Goal: Task Accomplishment & Management: Manage account settings

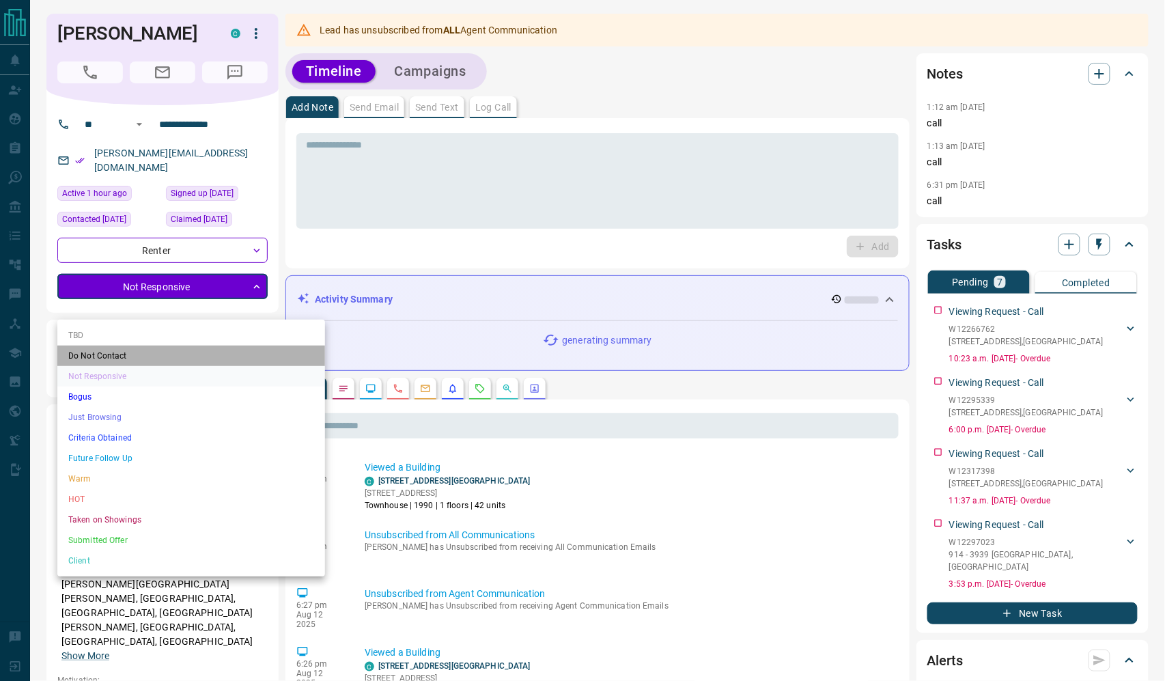
click at [168, 366] on li "Do Not Contact" at bounding box center [191, 356] width 268 height 20
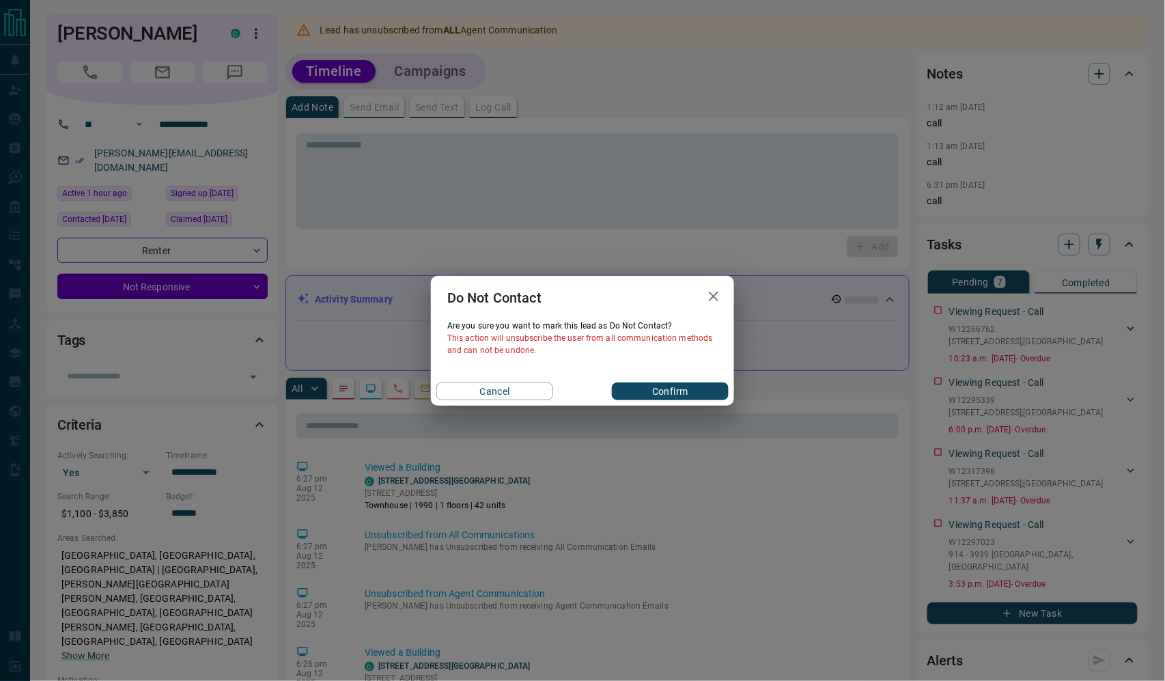
click at [674, 400] on button "Confirm" at bounding box center [670, 392] width 117 height 18
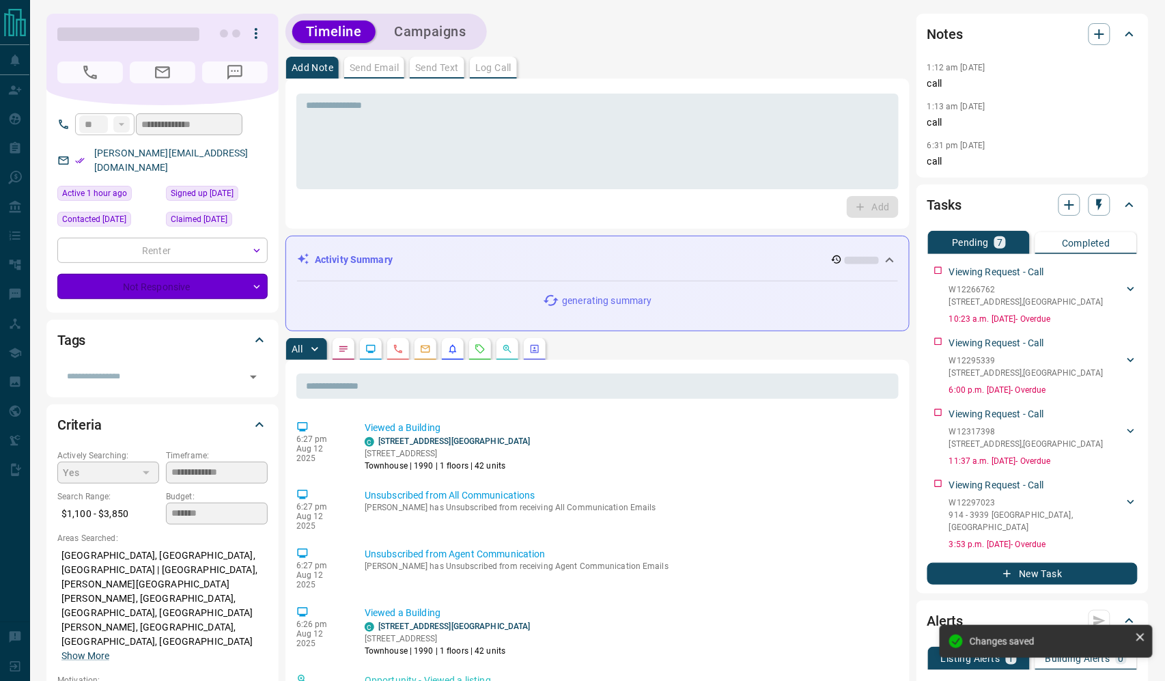
type input "*"
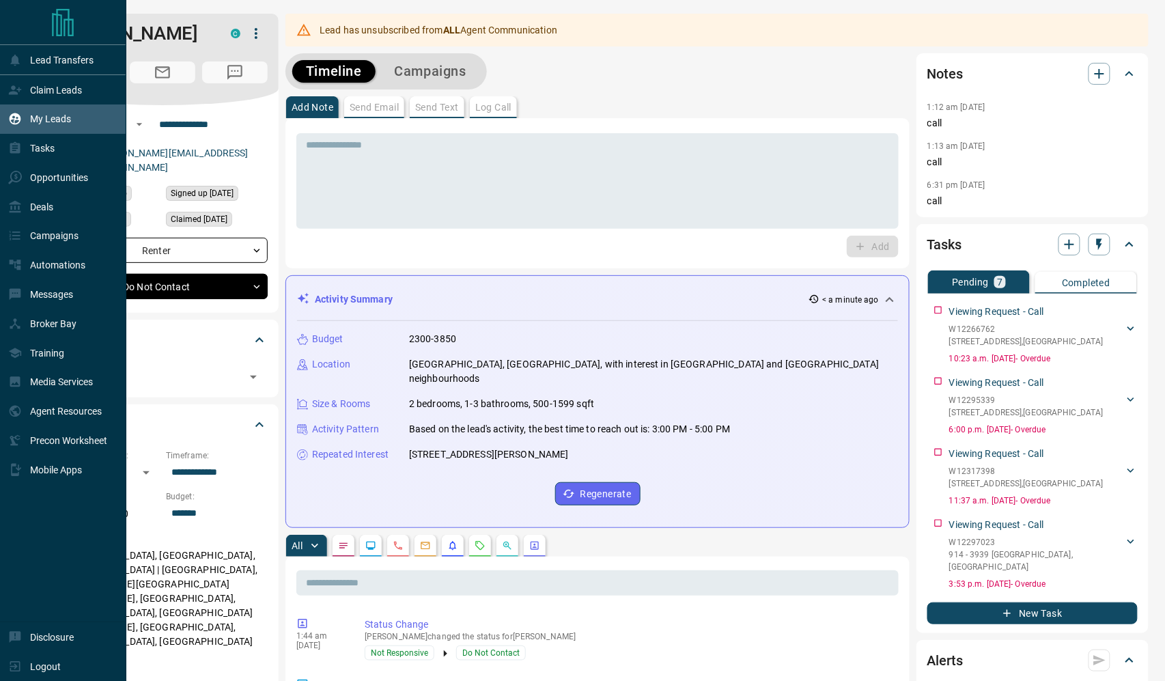
click at [71, 124] on p "My Leads" at bounding box center [50, 118] width 41 height 11
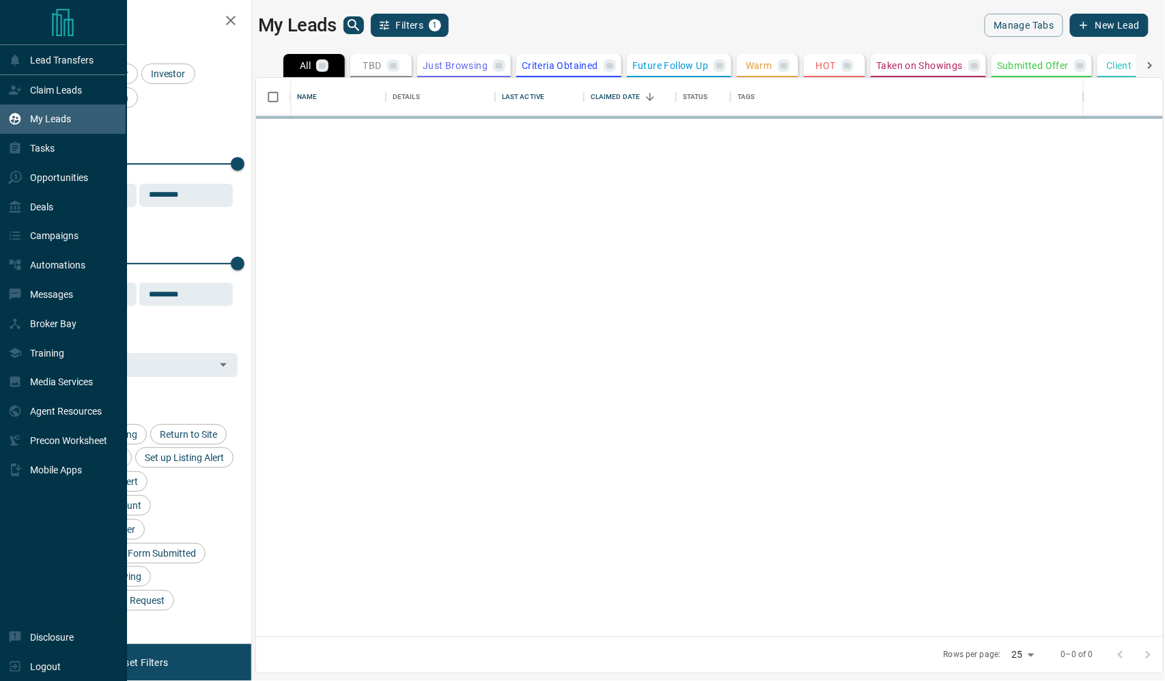
scroll to position [558, 907]
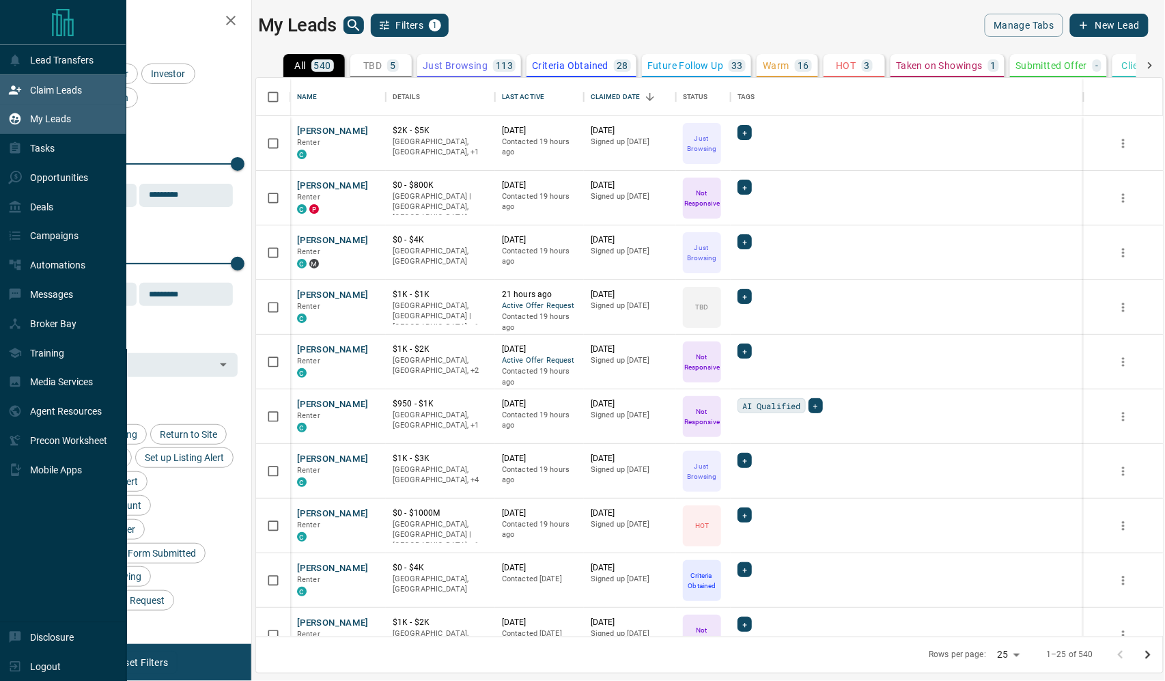
click at [74, 96] on p "Claim Leads" at bounding box center [56, 90] width 52 height 11
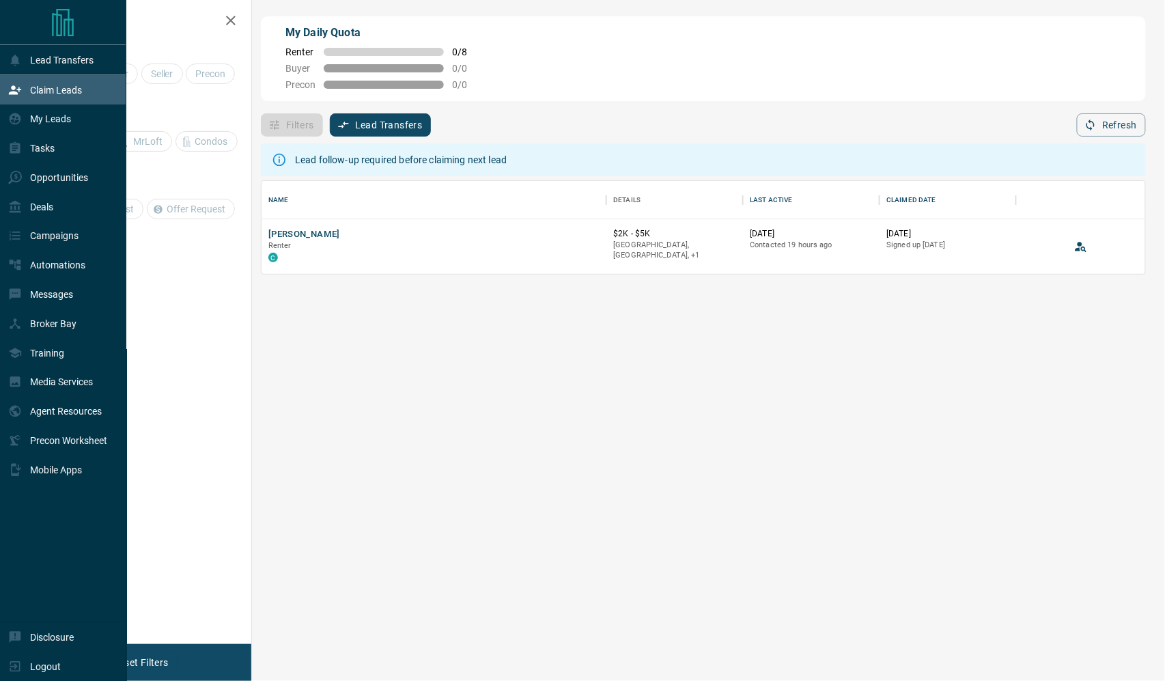
scroll to position [93, 883]
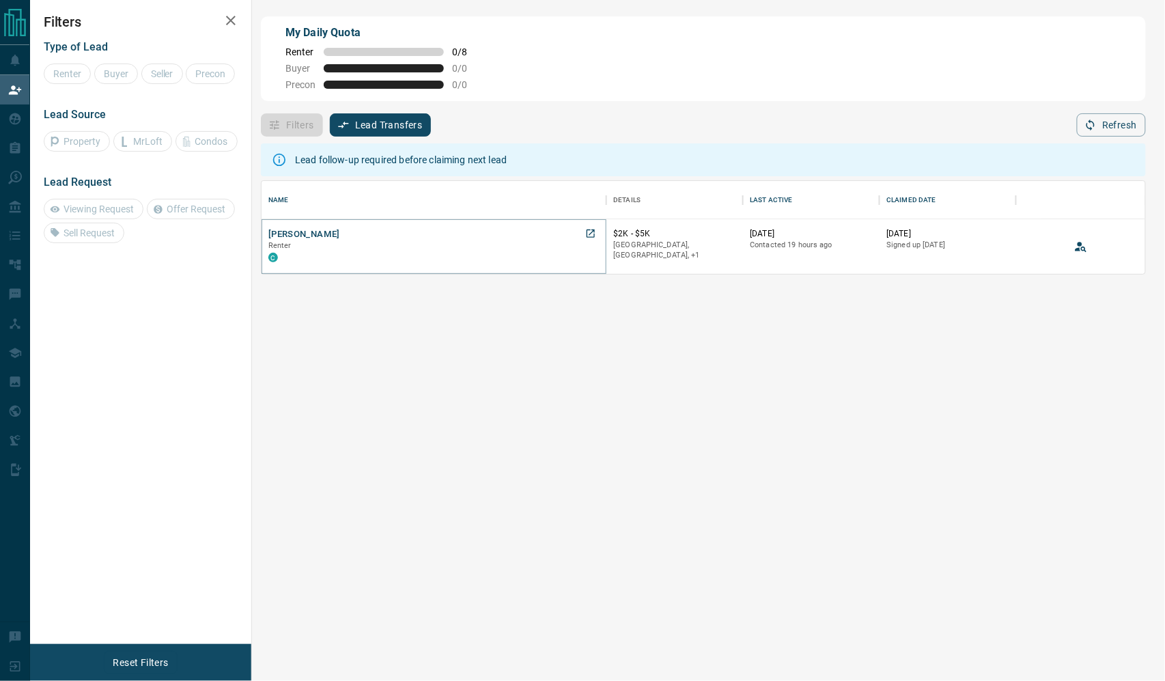
click at [340, 241] on button "[PERSON_NAME]" at bounding box center [304, 234] width 72 height 13
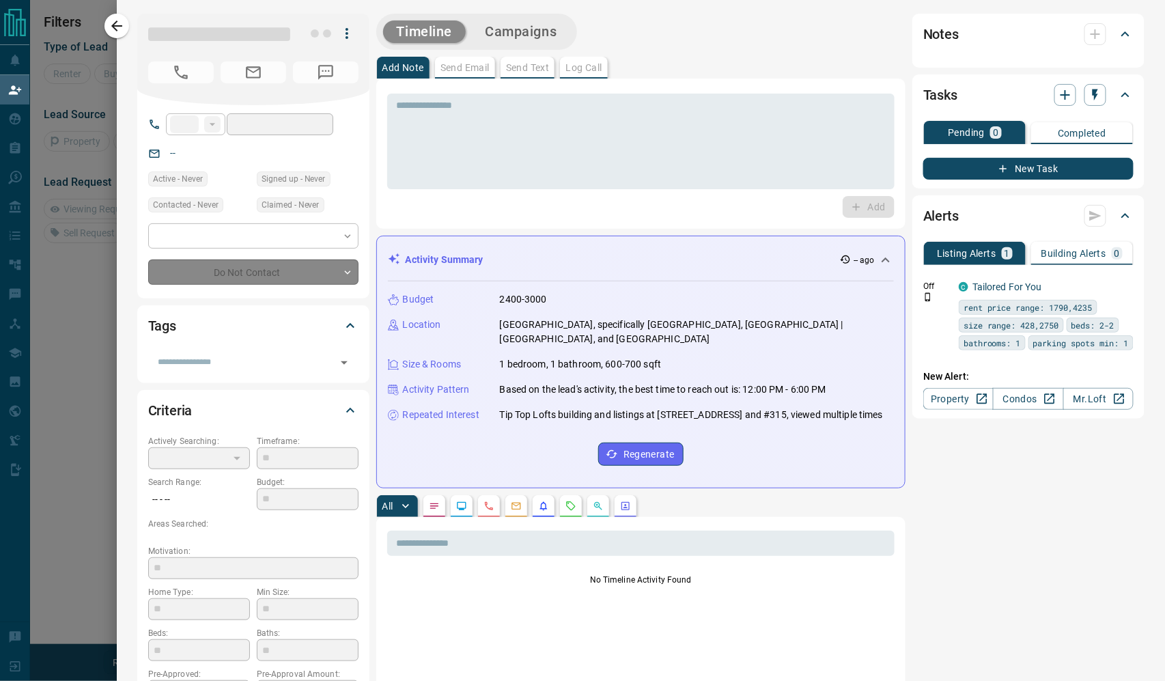
type input "**"
type input "**********"
type input "*"
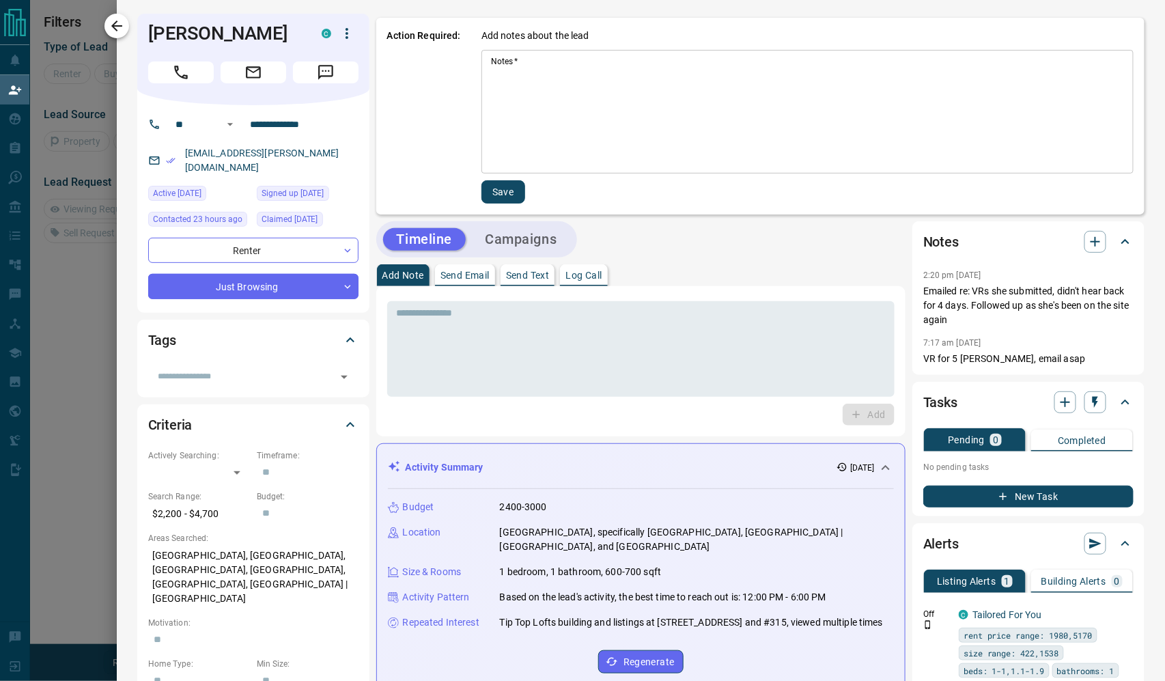
click at [118, 30] on icon "button" at bounding box center [117, 26] width 16 height 16
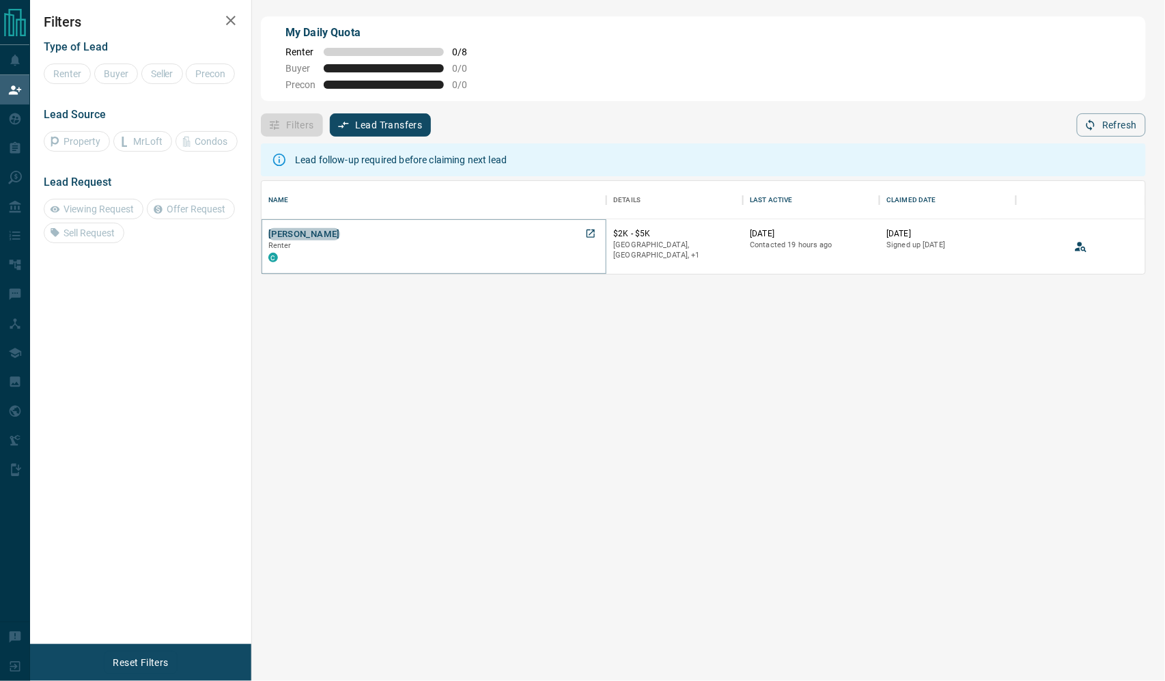
click at [340, 241] on button "[PERSON_NAME]" at bounding box center [304, 234] width 72 height 13
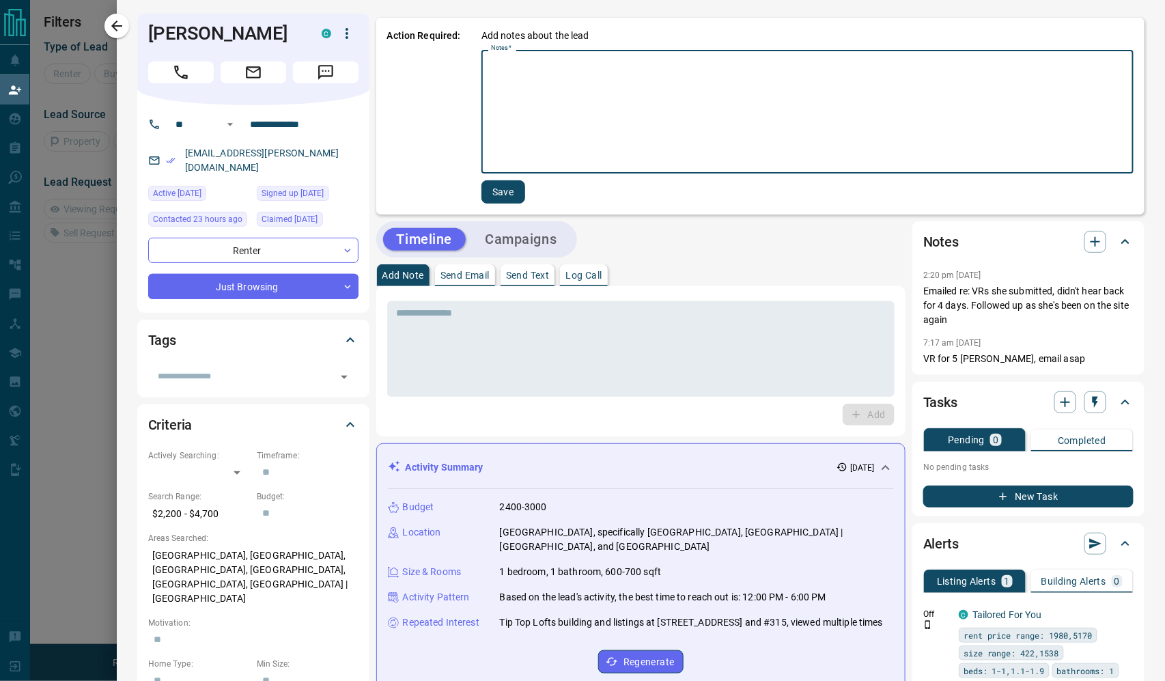
click at [549, 79] on textarea "Notes   *" at bounding box center [807, 112] width 633 height 112
type textarea "****"
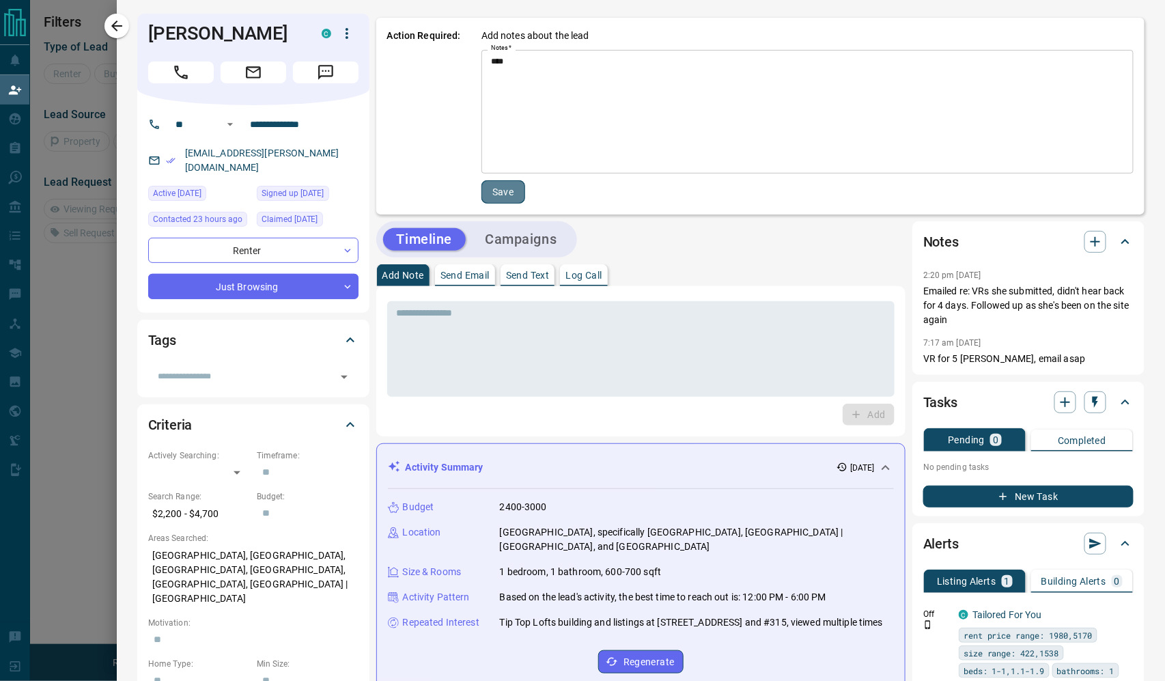
click at [520, 204] on button "Save" at bounding box center [504, 191] width 44 height 23
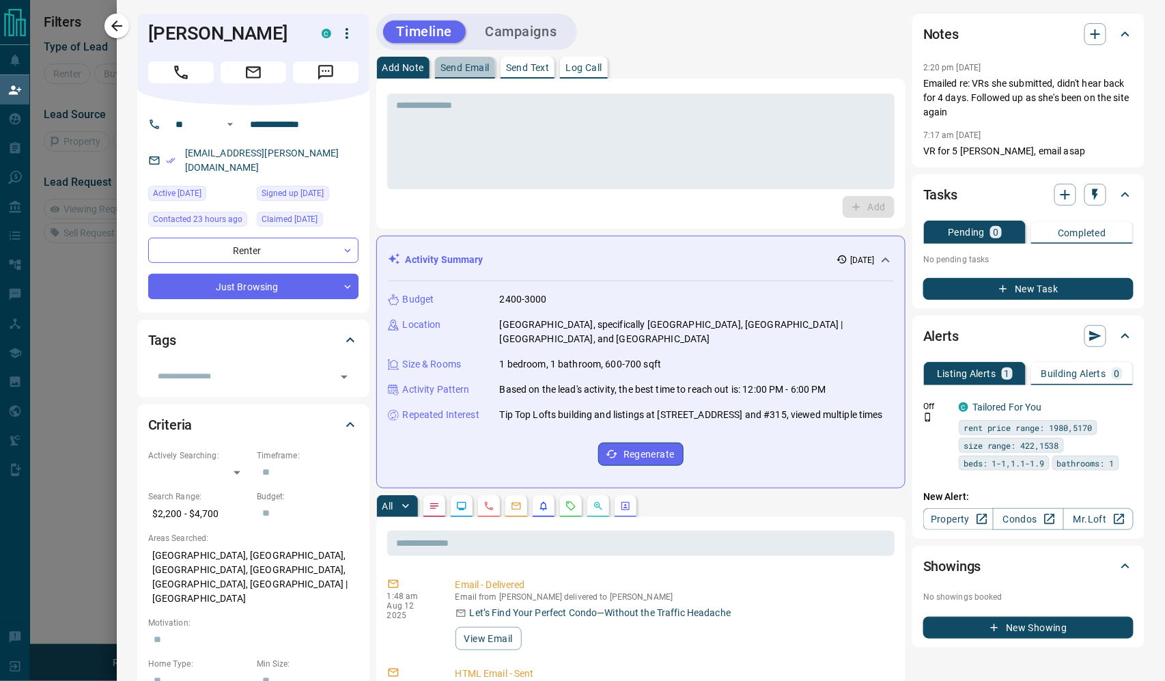
click at [490, 71] on p "Send Email" at bounding box center [465, 68] width 49 height 10
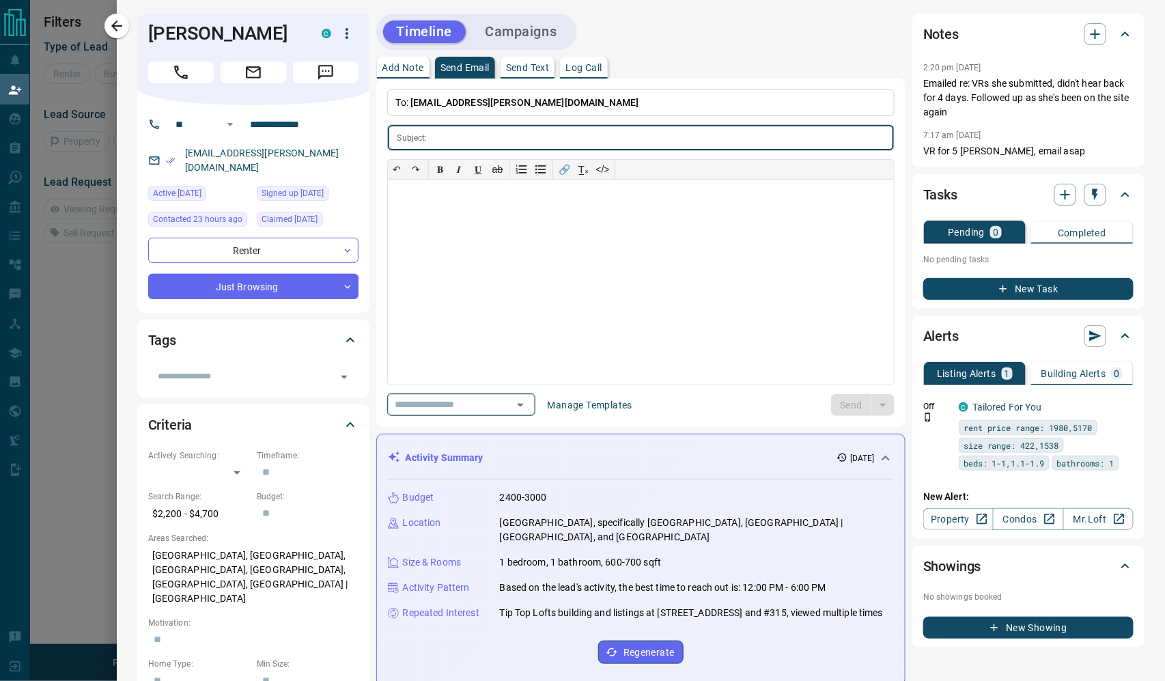
click at [529, 413] on icon "Open" at bounding box center [520, 405] width 16 height 16
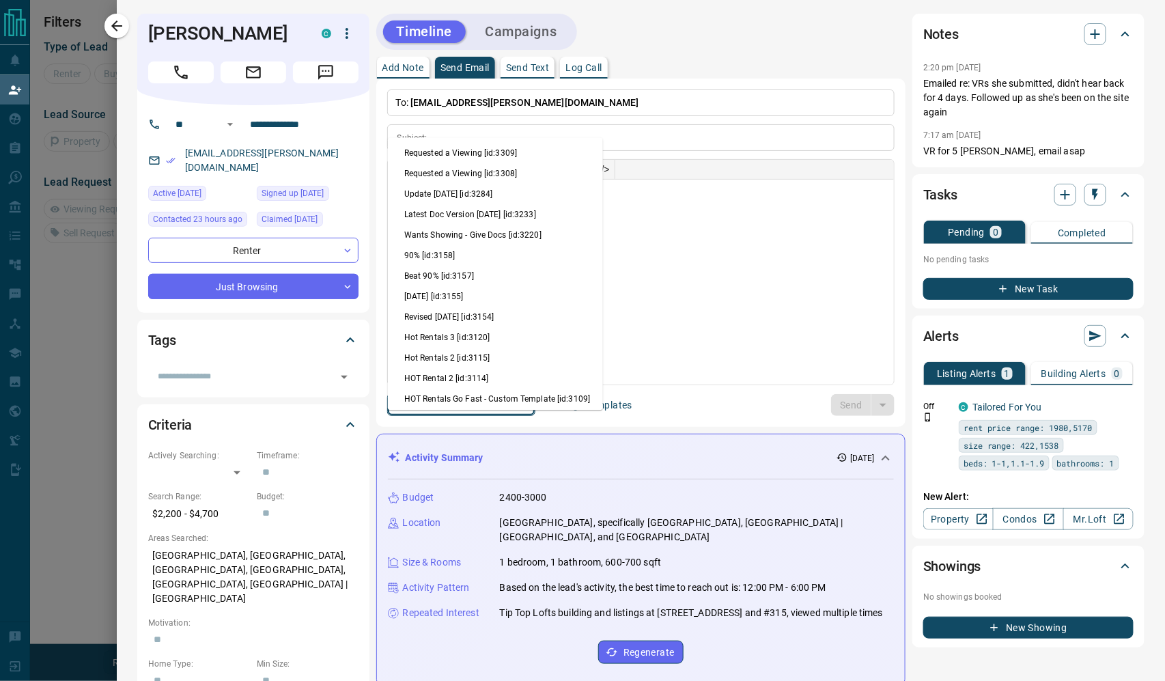
click at [488, 205] on li "Update [DATE] [id:3284]" at bounding box center [495, 194] width 215 height 20
type input "**********"
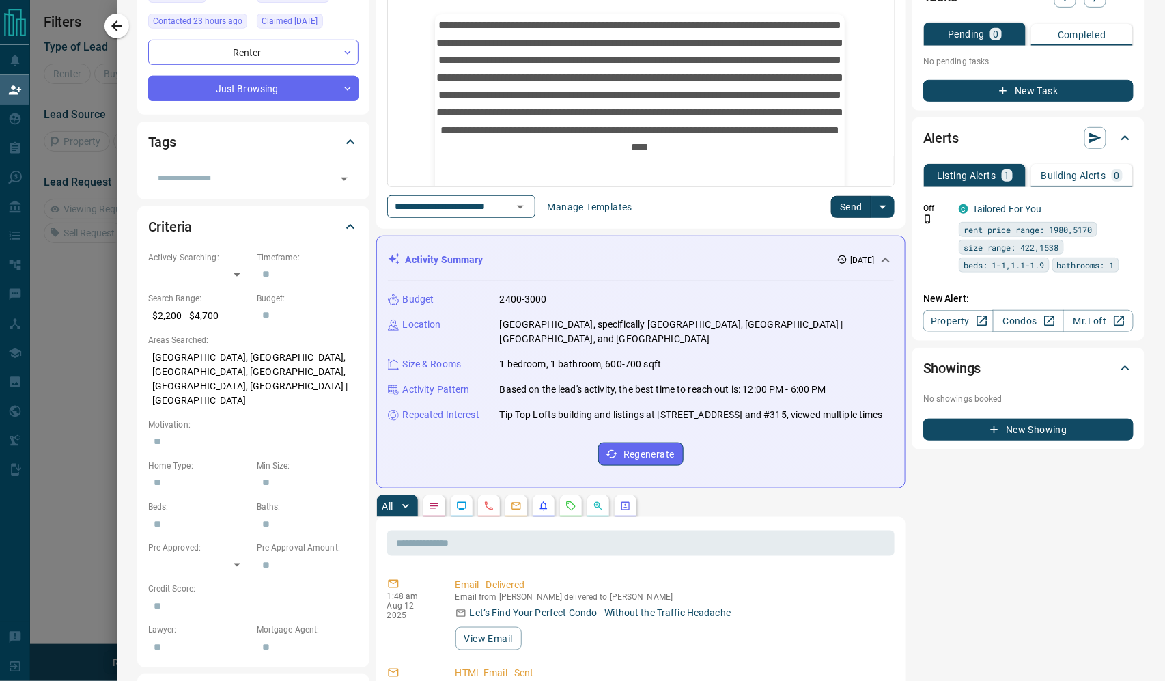
scroll to position [200, 0]
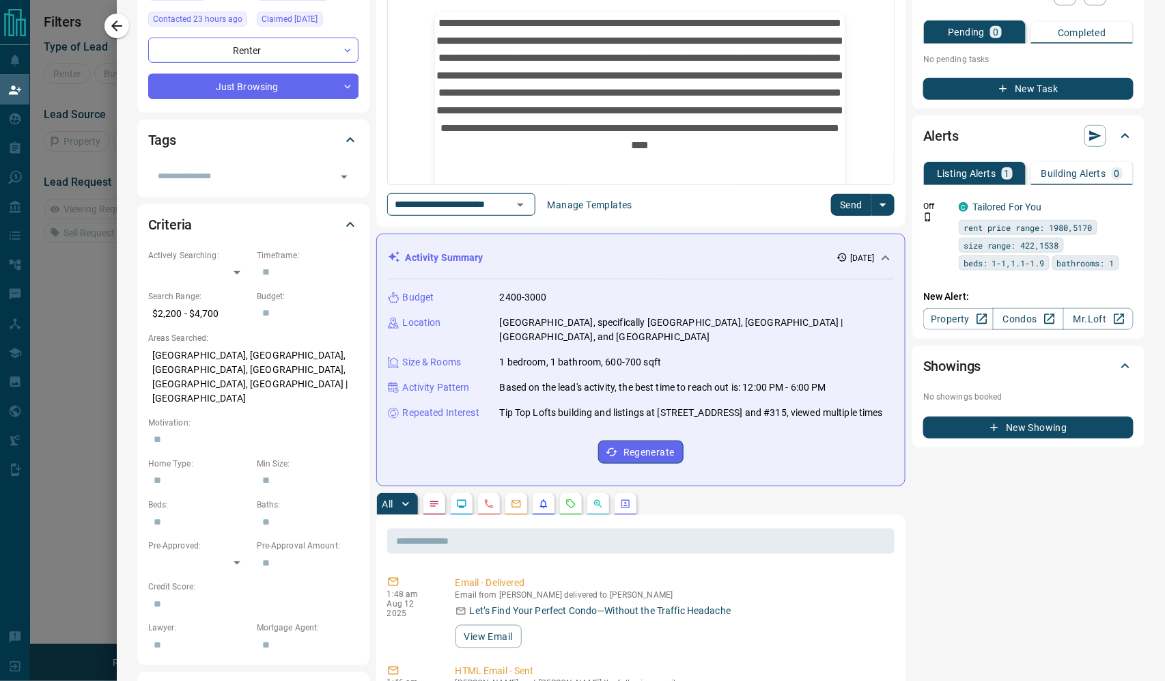
drag, startPoint x: 501, startPoint y: 485, endPoint x: 678, endPoint y: 506, distance: 178.1
click at [678, 420] on p "Tip Top Lofts building and listings at [STREET_ADDRESS] and #315, viewed multip…" at bounding box center [691, 413] width 383 height 14
copy p "Tip Top Lofts building and listings at [STREET_ADDRESS] and #315"
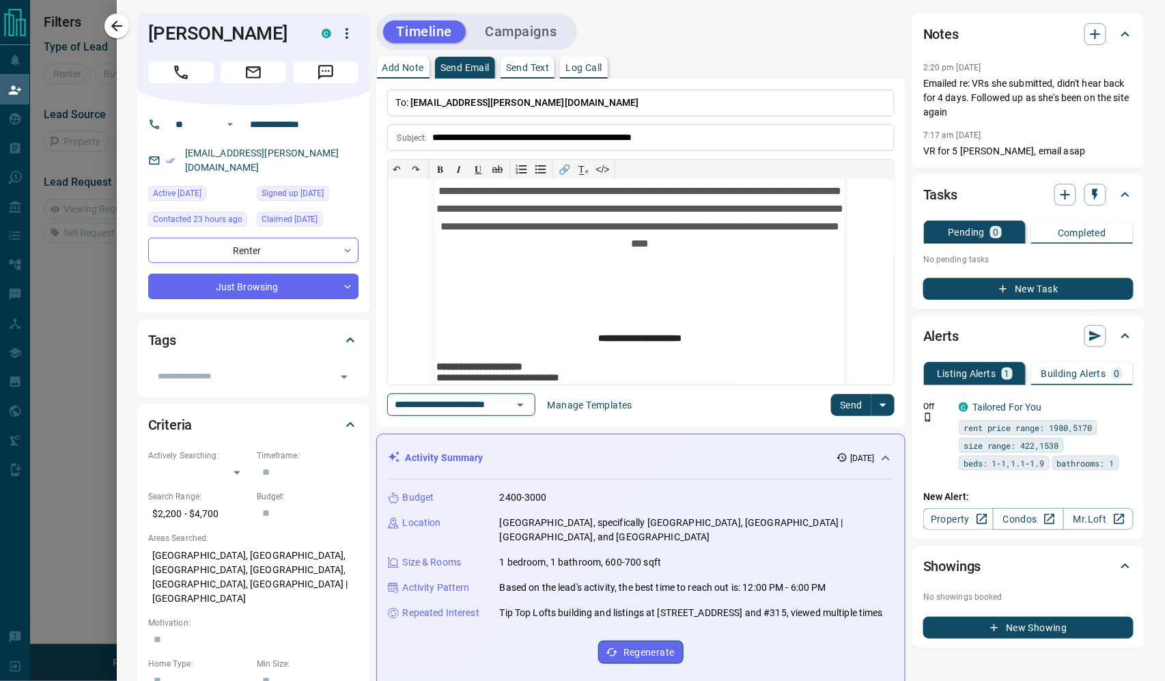
scroll to position [93, 0]
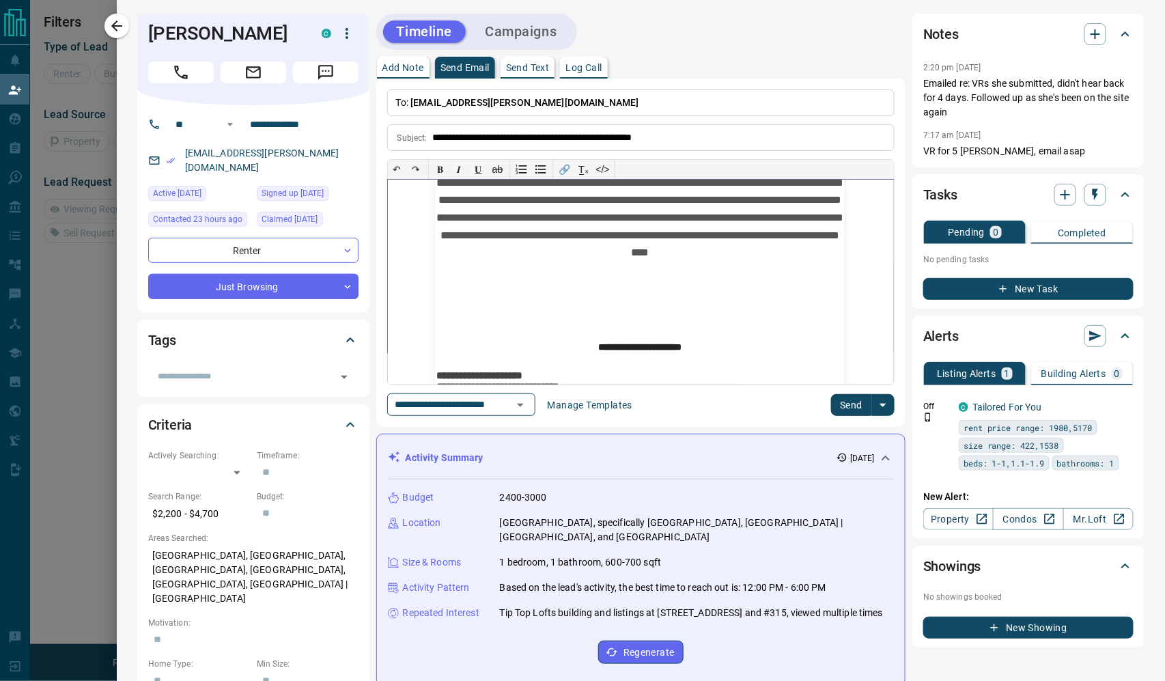
click at [763, 314] on p "**********" at bounding box center [640, 222] width 410 height 200
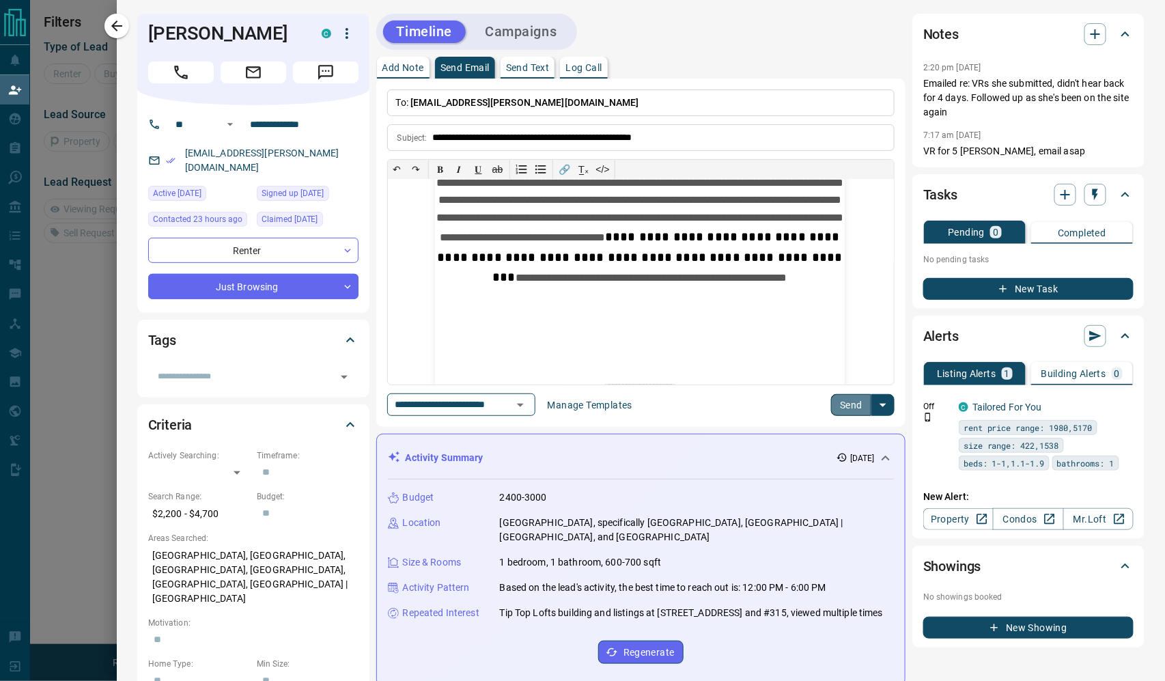
click at [836, 416] on button "Send" at bounding box center [851, 405] width 40 height 22
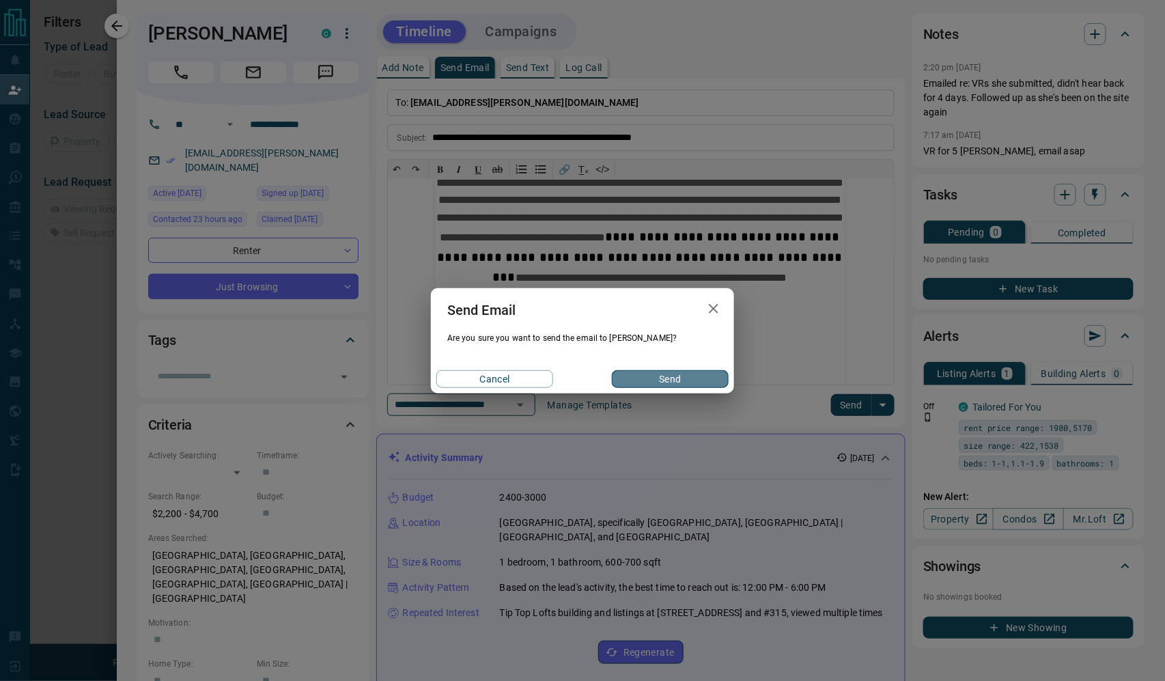
click at [676, 388] on button "Send" at bounding box center [670, 379] width 117 height 18
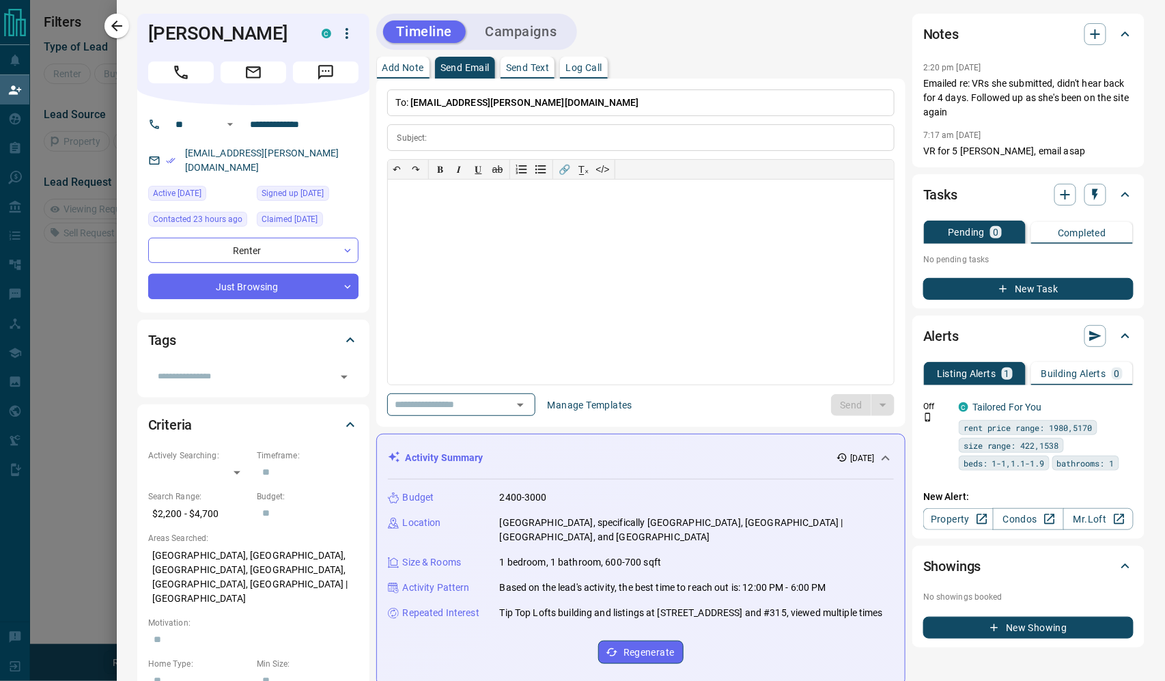
scroll to position [0, 0]
click at [116, 30] on icon "button" at bounding box center [117, 26] width 16 height 16
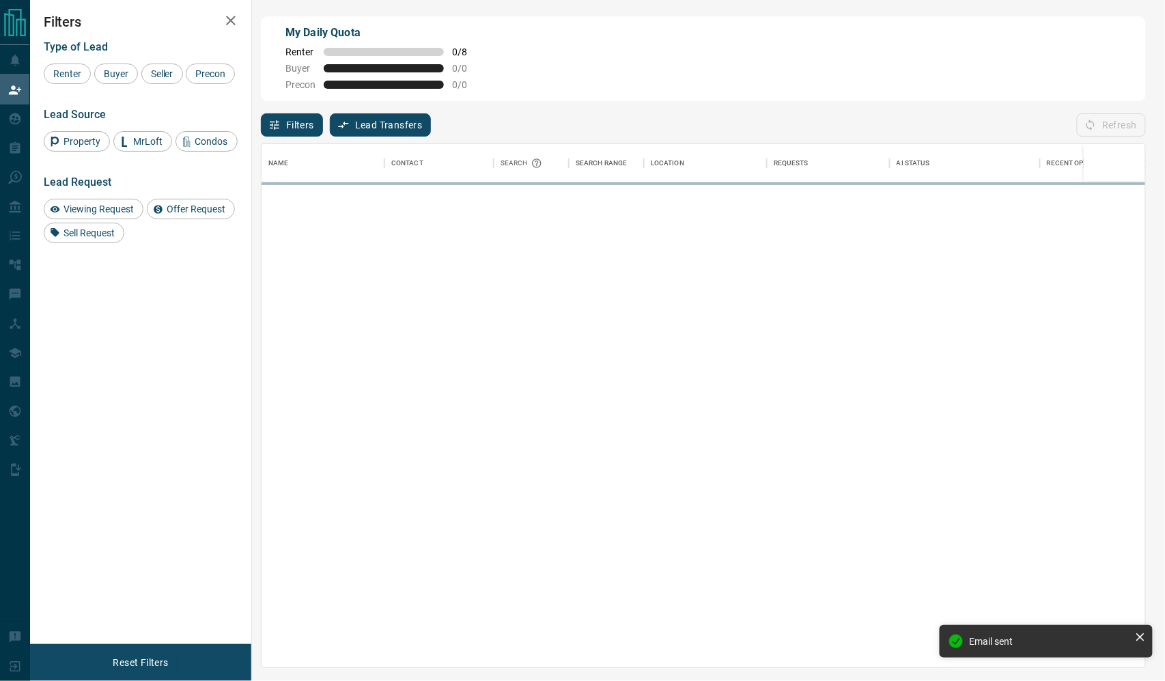
scroll to position [1, 1]
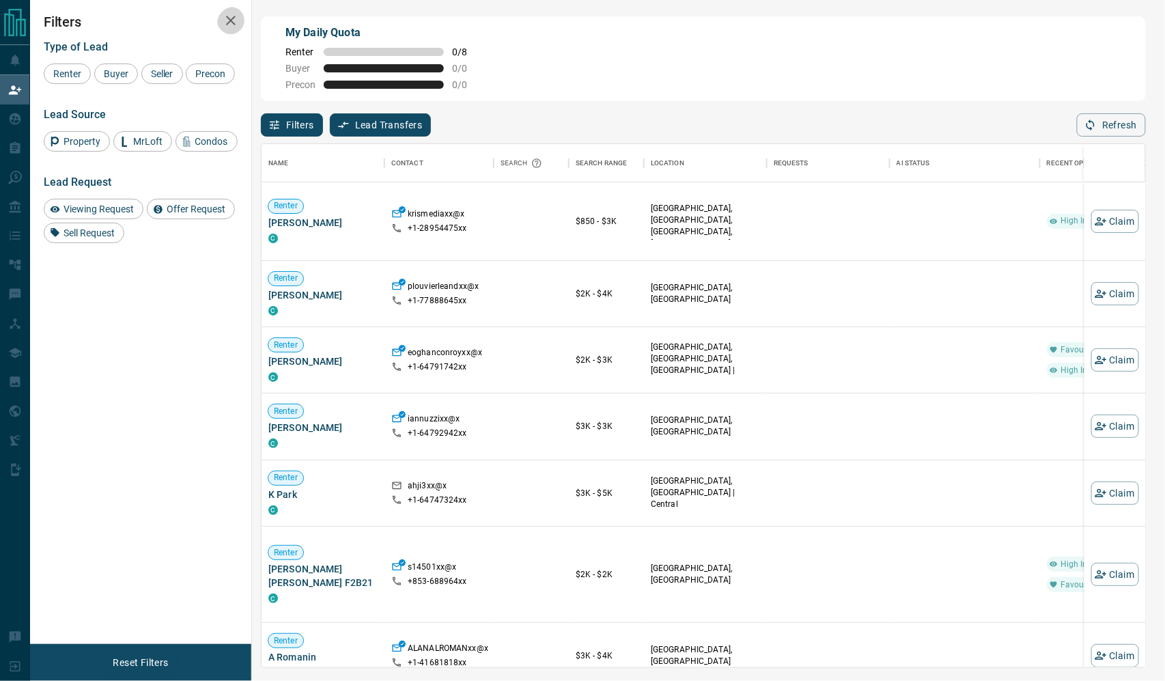
click at [226, 25] on icon "button" at bounding box center [231, 21] width 10 height 10
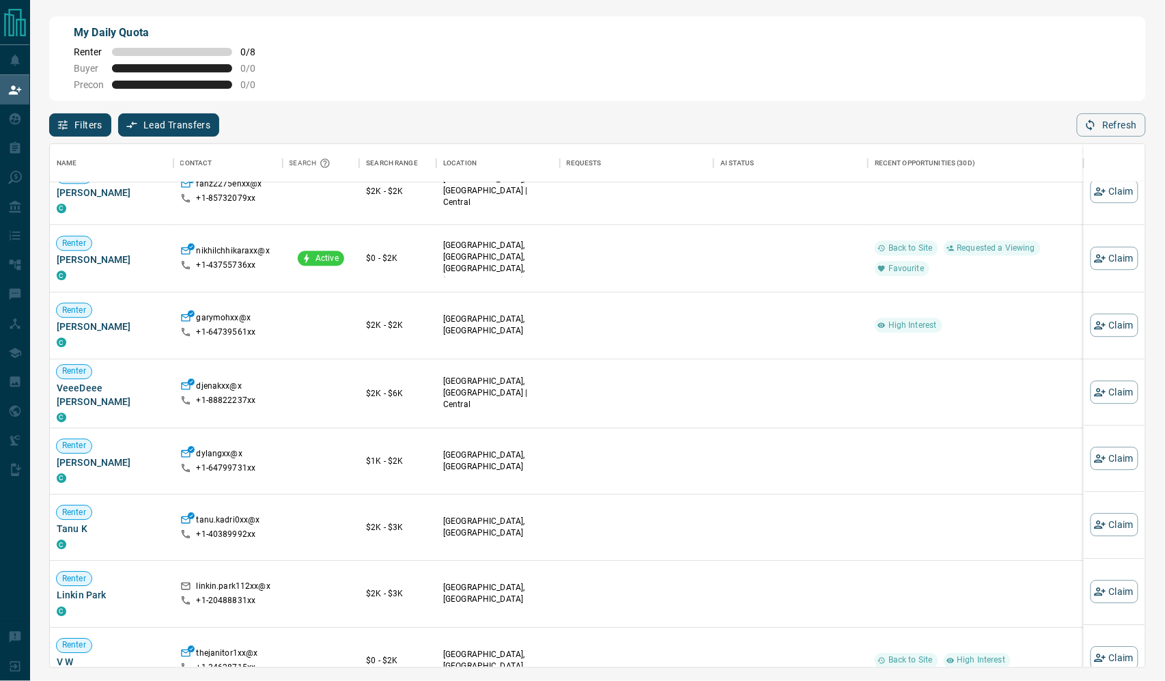
scroll to position [1077, 0]
click at [1115, 269] on button "Claim" at bounding box center [1115, 257] width 48 height 23
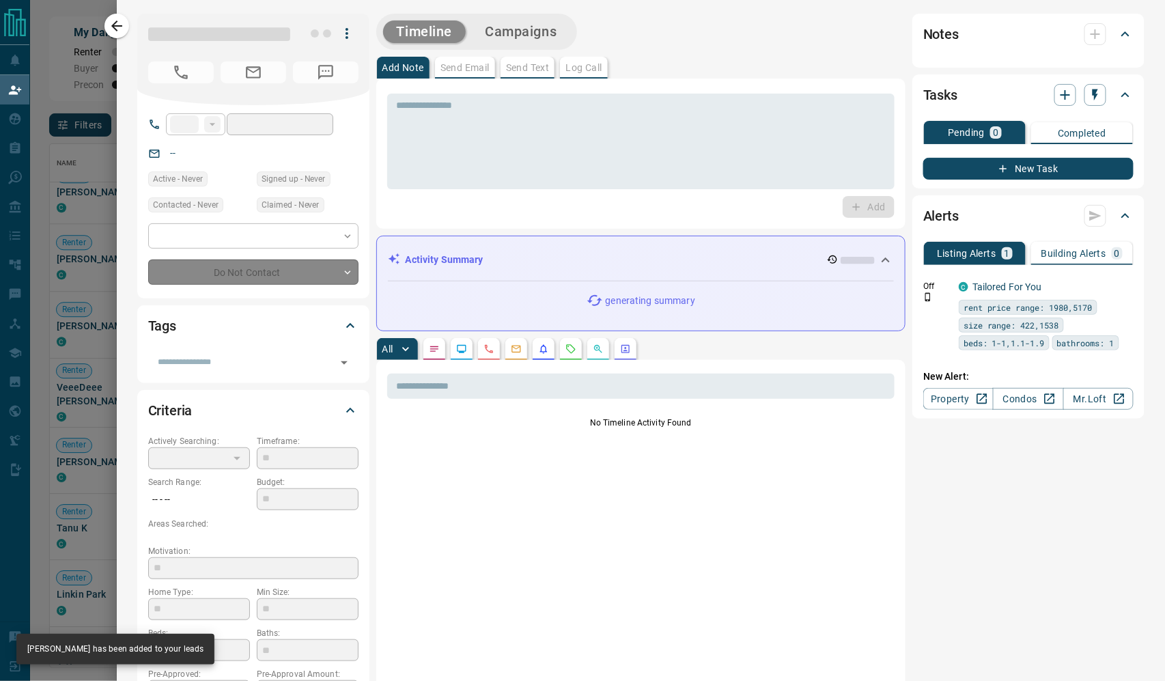
type input "**"
type input "**********"
type input "*"
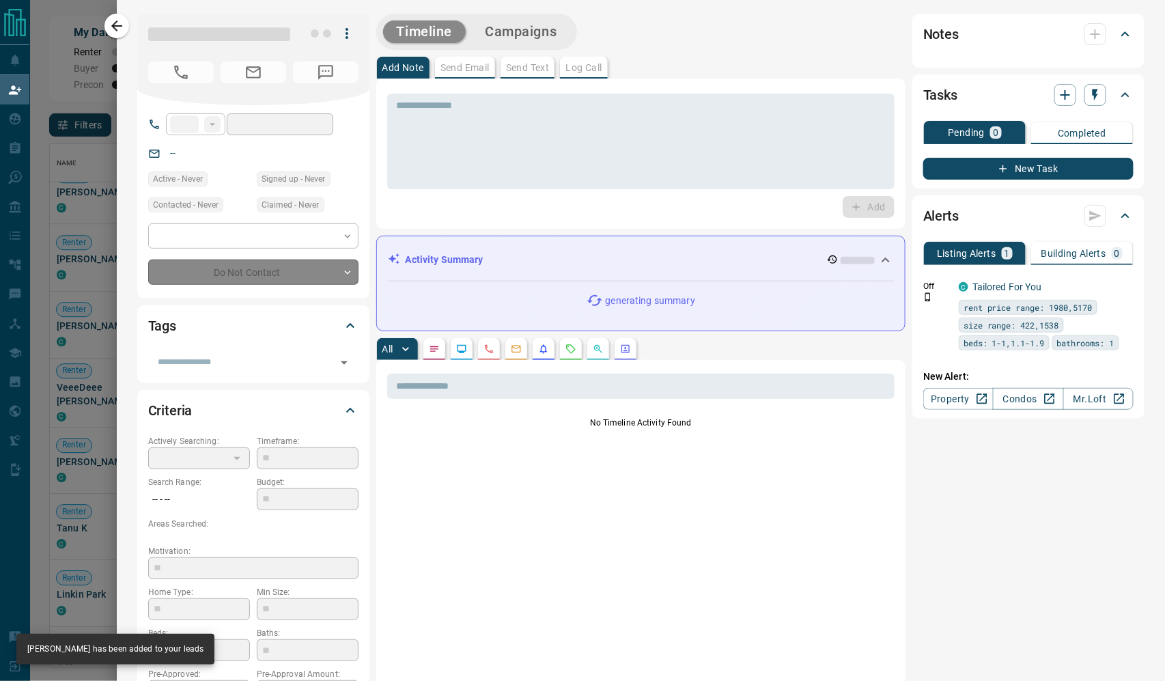
type input "**********"
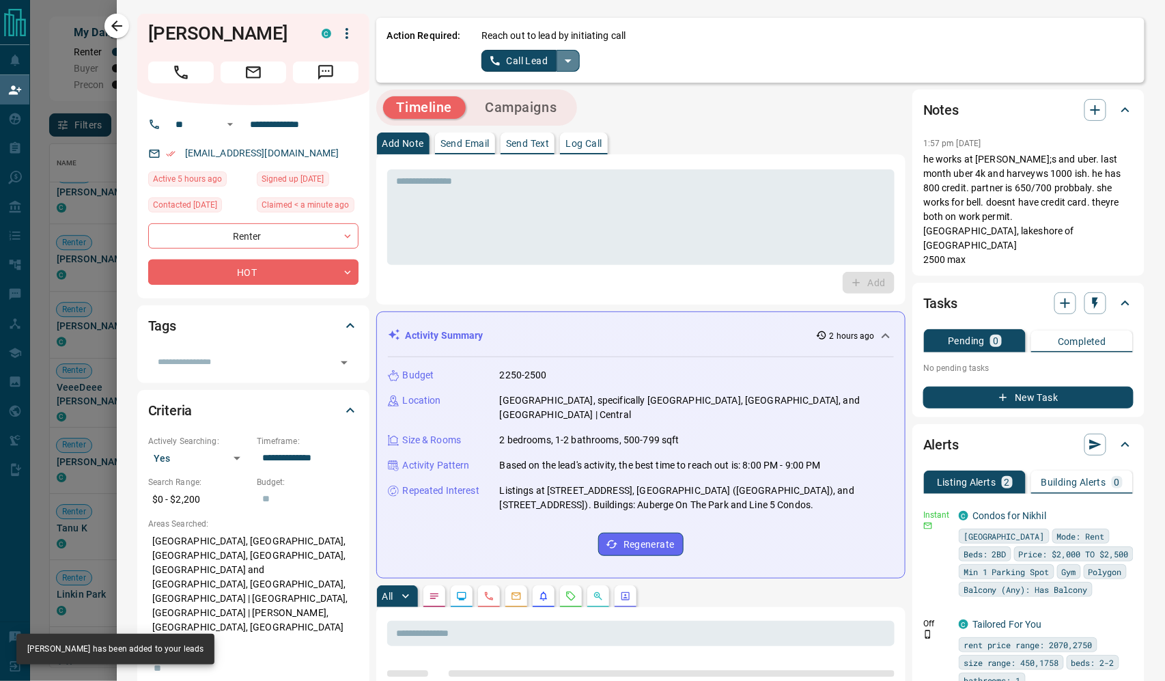
click at [577, 64] on icon "split button" at bounding box center [568, 61] width 16 height 16
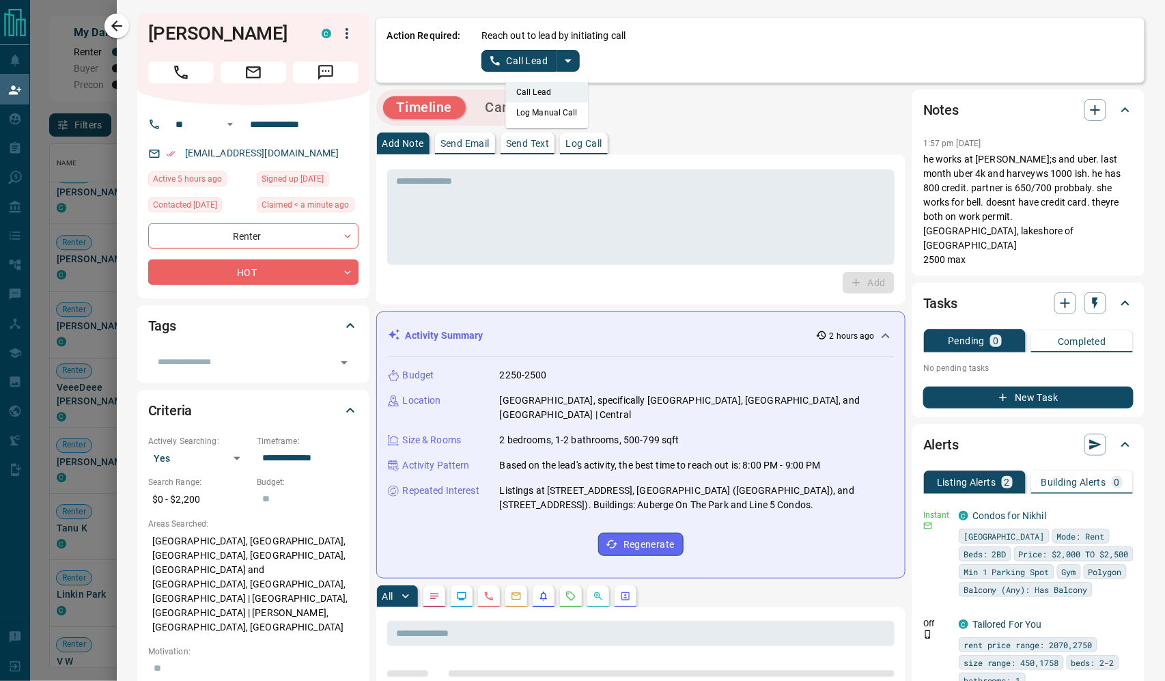
click at [588, 116] on li "Log Manual Call" at bounding box center [547, 112] width 83 height 20
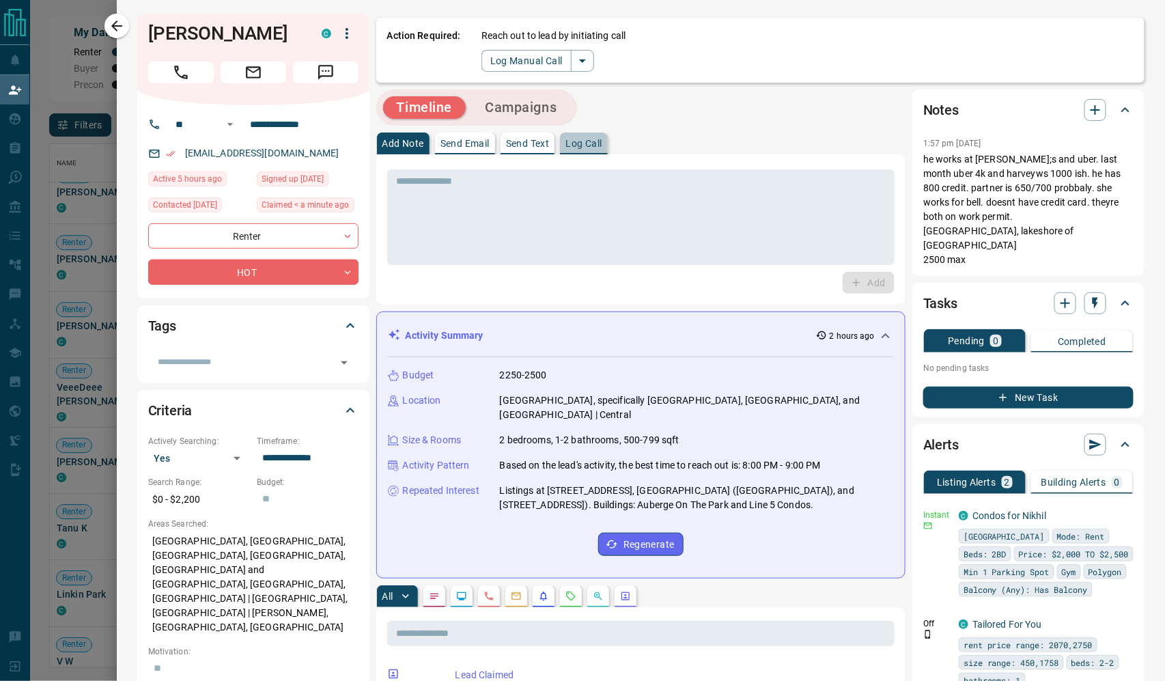
click at [602, 143] on p "Log Call" at bounding box center [584, 144] width 36 height 10
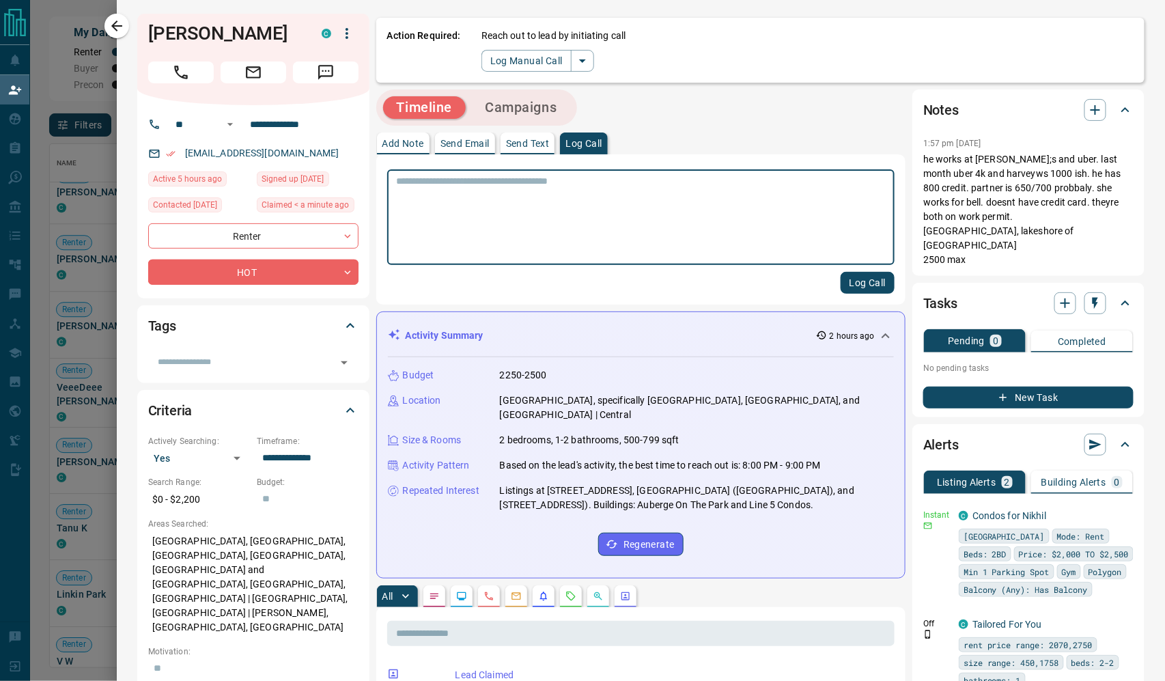
click at [514, 186] on textarea at bounding box center [641, 218] width 488 height 84
type textarea "****"
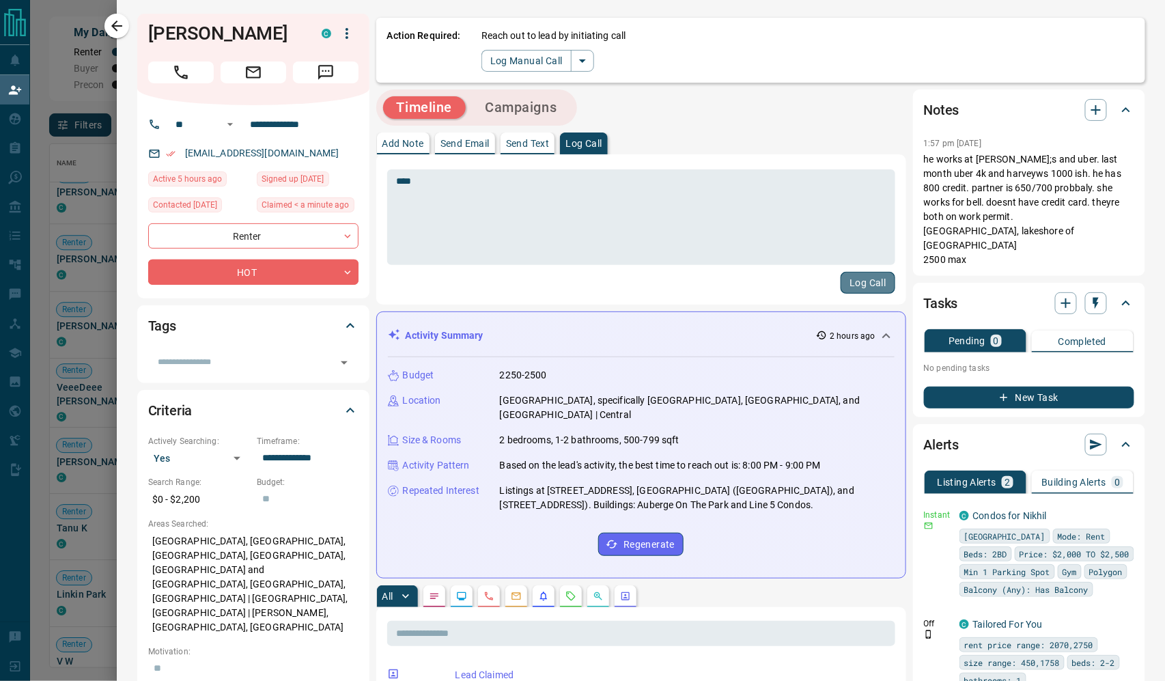
click at [844, 294] on button "Log Call" at bounding box center [868, 283] width 54 height 22
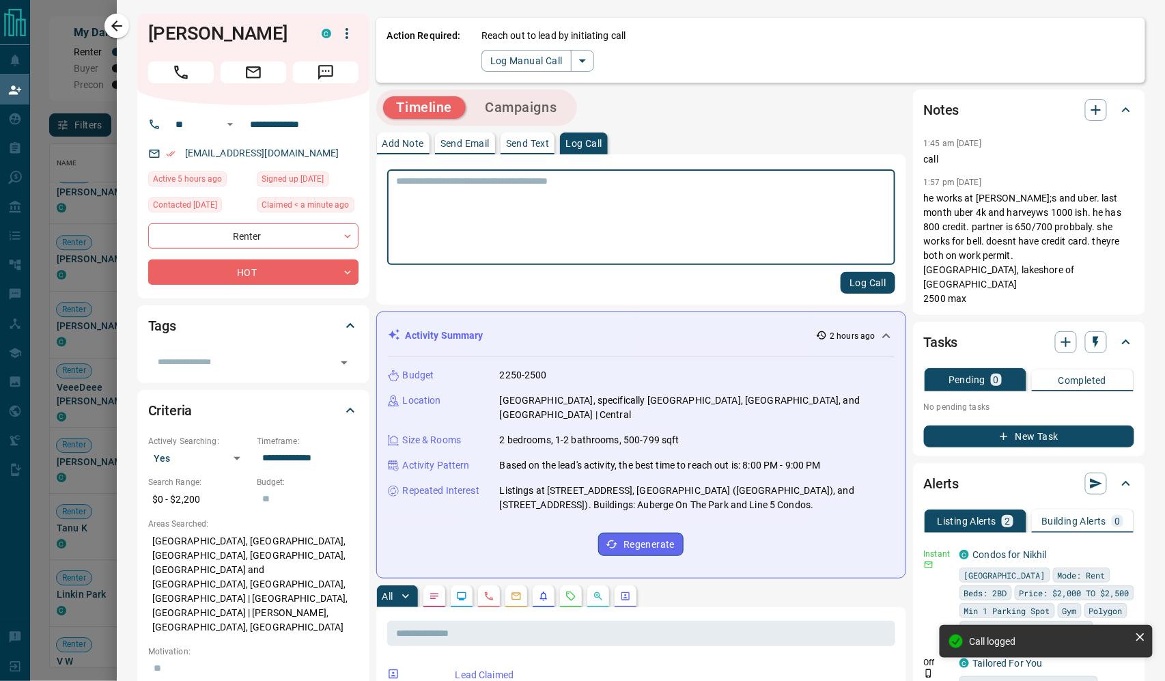
click at [477, 146] on p "Send Email" at bounding box center [465, 144] width 49 height 10
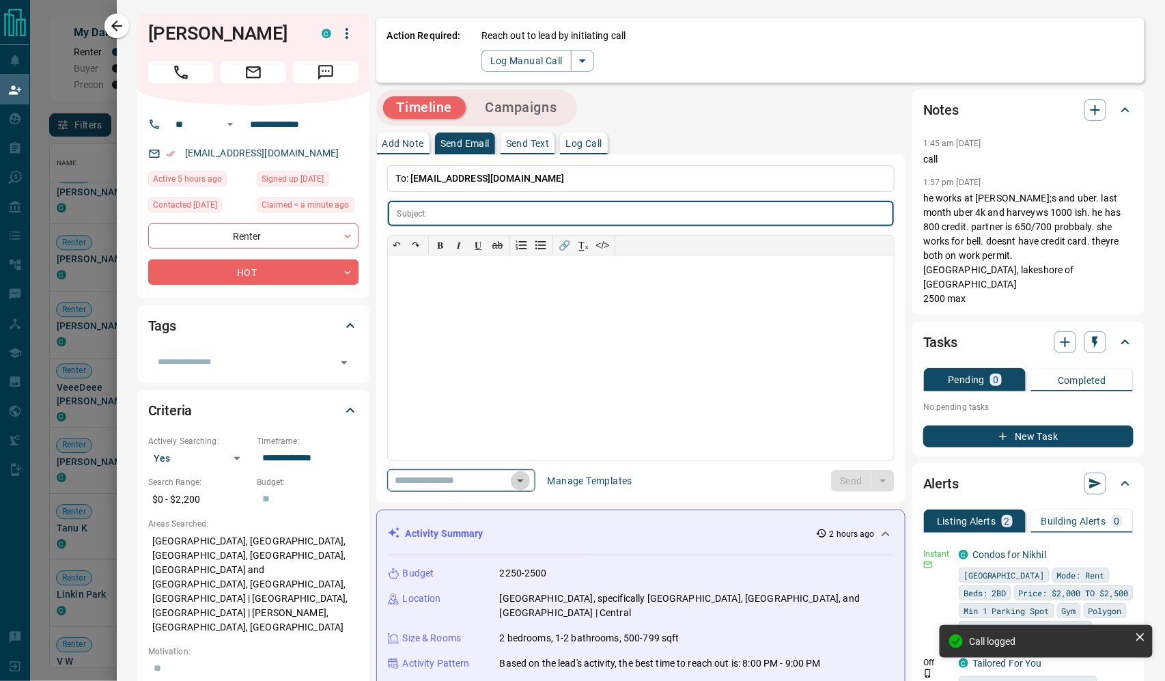
click at [529, 489] on icon "Open" at bounding box center [520, 481] width 16 height 16
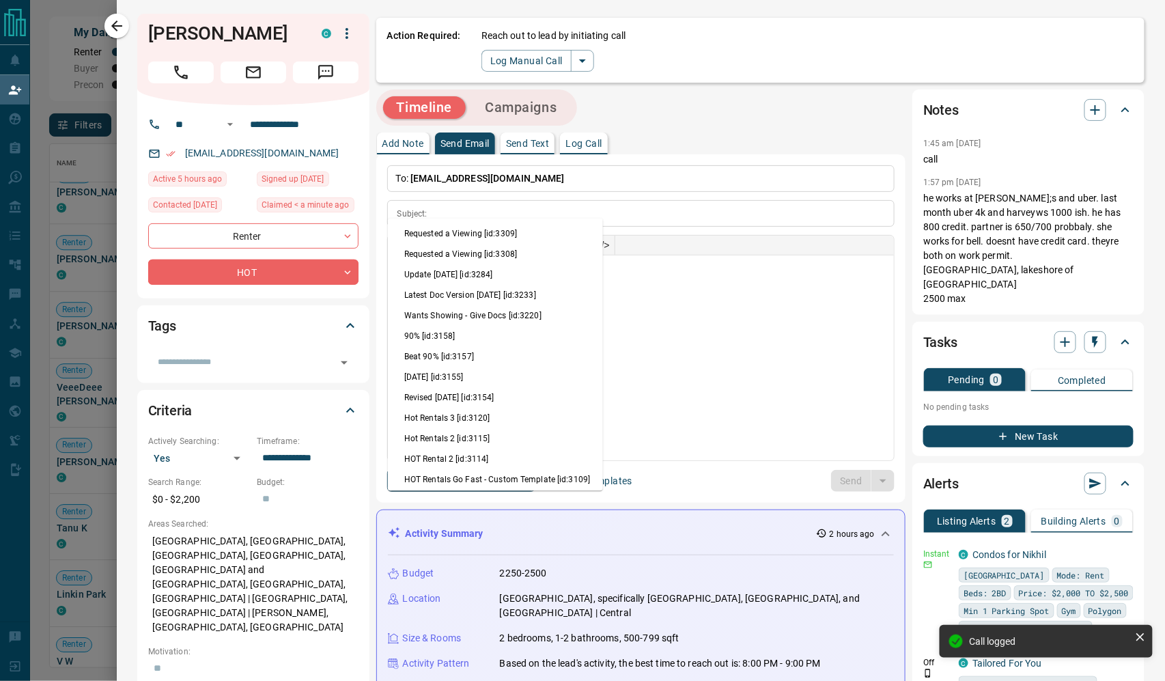
click at [487, 286] on li "Update [DATE] [id:3284]" at bounding box center [495, 275] width 215 height 20
type input "**********"
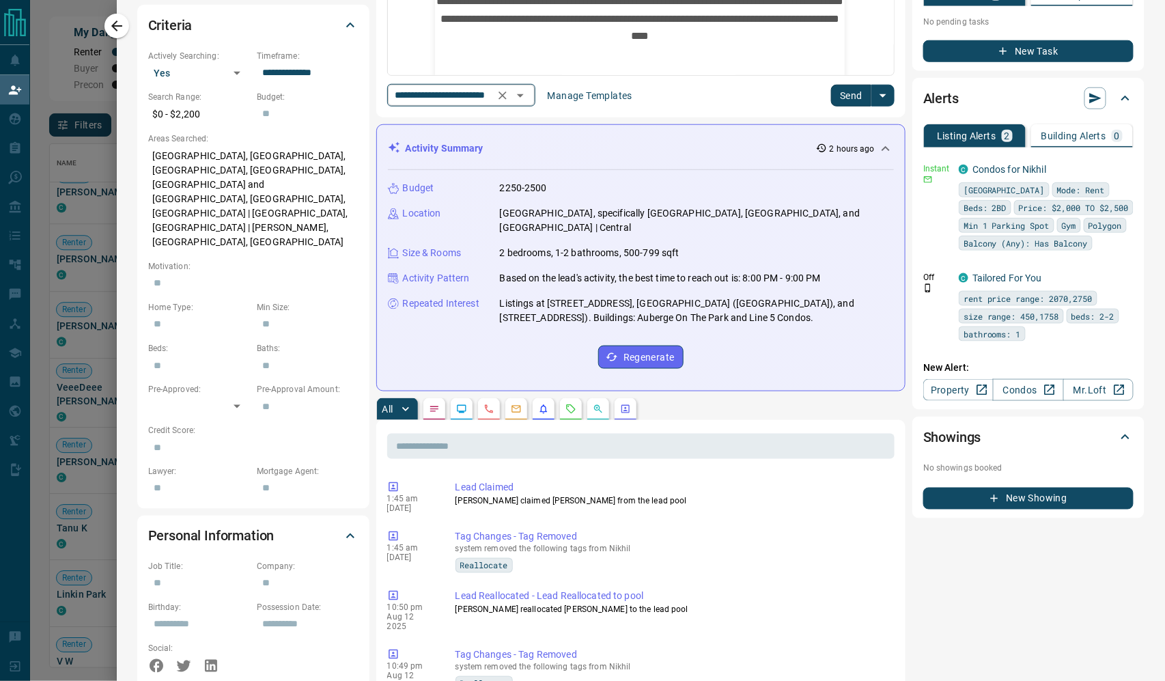
scroll to position [391, 0]
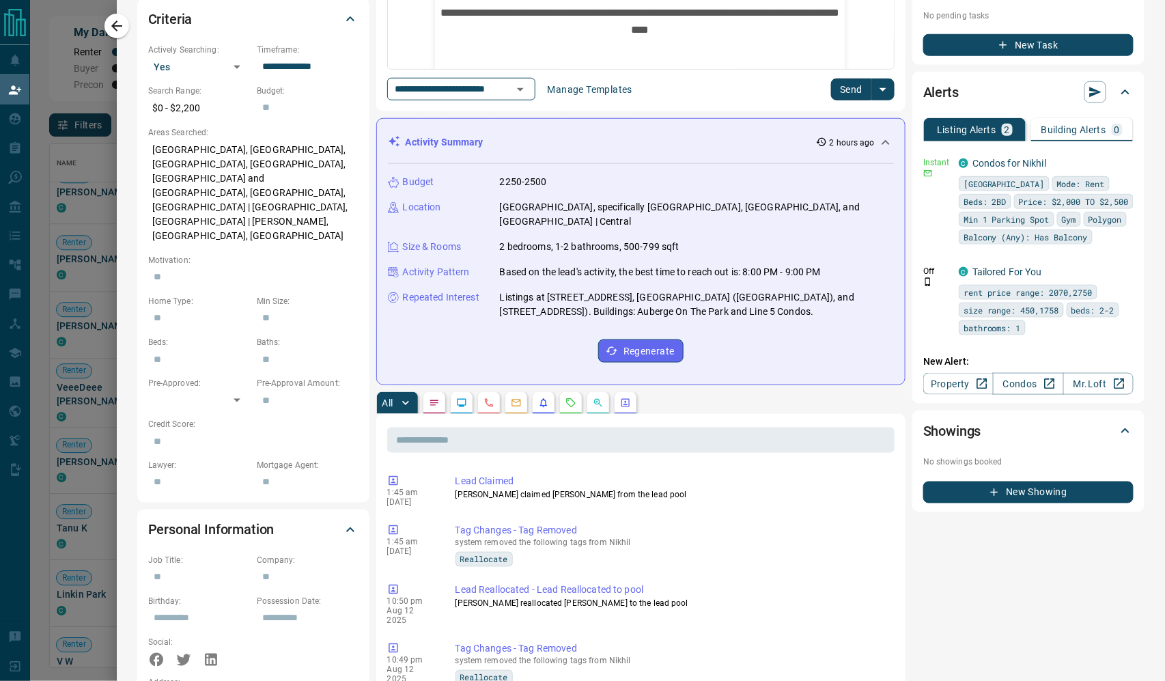
drag, startPoint x: 831, startPoint y: 400, endPoint x: 493, endPoint y: 347, distance: 342.3
click at [493, 319] on div "Repeated Interest Listings at [STREET_ADDRESS], [GEOGRAPHIC_DATA] ([GEOGRAPHIC_…" at bounding box center [641, 304] width 506 height 29
copy p "Listings at [STREET_ADDRESS], [GEOGRAPHIC_DATA] ([GEOGRAPHIC_DATA]), and [STREE…"
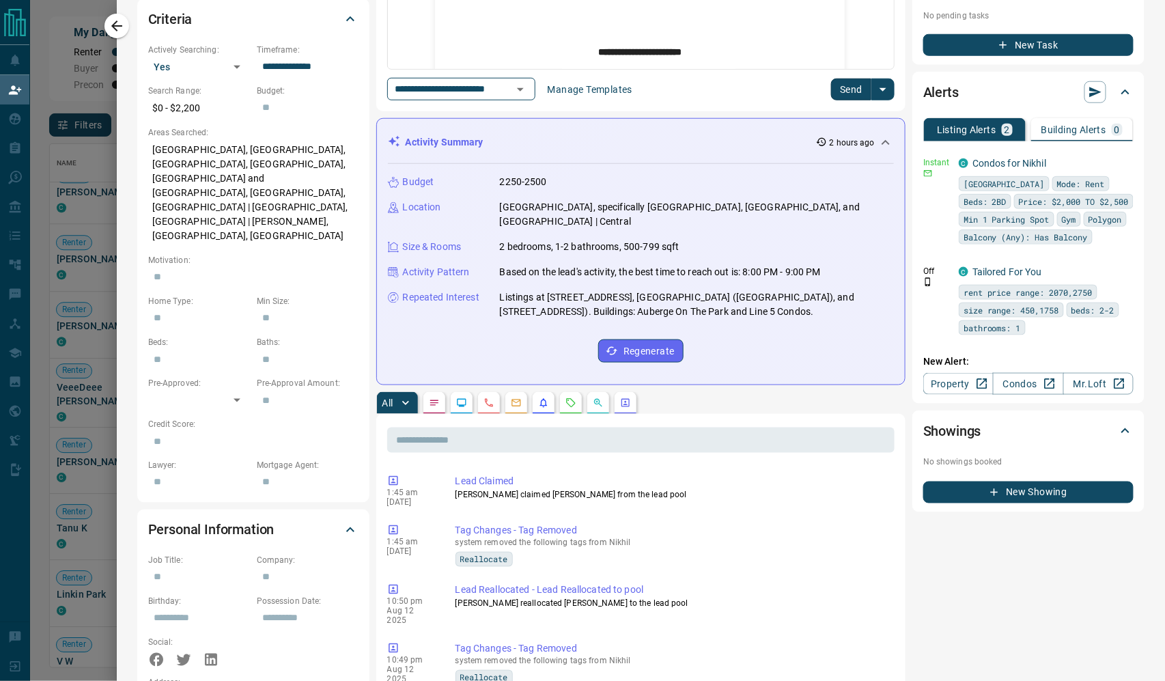
scroll to position [72, 0]
click at [838, 100] on button "Send" at bounding box center [851, 90] width 40 height 22
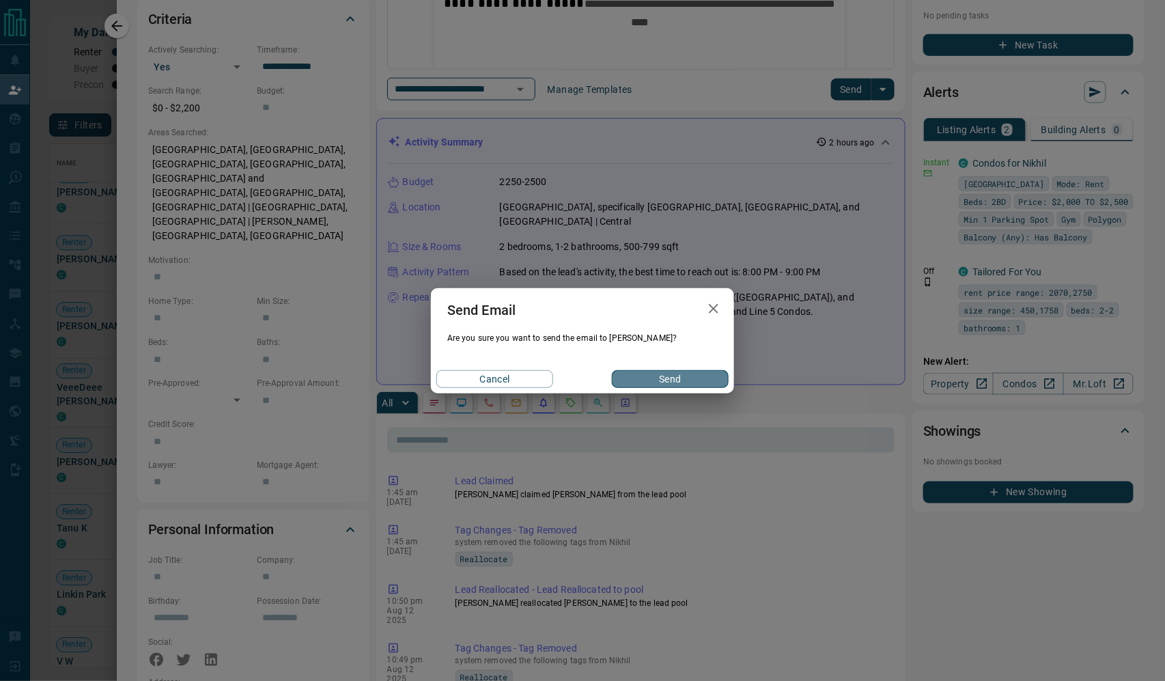
click at [651, 386] on button "Send" at bounding box center [670, 379] width 117 height 18
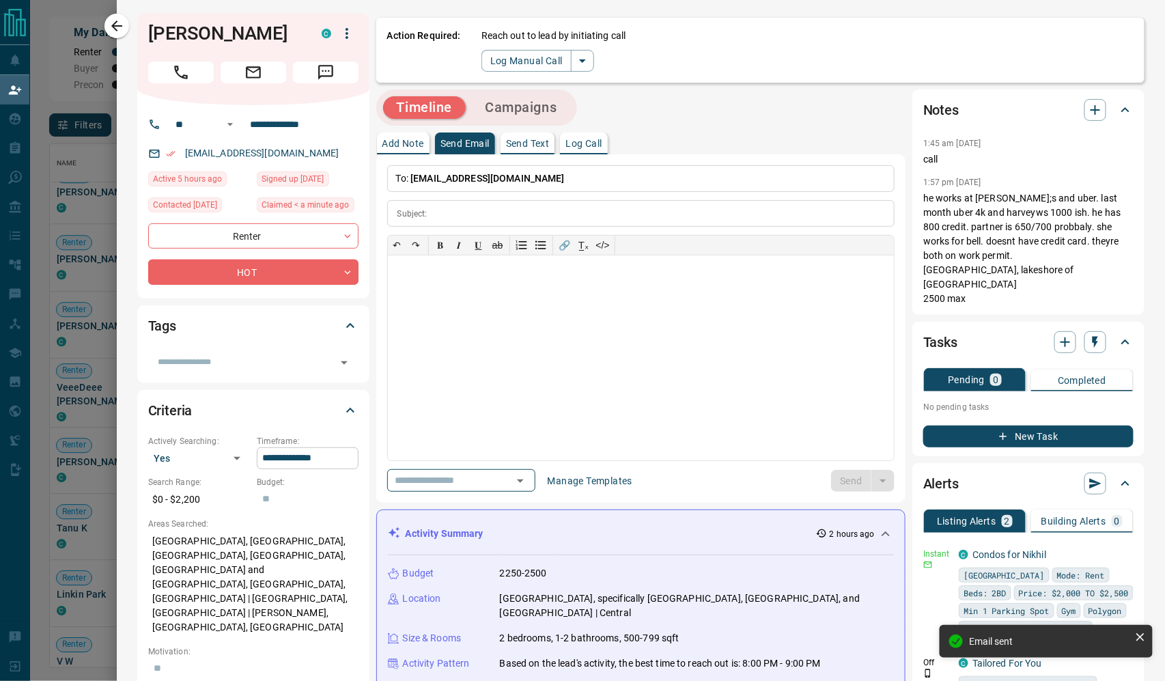
scroll to position [0, 0]
click at [121, 28] on icon "button" at bounding box center [117, 26] width 16 height 16
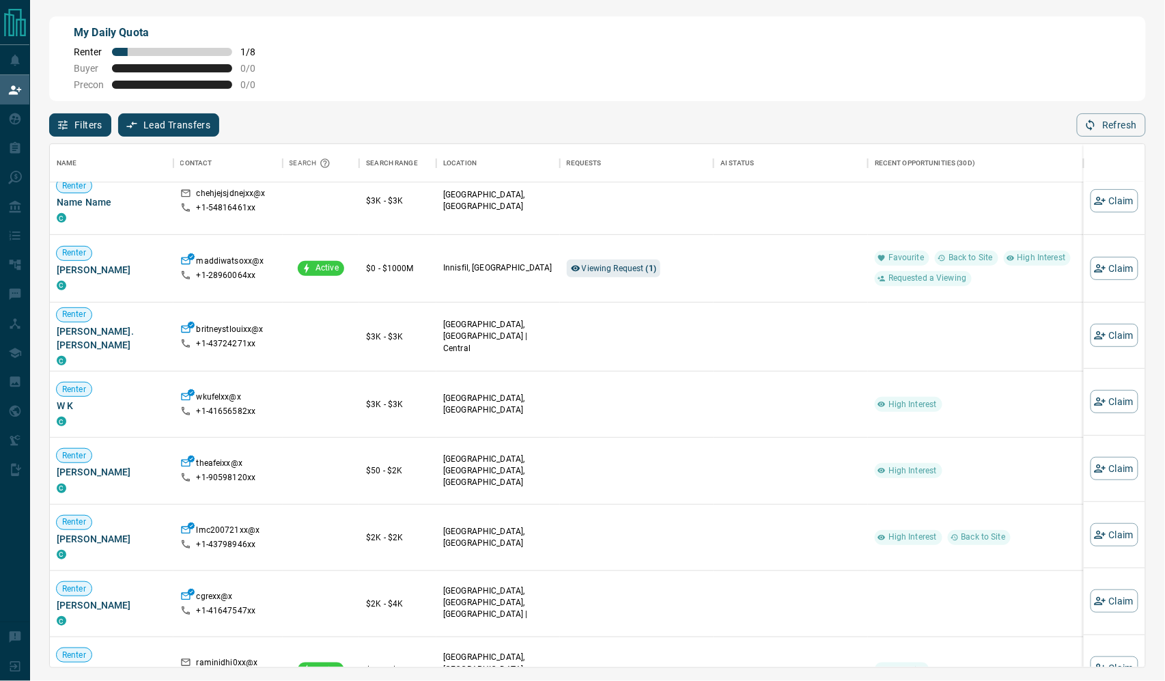
scroll to position [4302, 0]
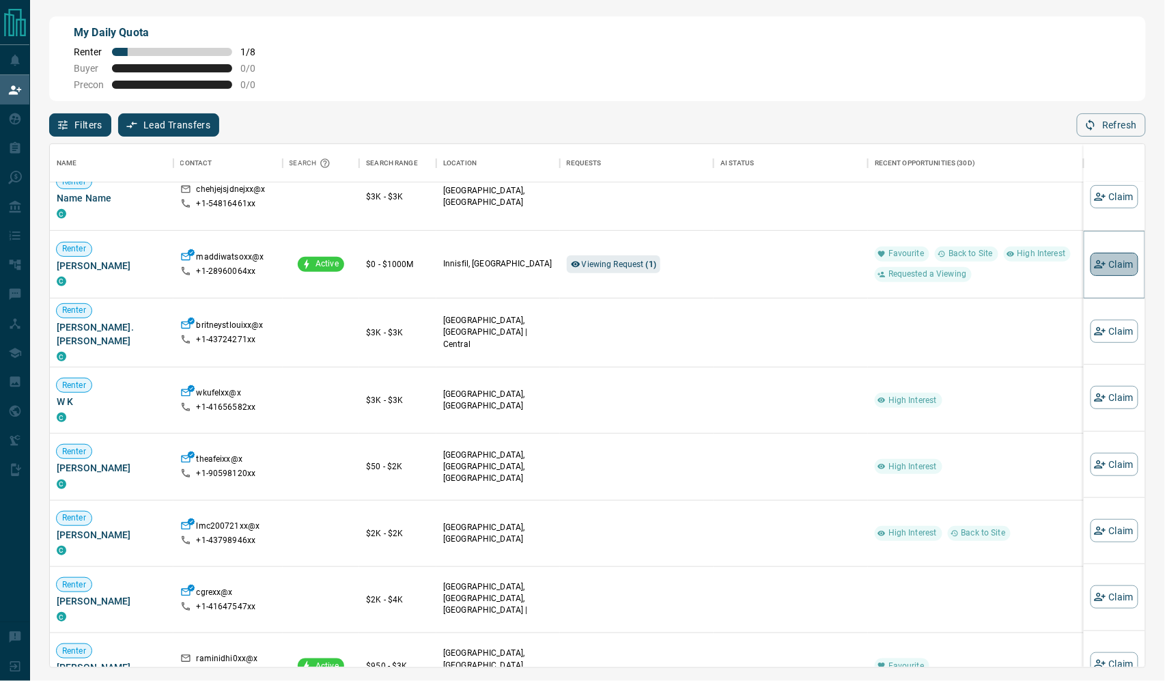
click at [1110, 276] on button "Claim" at bounding box center [1115, 264] width 48 height 23
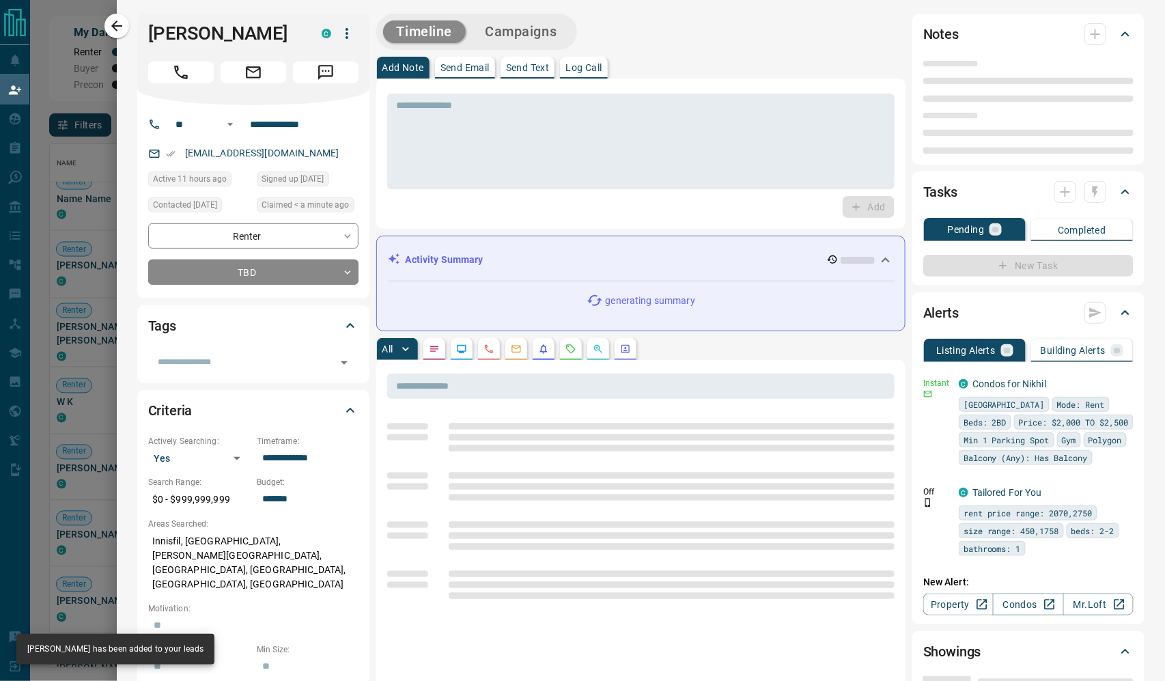
type input "**"
type input "**********"
type input "**"
type input "*"
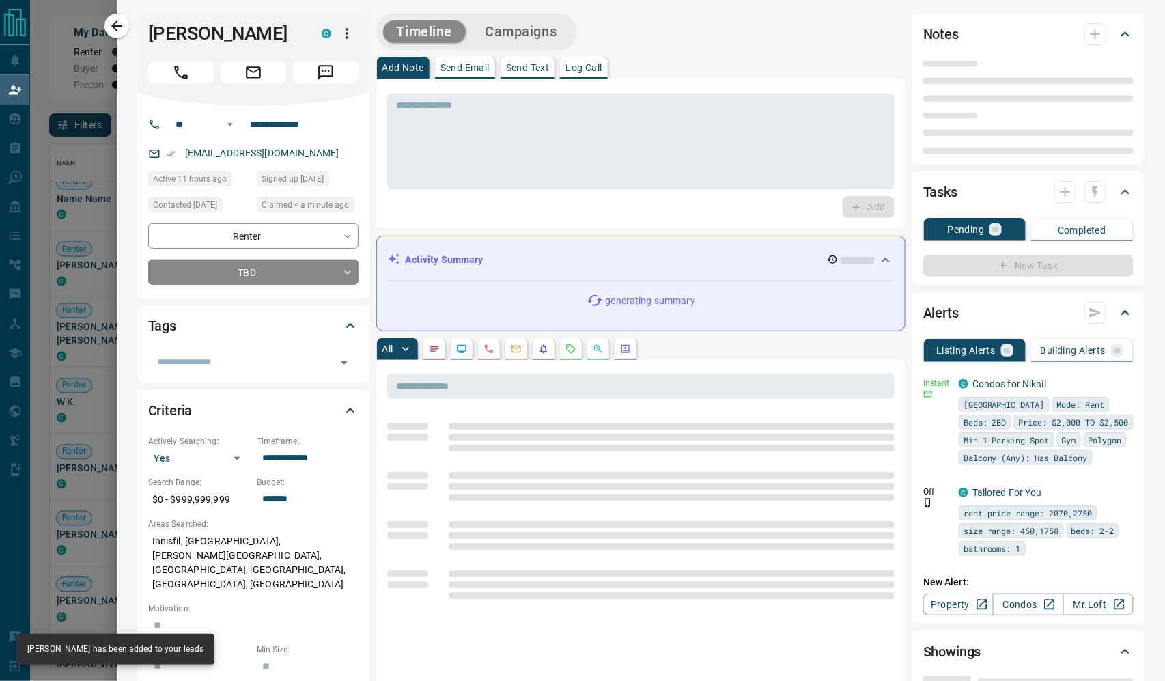
type input "**********"
type input "*******"
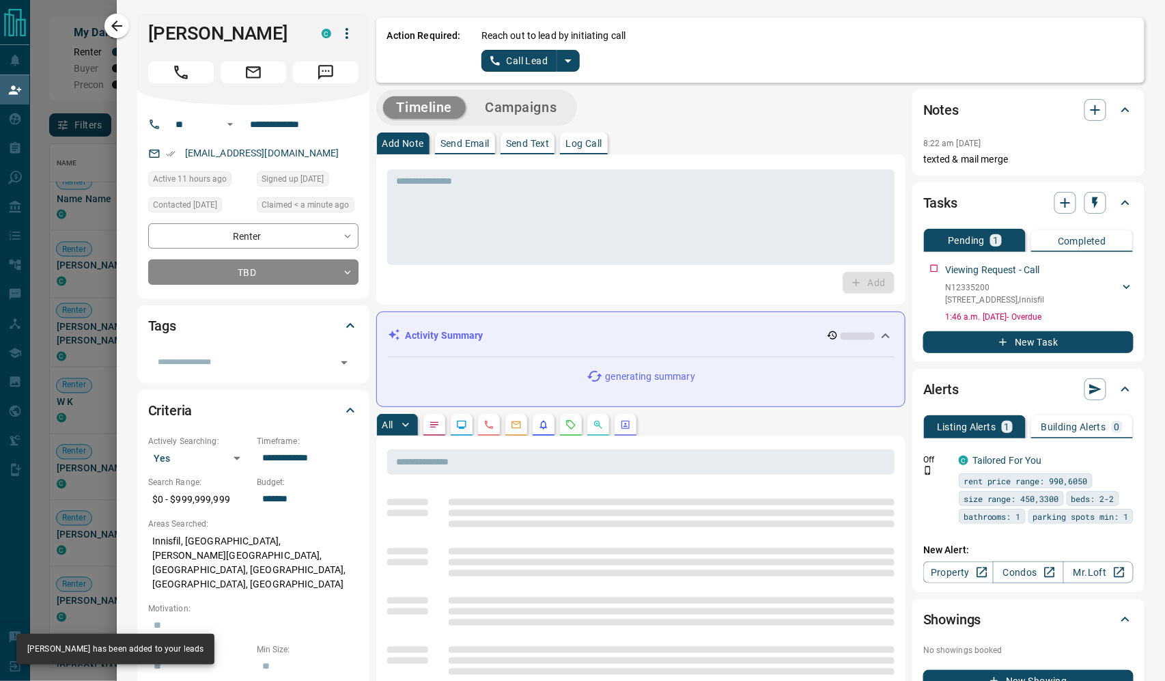
click at [572, 63] on icon "split button" at bounding box center [568, 60] width 7 height 3
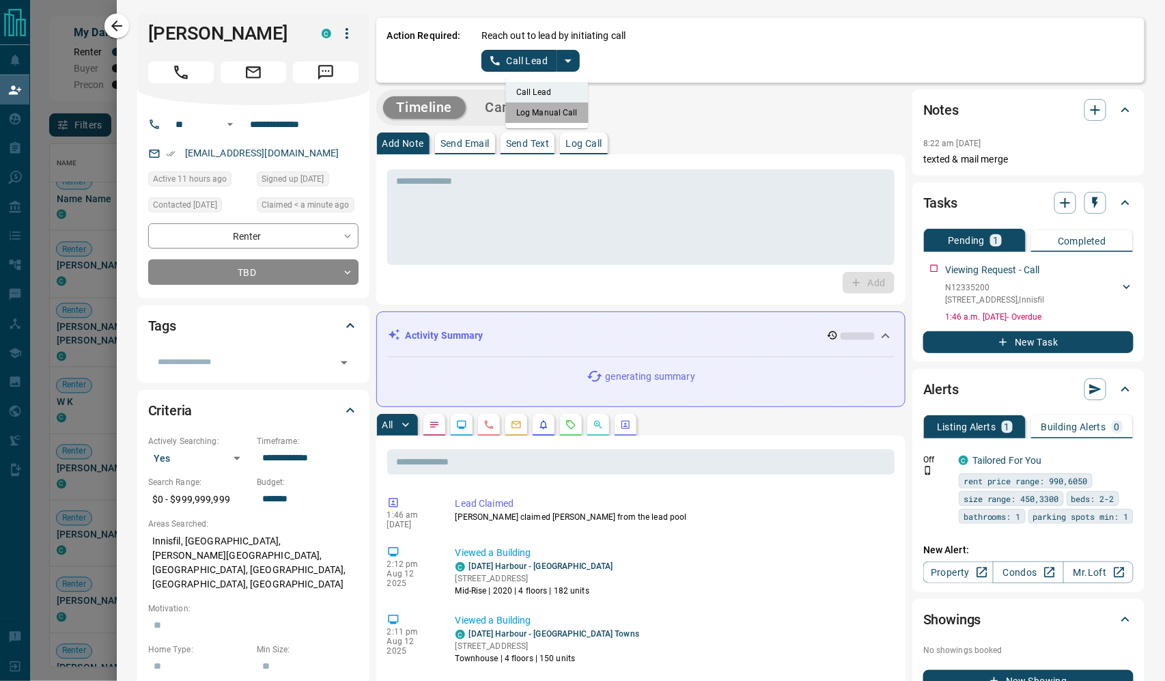
click at [589, 115] on li "Log Manual Call" at bounding box center [547, 112] width 83 height 20
click at [296, 298] on body "Lead Transfers Claim Leads My Leads Tasks Opportunities Deals Campaigns Automat…" at bounding box center [582, 286] width 1165 height 572
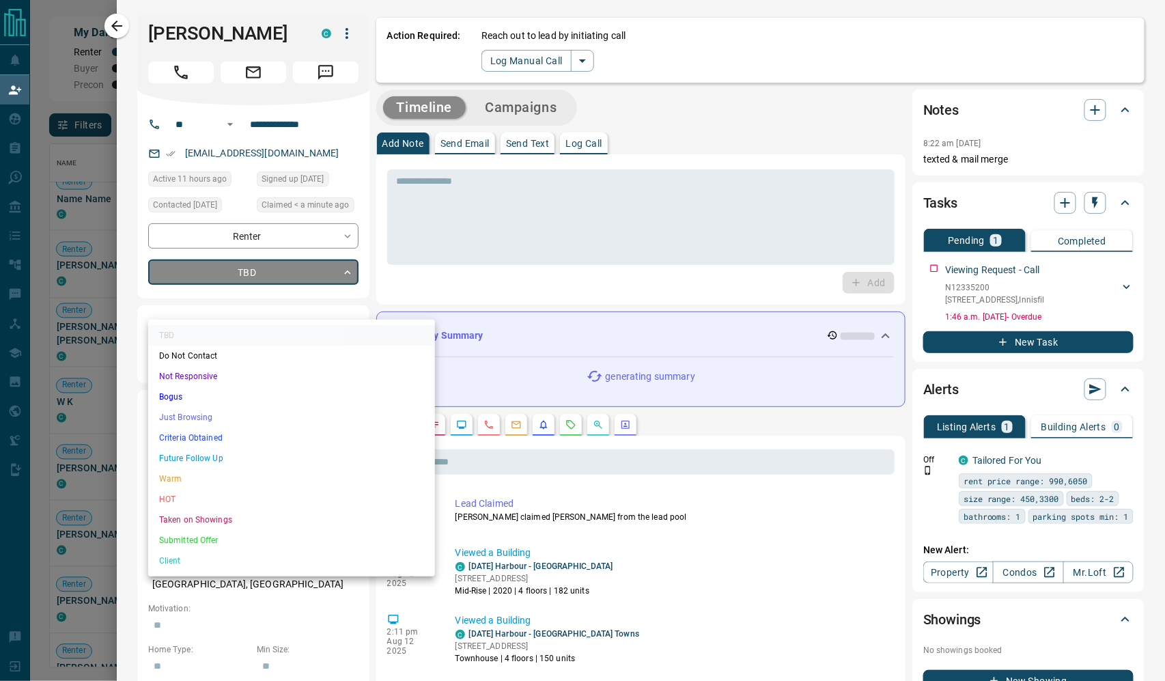
click at [271, 387] on li "Not Responsive" at bounding box center [291, 376] width 287 height 20
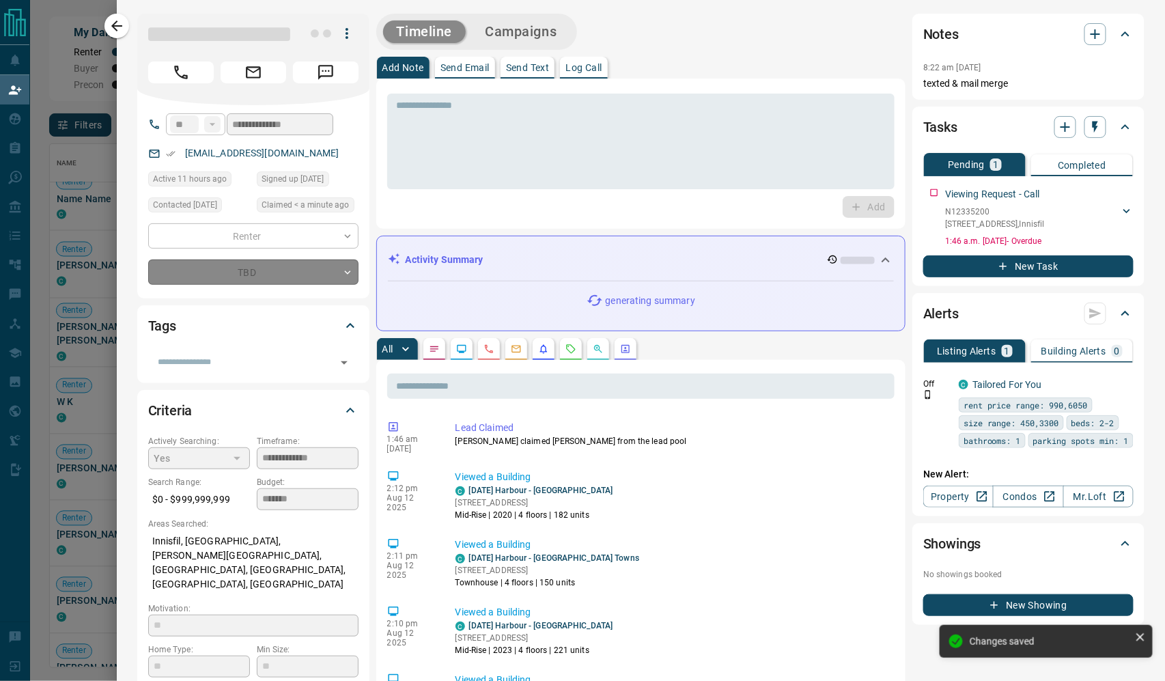
type input "*"
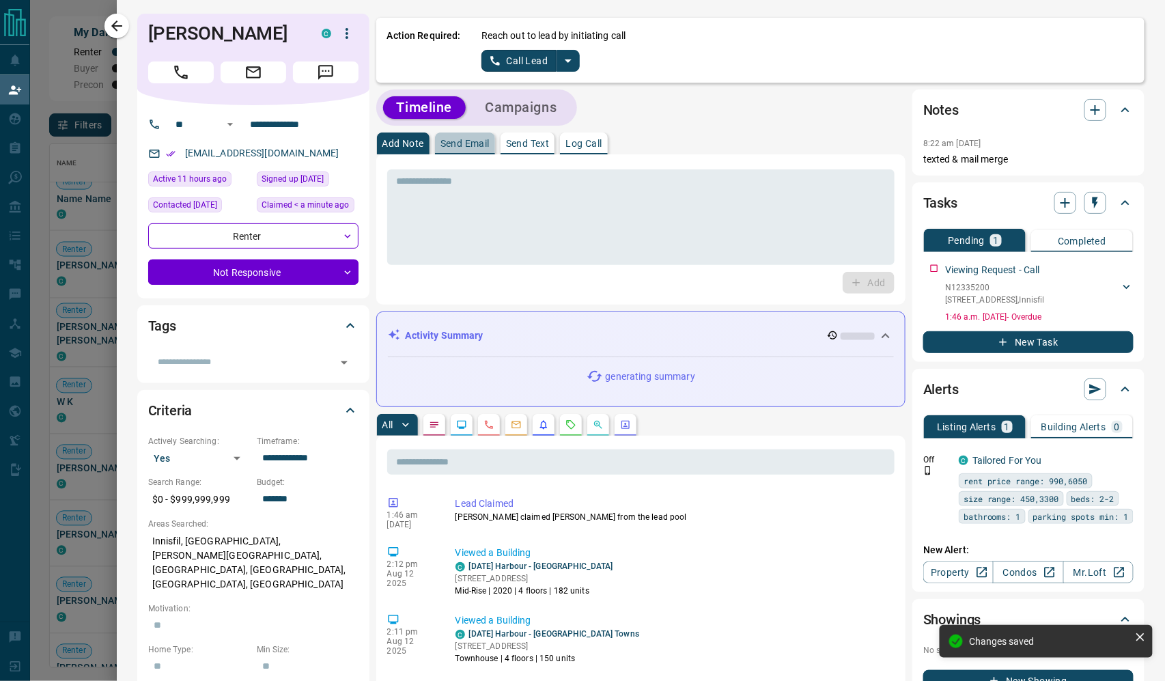
click at [490, 146] on p "Send Email" at bounding box center [465, 144] width 49 height 10
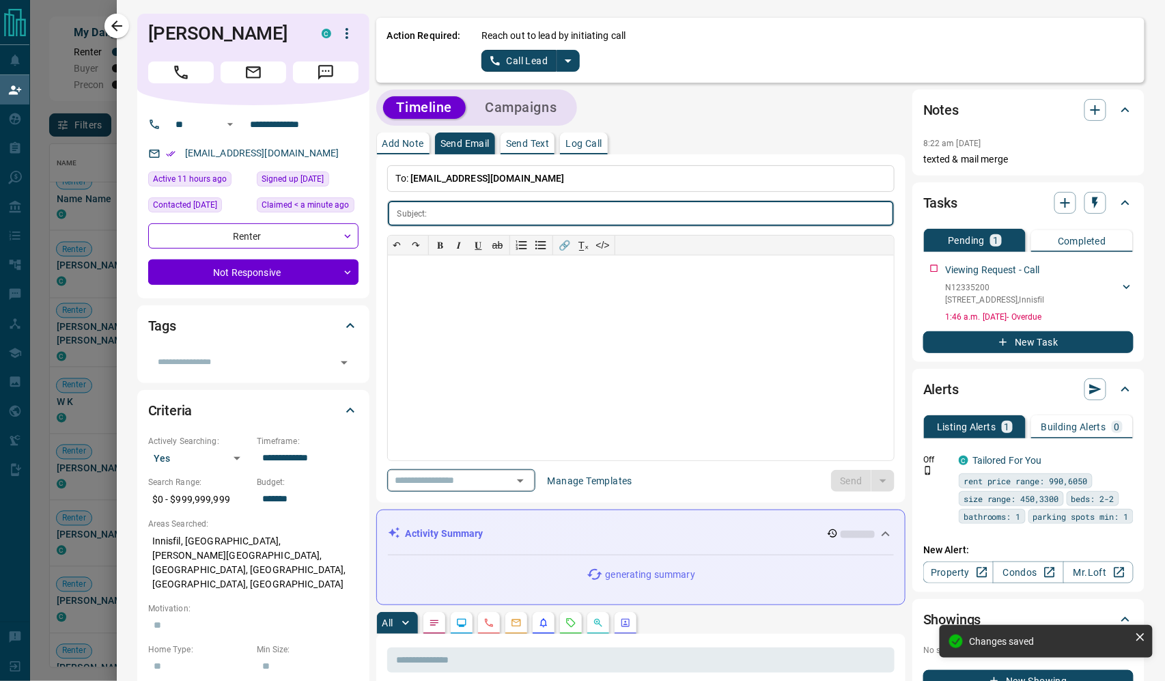
click at [529, 489] on icon "Open" at bounding box center [520, 481] width 16 height 16
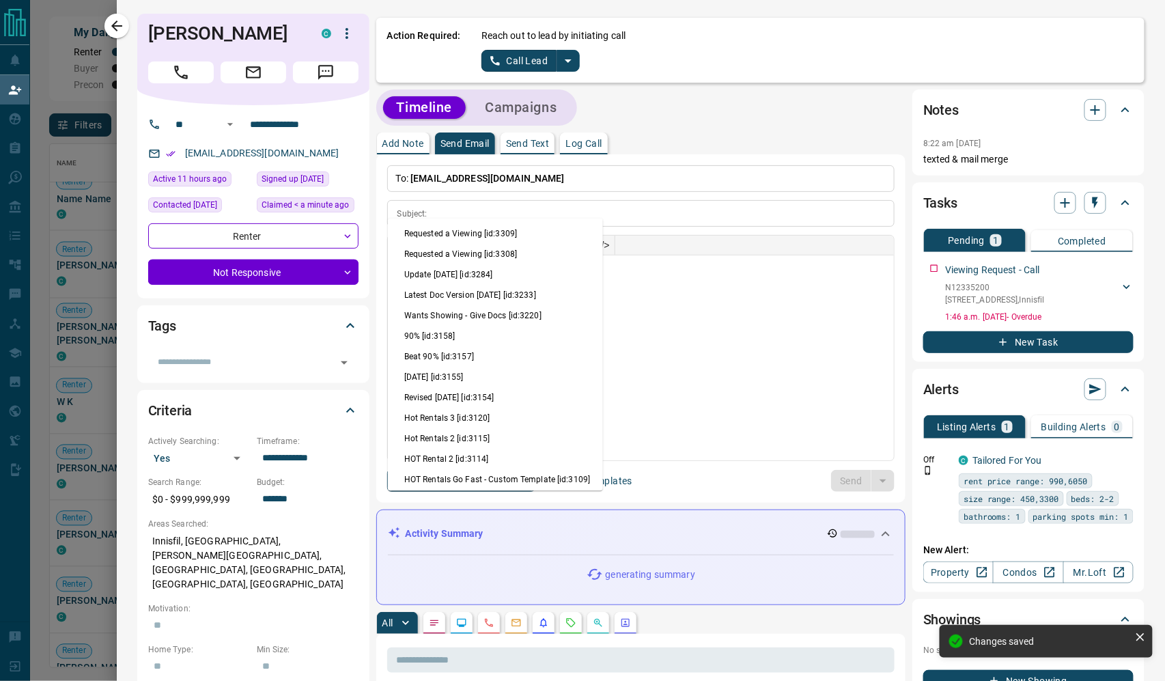
click at [507, 286] on li "Update [DATE] [id:3284]" at bounding box center [495, 275] width 215 height 20
type input "**********"
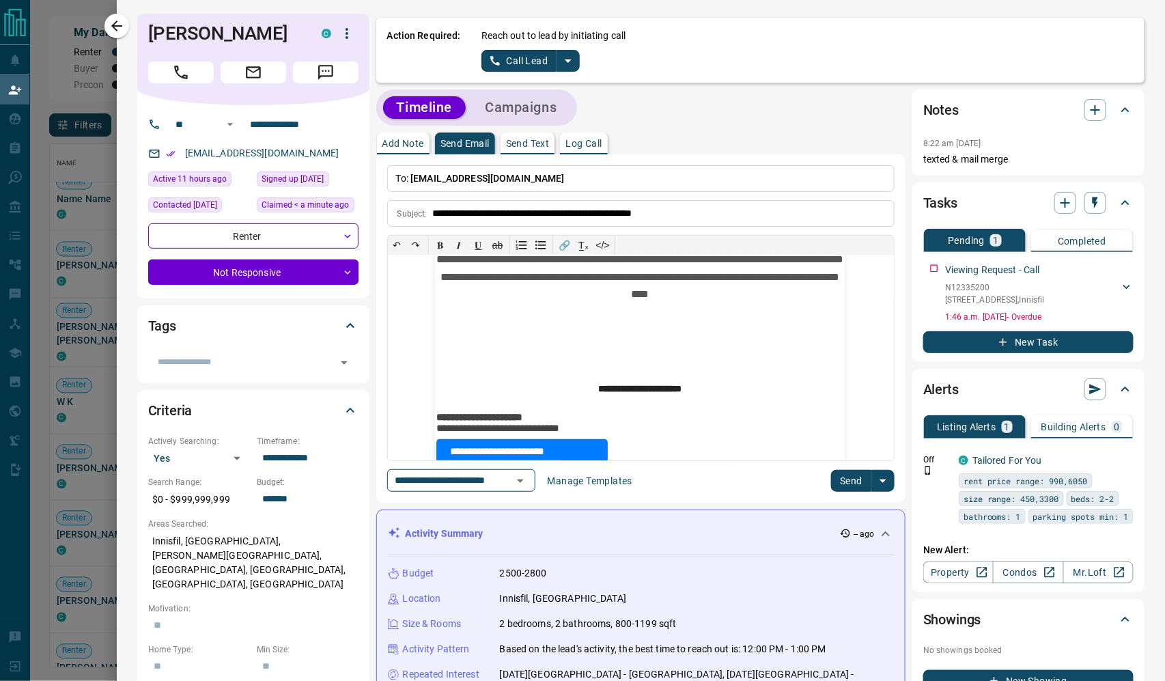
scroll to position [128, 0]
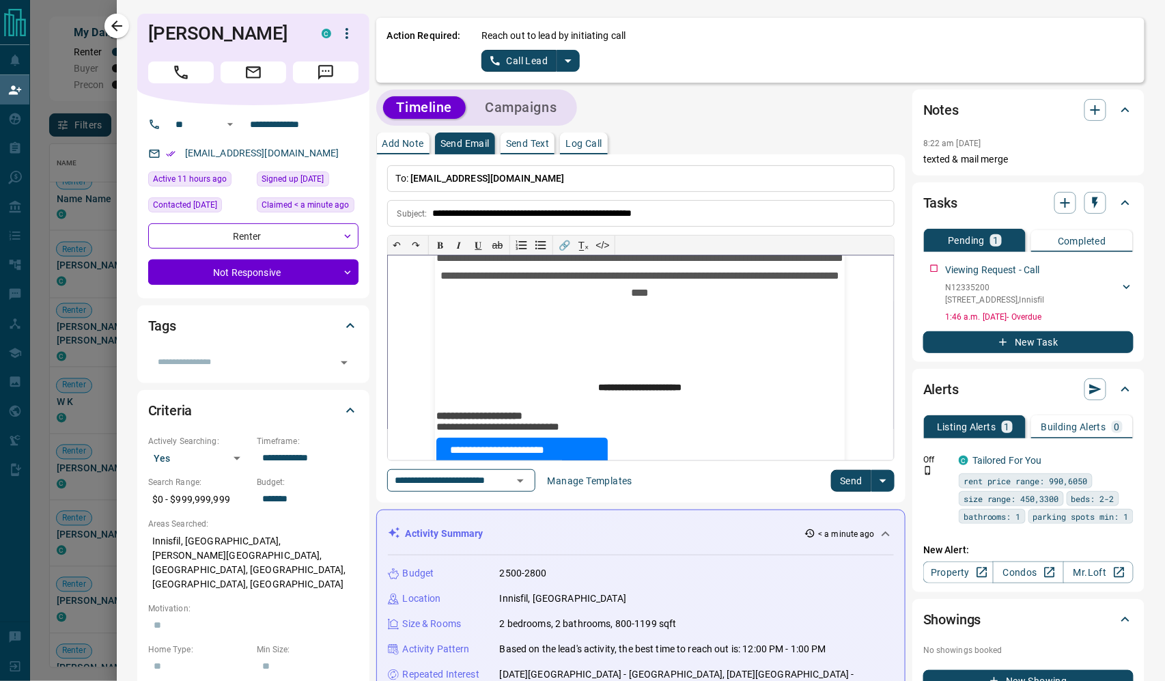
click at [764, 355] on p "**********" at bounding box center [640, 262] width 410 height 200
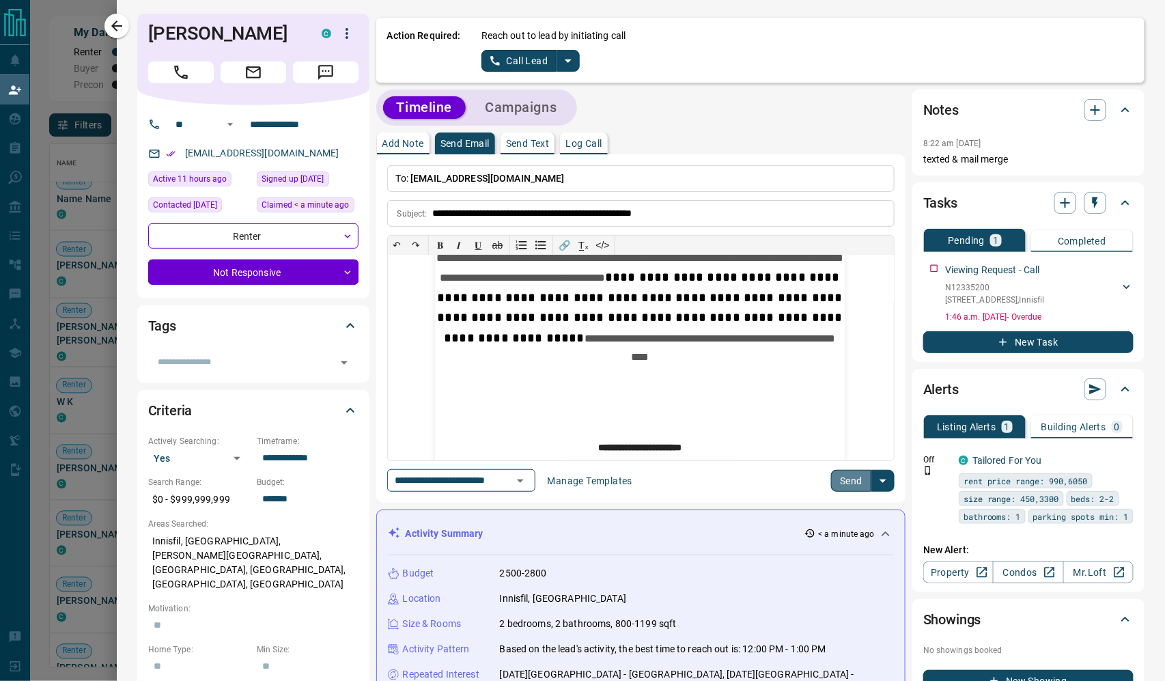
click at [839, 492] on button "Send" at bounding box center [851, 481] width 40 height 22
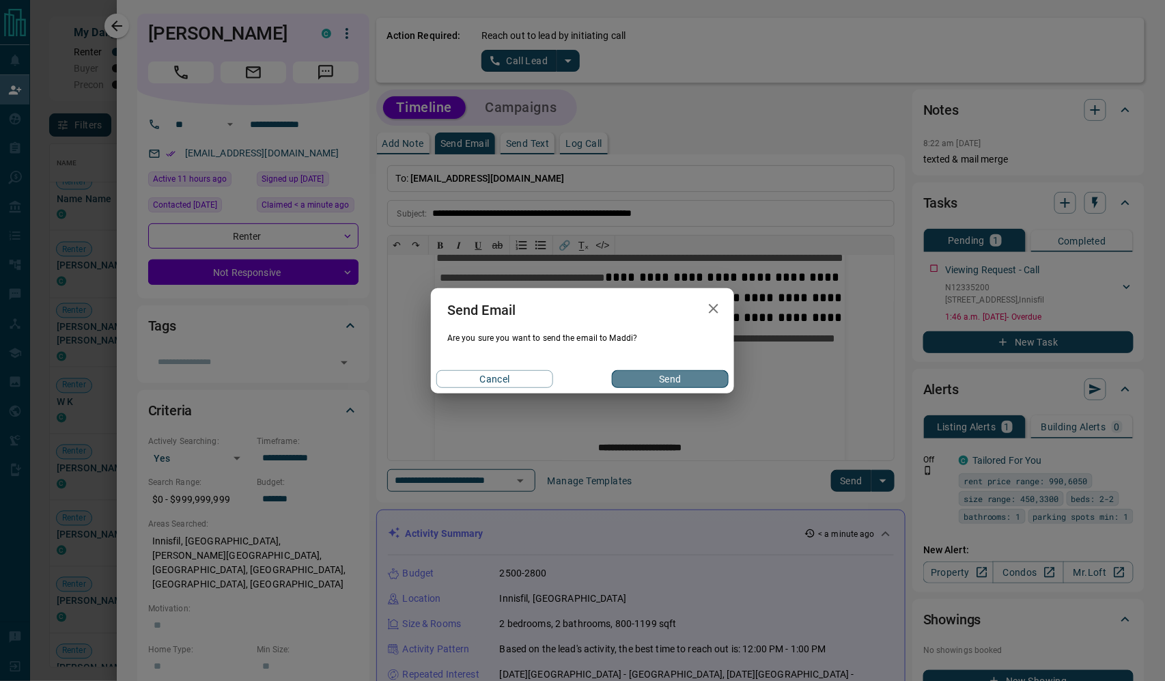
click at [679, 388] on button "Send" at bounding box center [670, 379] width 117 height 18
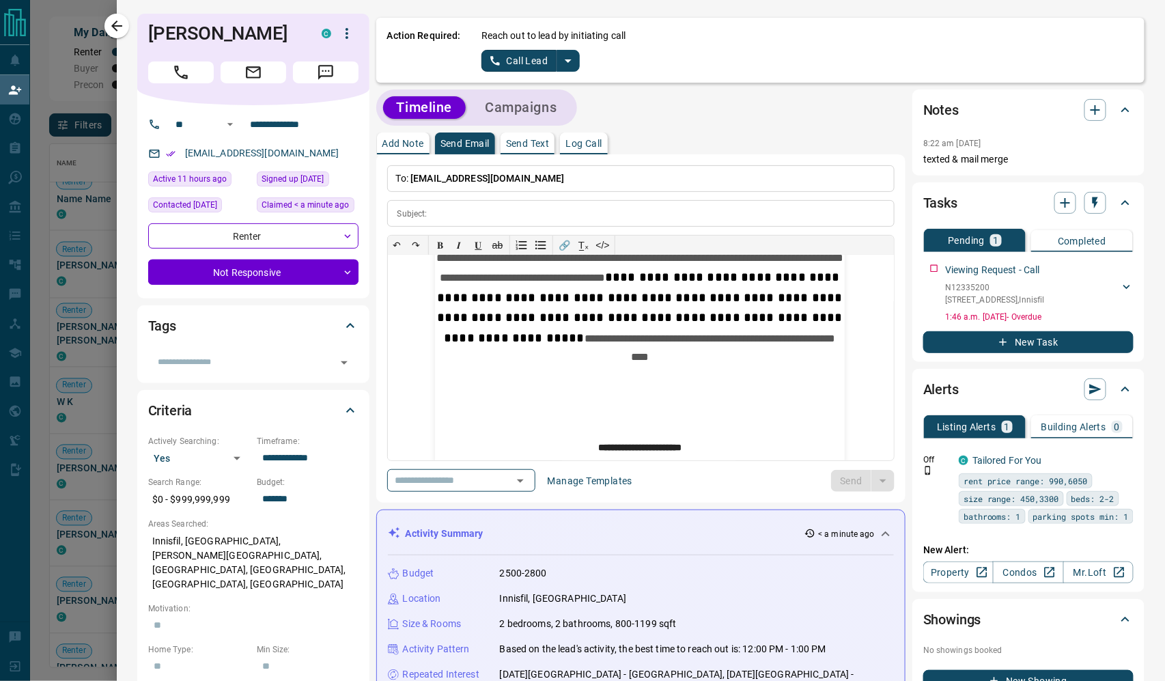
scroll to position [0, 0]
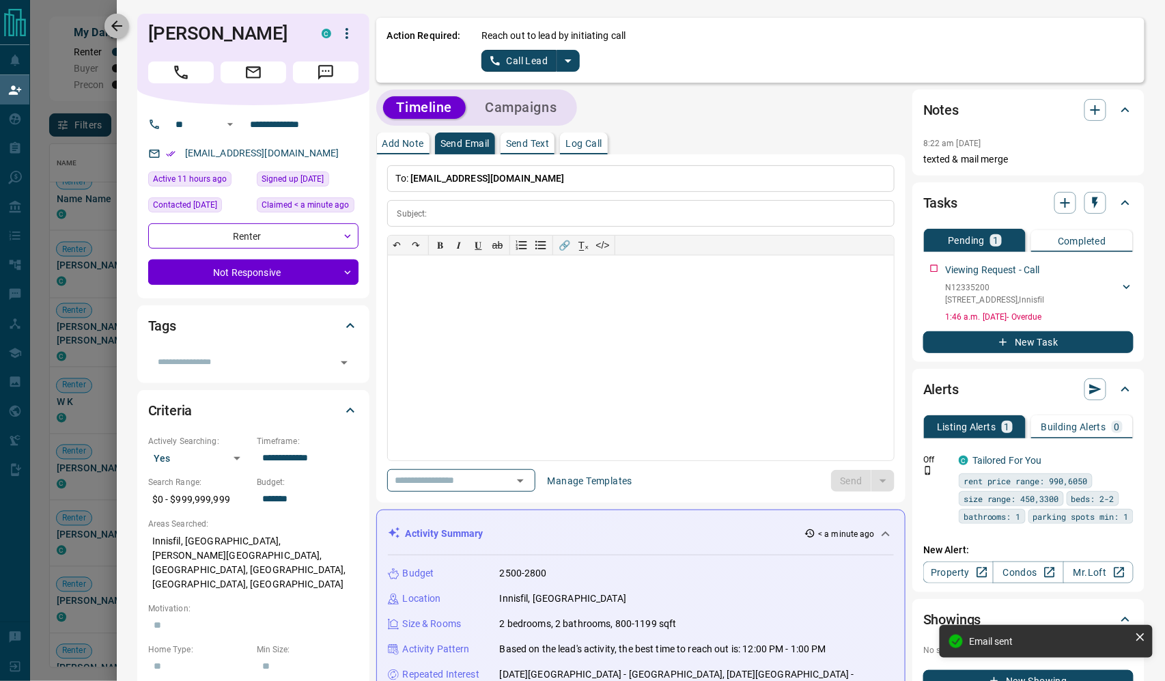
click at [118, 25] on icon "button" at bounding box center [117, 26] width 16 height 16
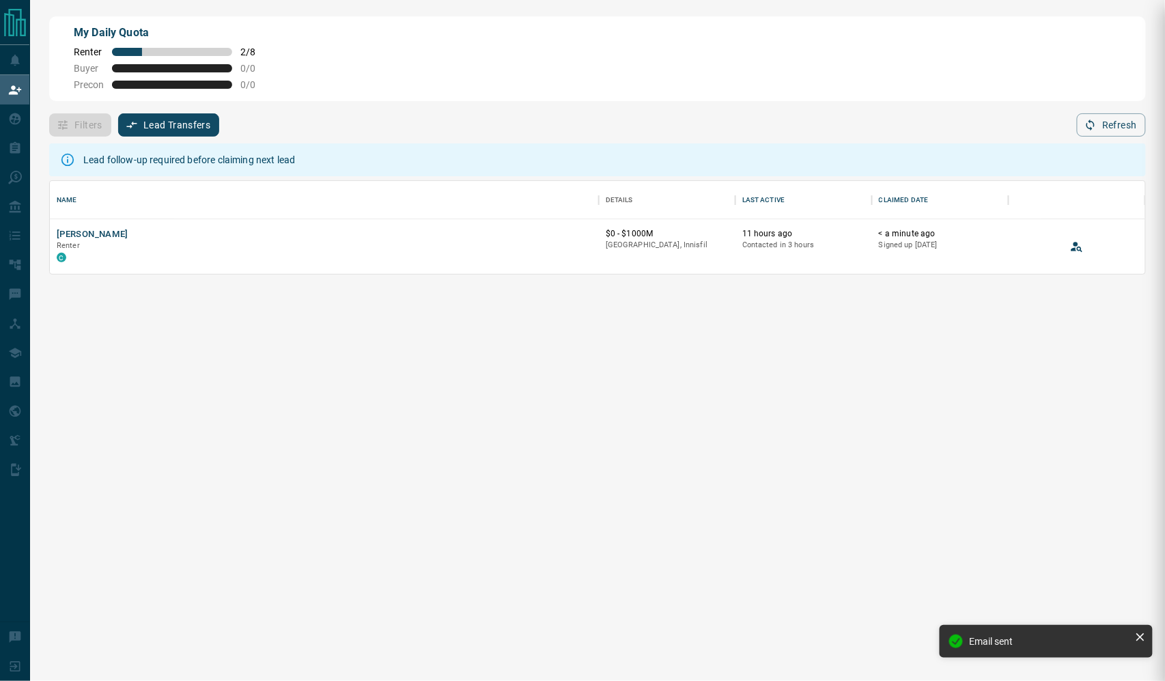
scroll to position [1, 1]
click at [128, 241] on button "[PERSON_NAME]" at bounding box center [93, 234] width 72 height 13
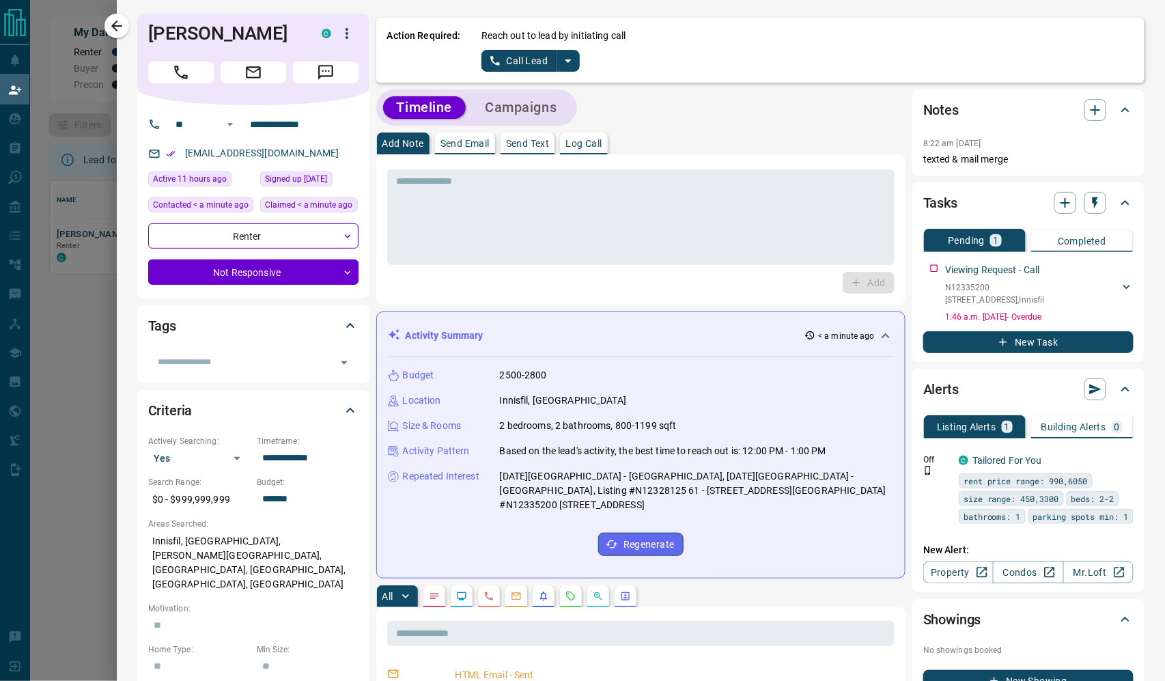
click at [572, 63] on icon "split button" at bounding box center [568, 60] width 7 height 3
click at [589, 117] on li "Log Manual Call" at bounding box center [547, 112] width 83 height 20
click at [602, 148] on p "Log Call" at bounding box center [584, 144] width 36 height 10
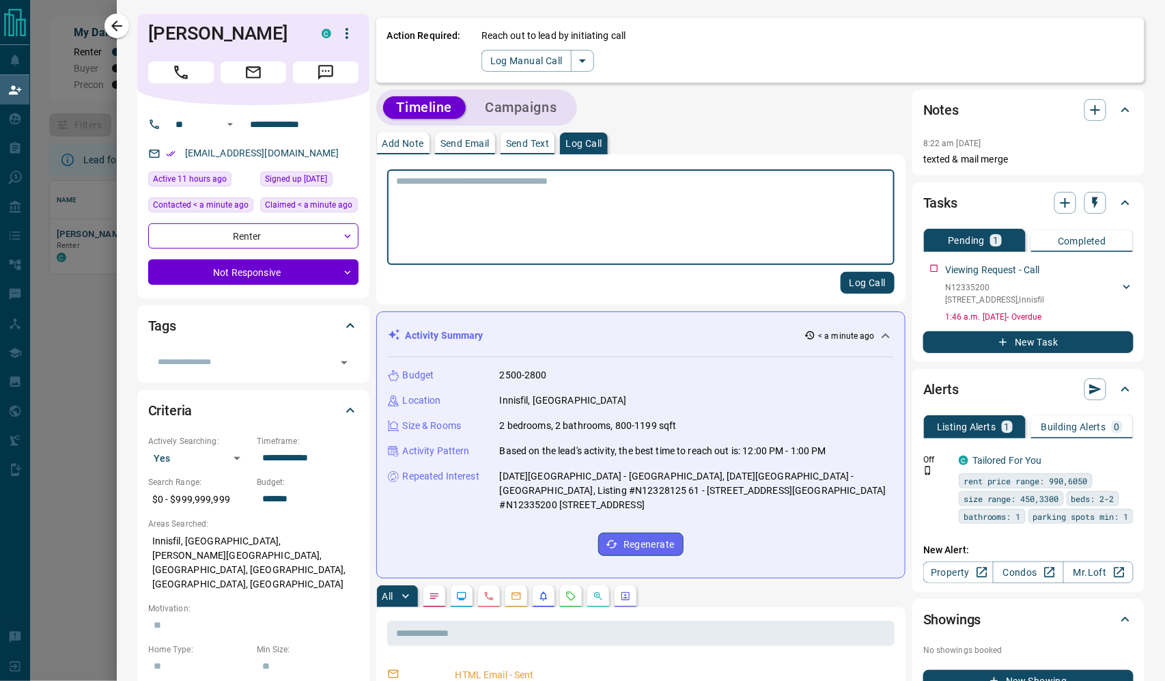
click at [575, 190] on textarea at bounding box center [641, 218] width 488 height 84
type textarea "****"
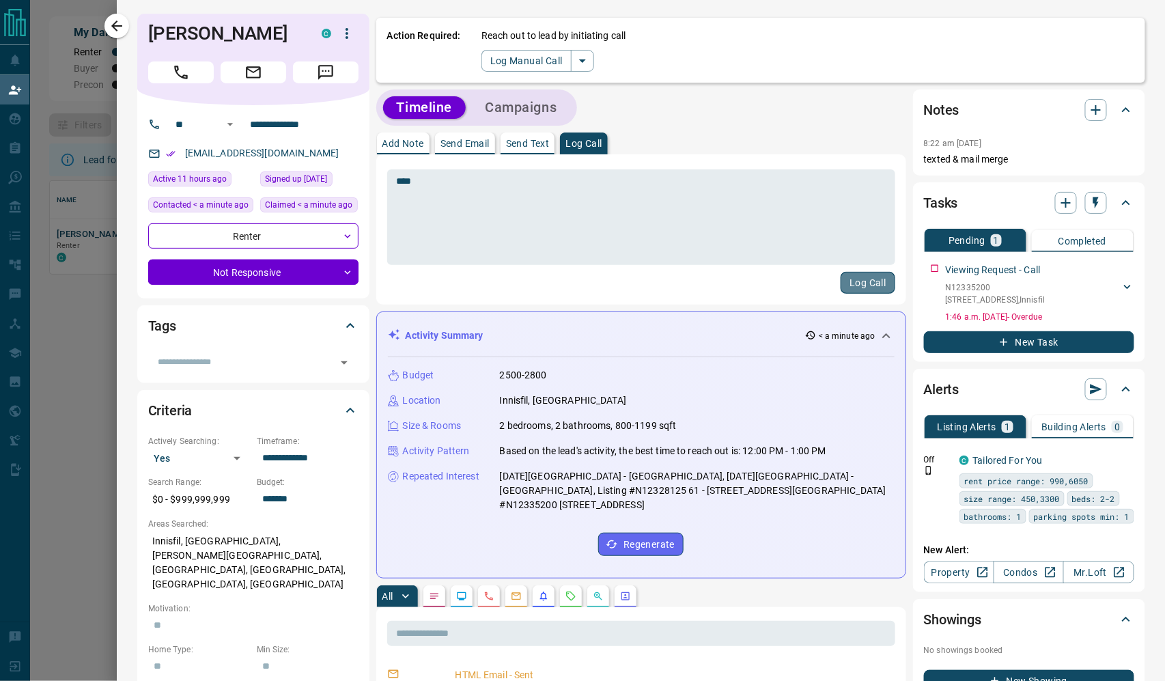
click at [855, 285] on button "Log Call" at bounding box center [868, 283] width 54 height 22
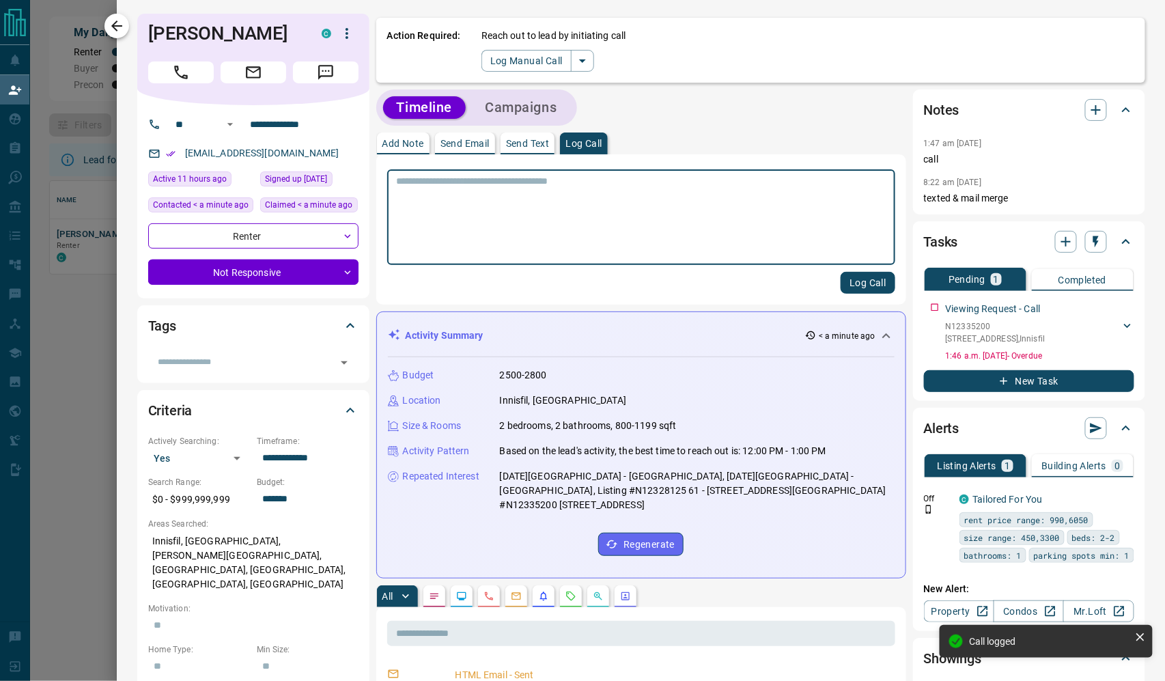
click at [122, 29] on icon "button" at bounding box center [117, 26] width 16 height 16
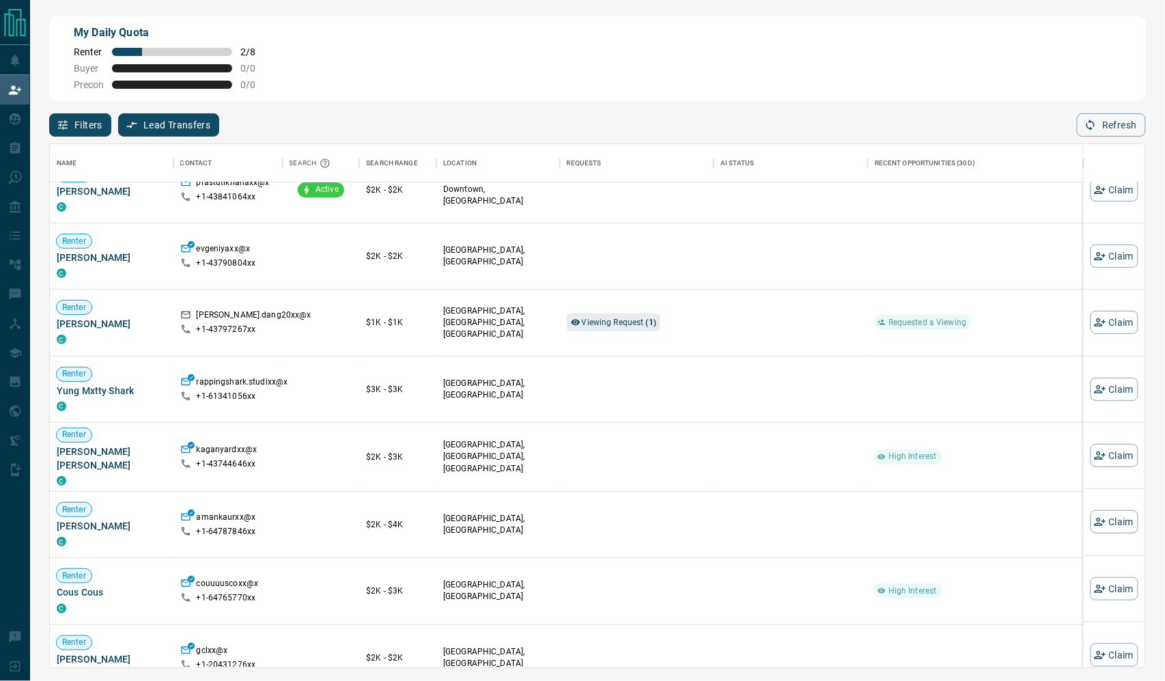
scroll to position [3717, 0]
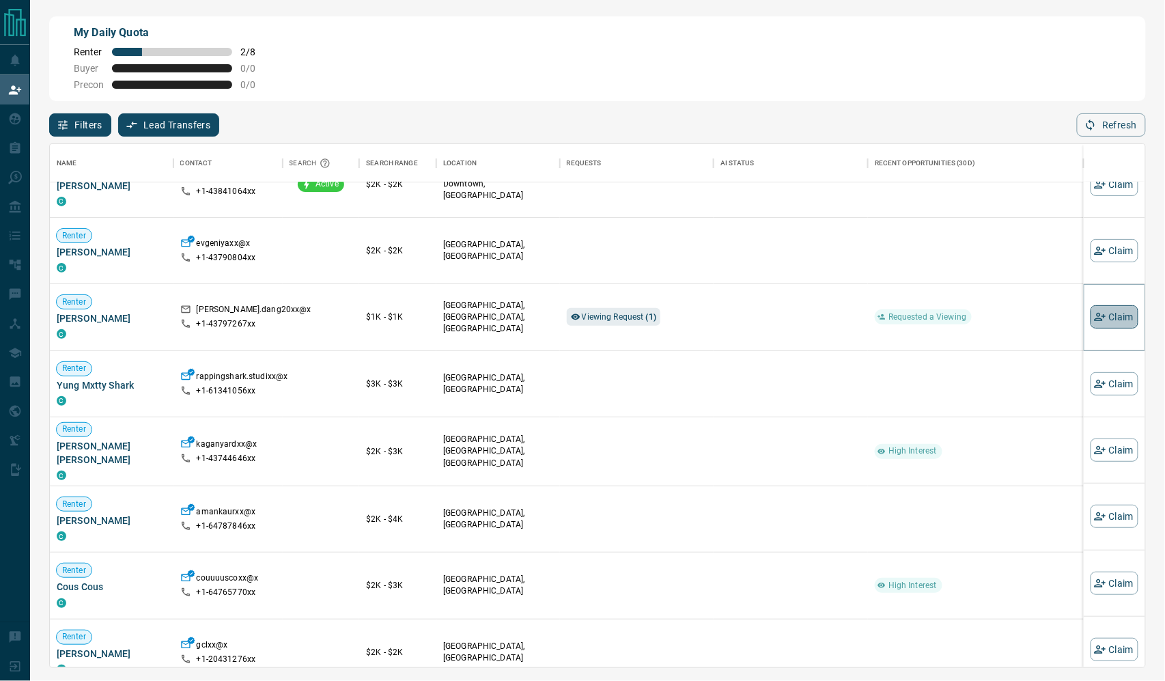
click at [1115, 329] on button "Claim" at bounding box center [1115, 317] width 48 height 23
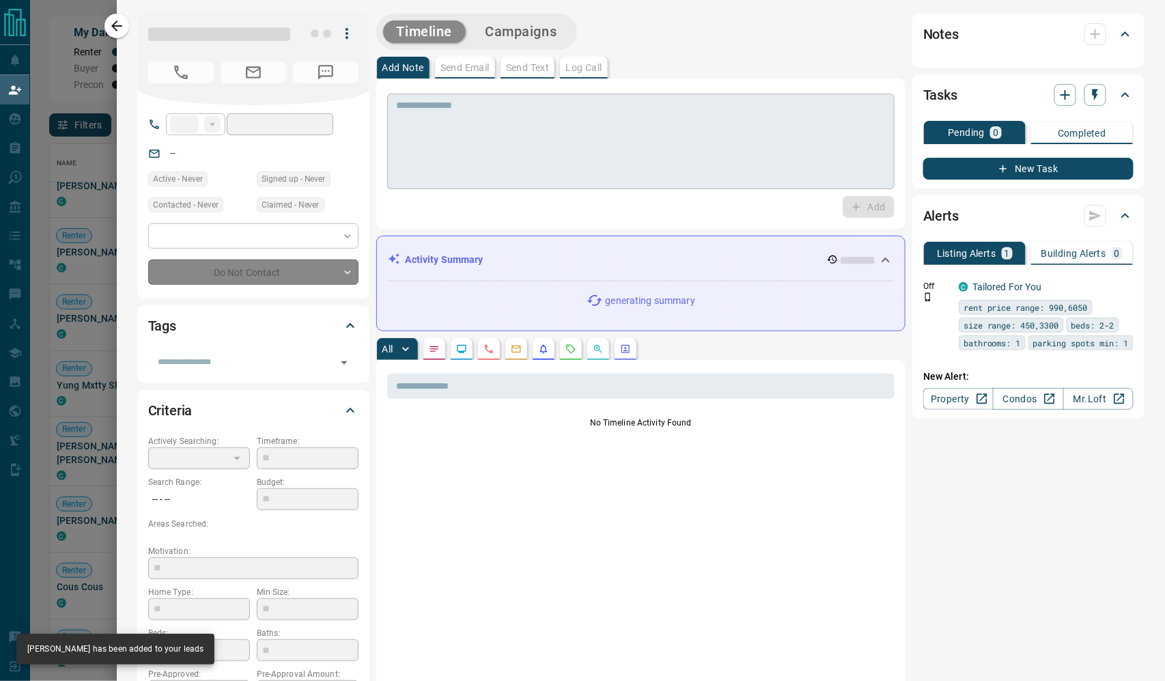
type input "**"
type input "**********"
type input "**"
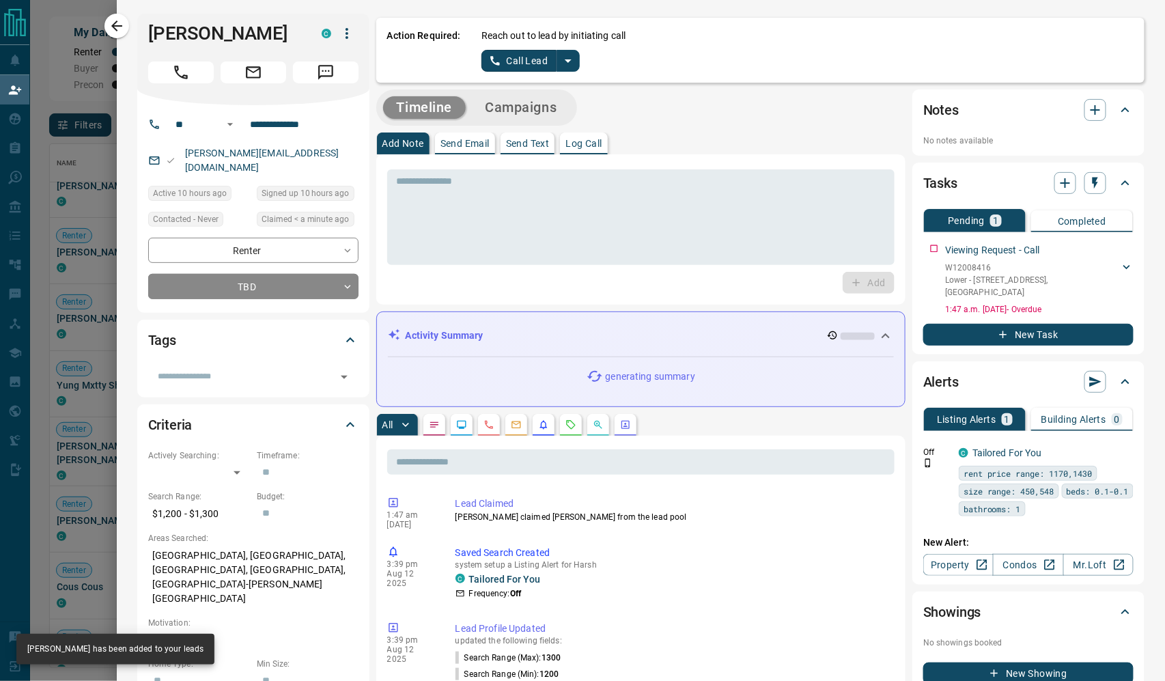
click at [572, 63] on icon "split button" at bounding box center [568, 60] width 7 height 3
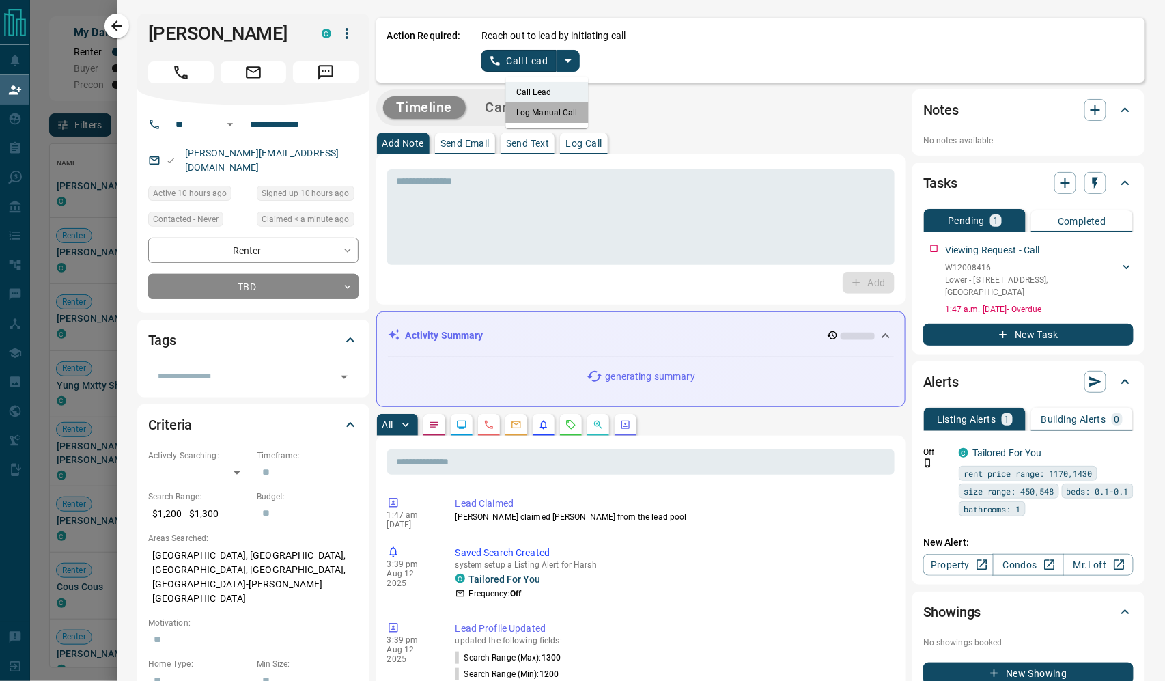
click at [589, 118] on li "Log Manual Call" at bounding box center [547, 112] width 83 height 20
click at [602, 148] on p "Log Call" at bounding box center [584, 144] width 36 height 10
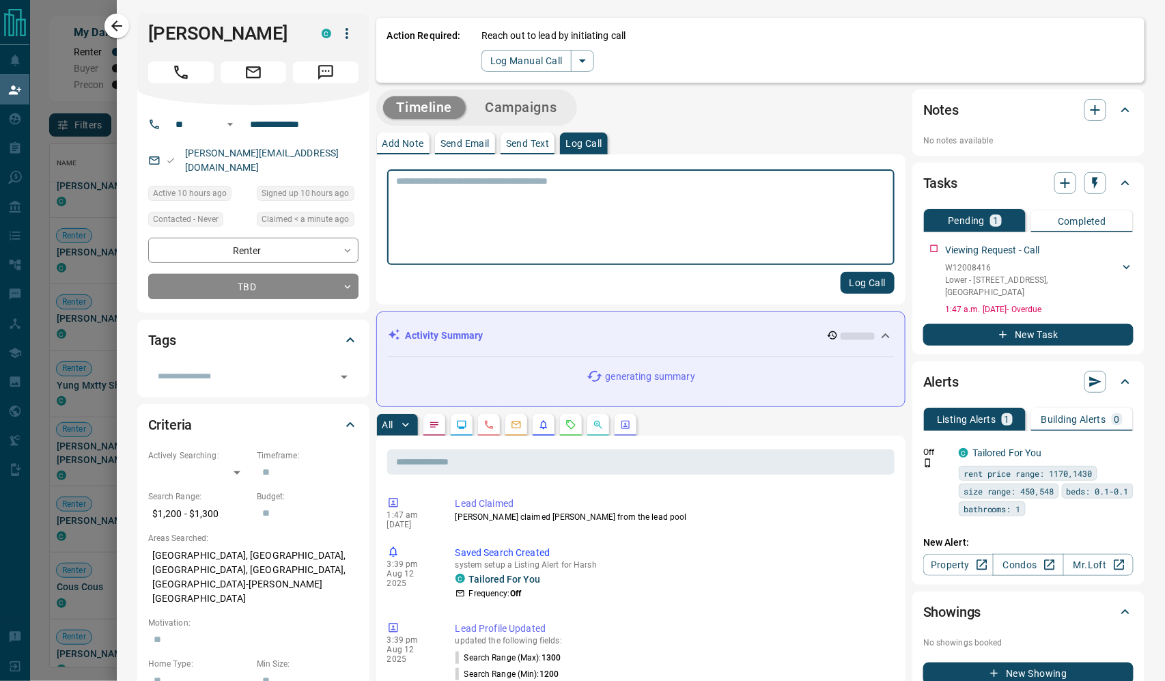
click at [577, 193] on textarea at bounding box center [641, 218] width 488 height 84
type textarea "****"
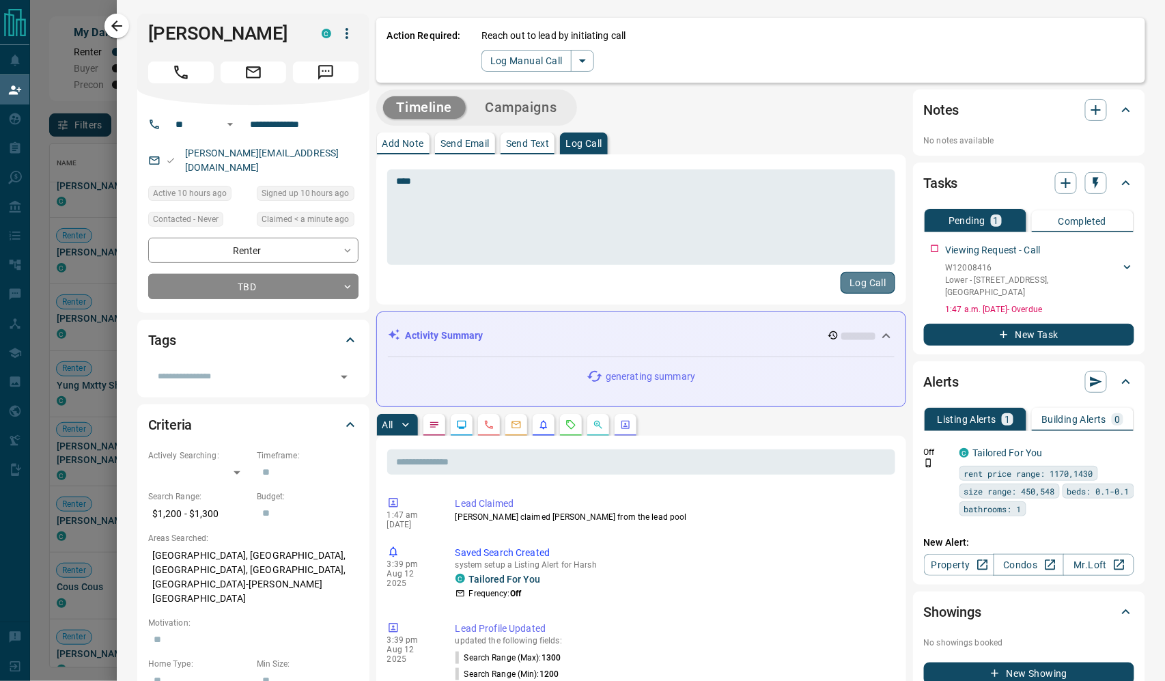
click at [844, 291] on button "Log Call" at bounding box center [868, 283] width 54 height 22
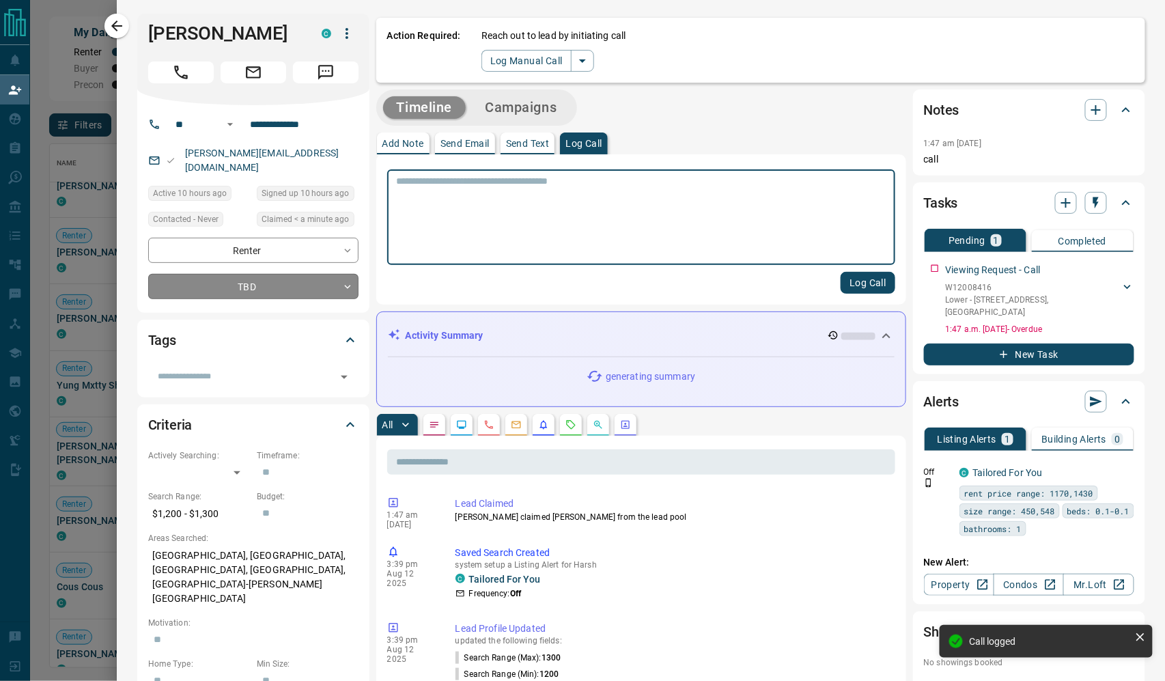
click at [359, 299] on body "Lead Transfers Claim Leads My Leads Tasks Opportunities Deals Campaigns Automat…" at bounding box center [582, 286] width 1165 height 572
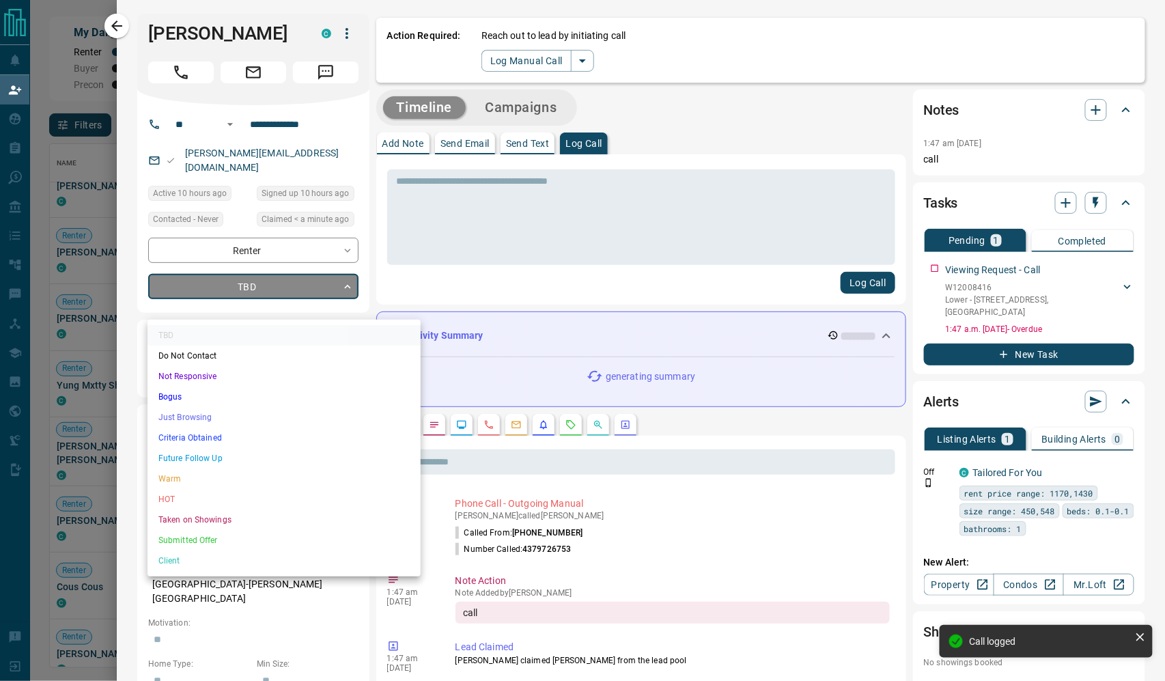
click at [288, 387] on li "Not Responsive" at bounding box center [284, 376] width 273 height 20
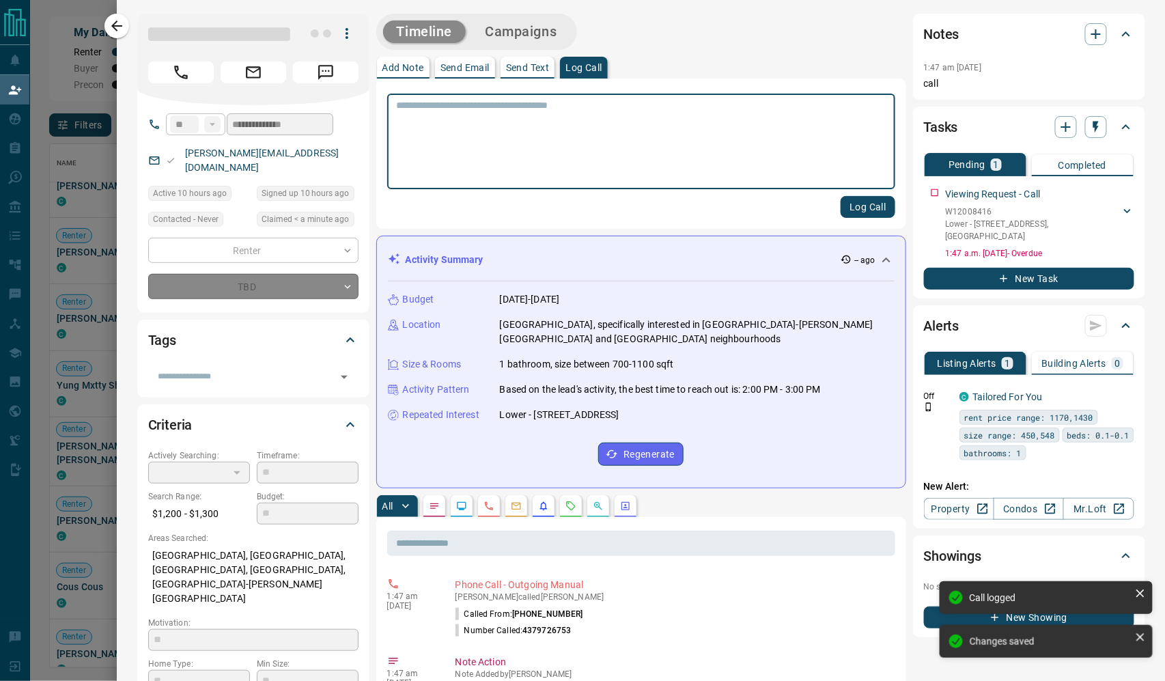
type input "*"
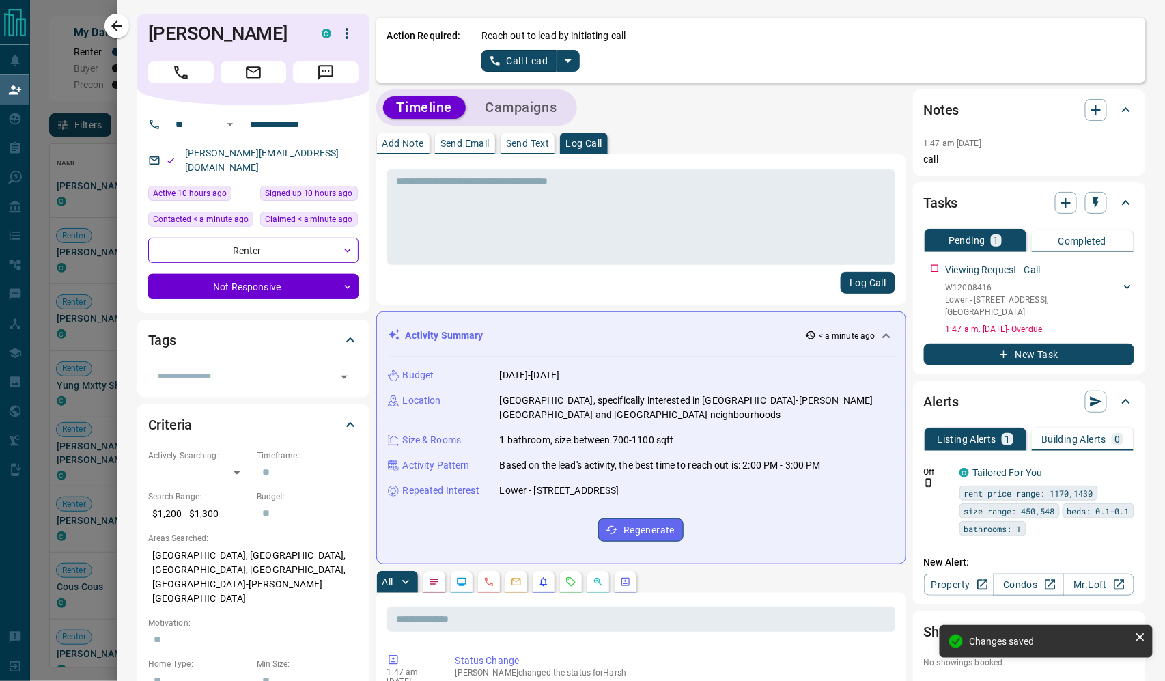
drag, startPoint x: 684, startPoint y: 539, endPoint x: 523, endPoint y: 542, distance: 161.3
click at [523, 498] on div "Repeated Interest Lower - [STREET_ADDRESS]" at bounding box center [641, 491] width 507 height 14
copy p "Lower - [STREET_ADDRESS]"
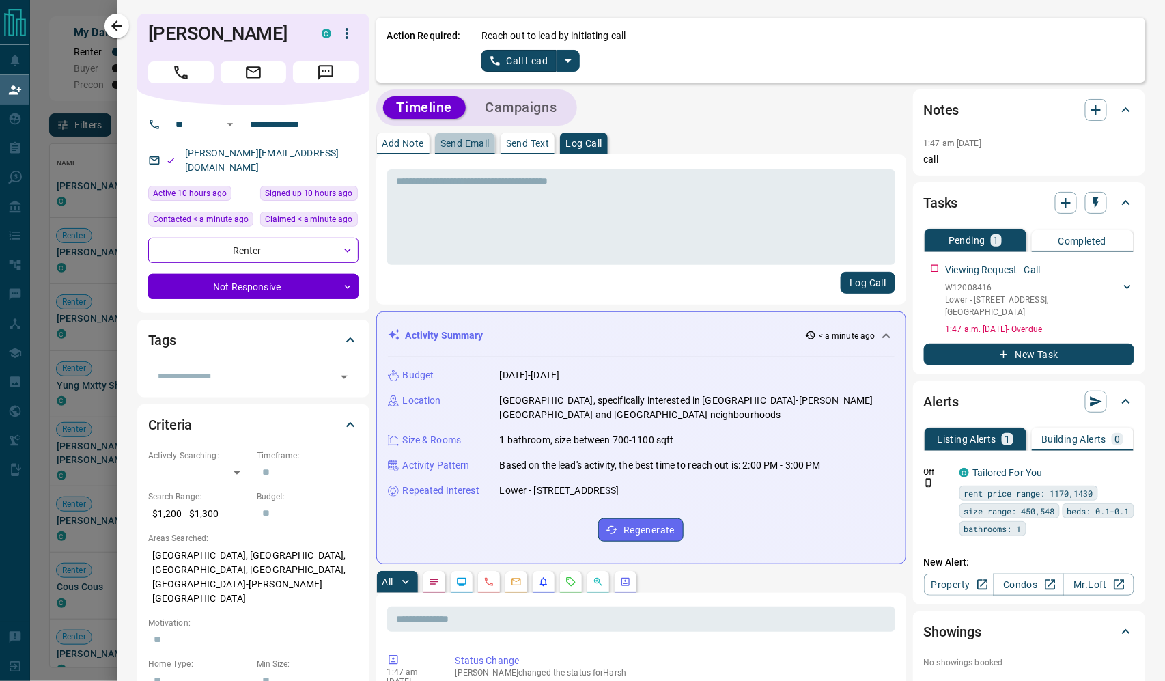
click at [489, 146] on p "Send Email" at bounding box center [465, 144] width 49 height 10
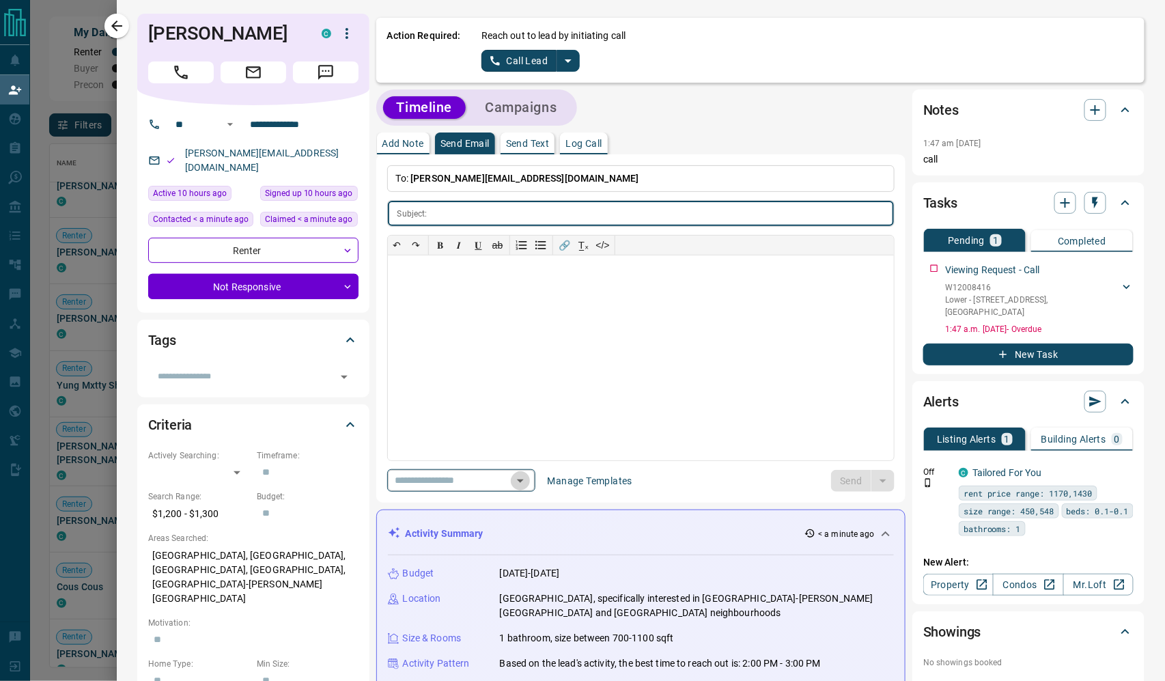
click at [529, 489] on icon "Open" at bounding box center [520, 481] width 16 height 16
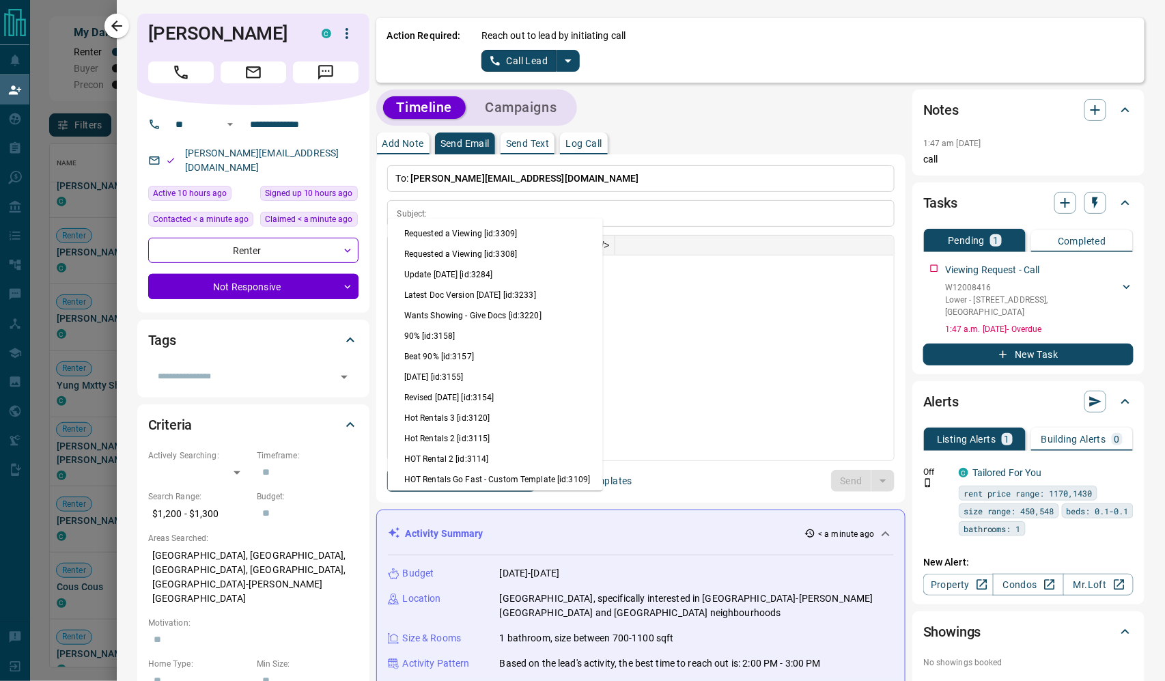
click at [522, 283] on li "Update [DATE] [id:3284]" at bounding box center [495, 275] width 215 height 20
type input "**********"
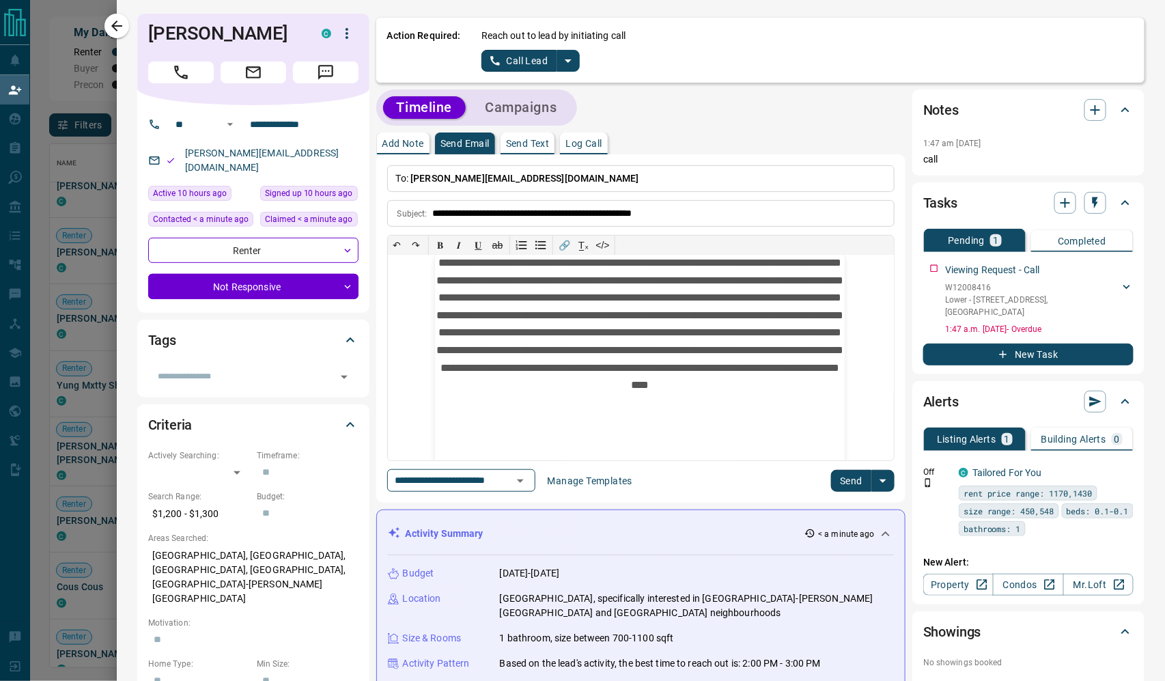
scroll to position [46, 0]
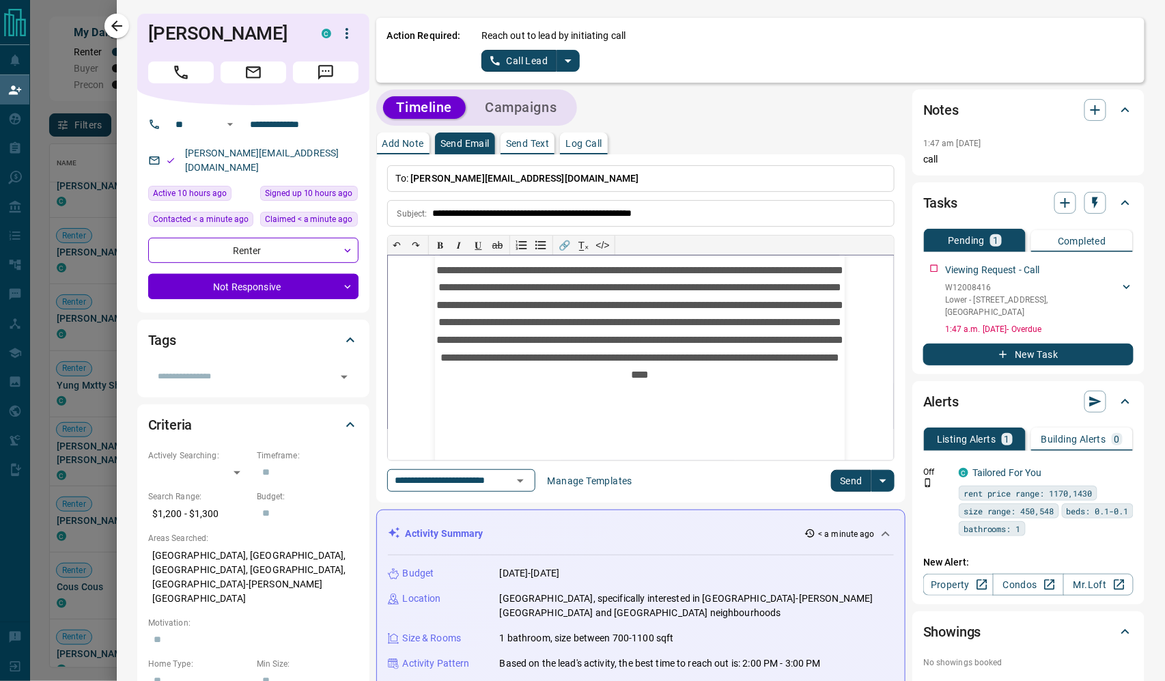
click at [764, 438] on p "**********" at bounding box center [640, 344] width 410 height 200
click at [848, 492] on button "Send" at bounding box center [851, 481] width 40 height 22
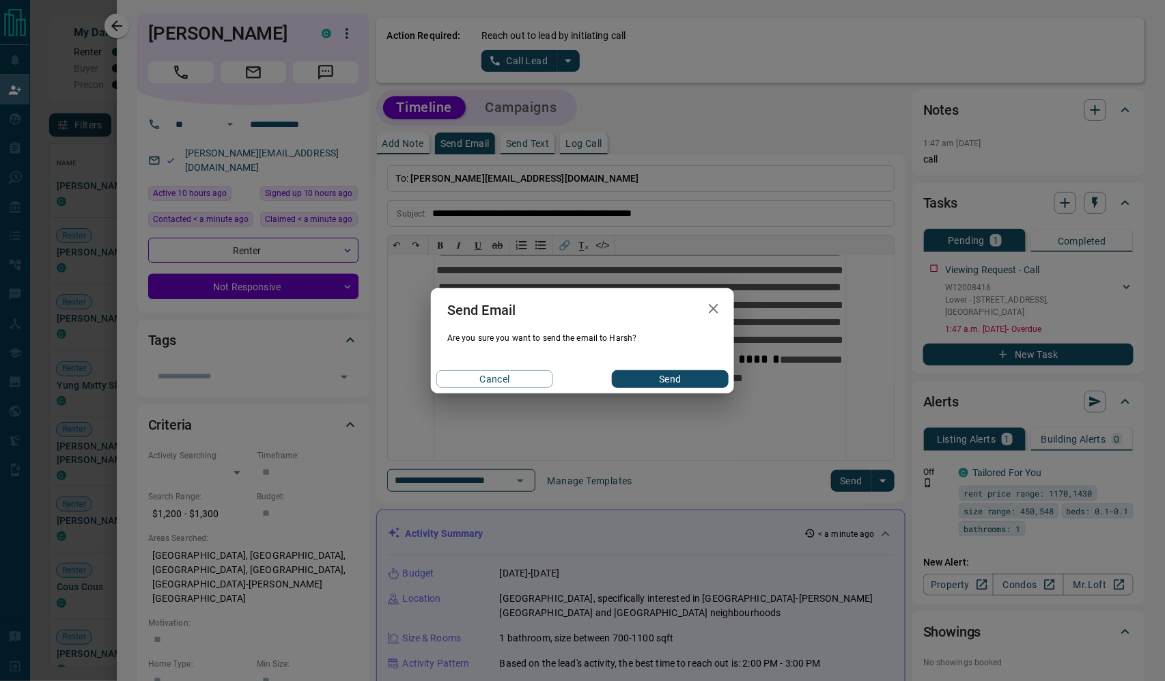
click at [680, 388] on button "Send" at bounding box center [670, 379] width 117 height 18
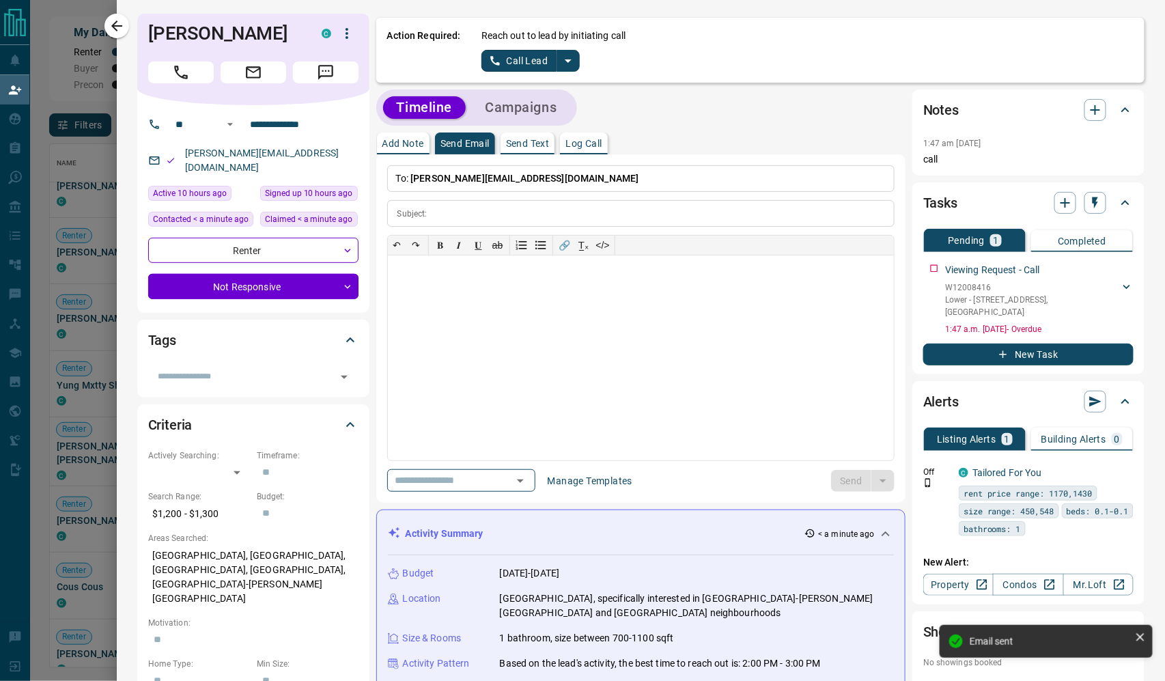
scroll to position [0, 0]
click at [116, 23] on icon "button" at bounding box center [117, 26] width 16 height 16
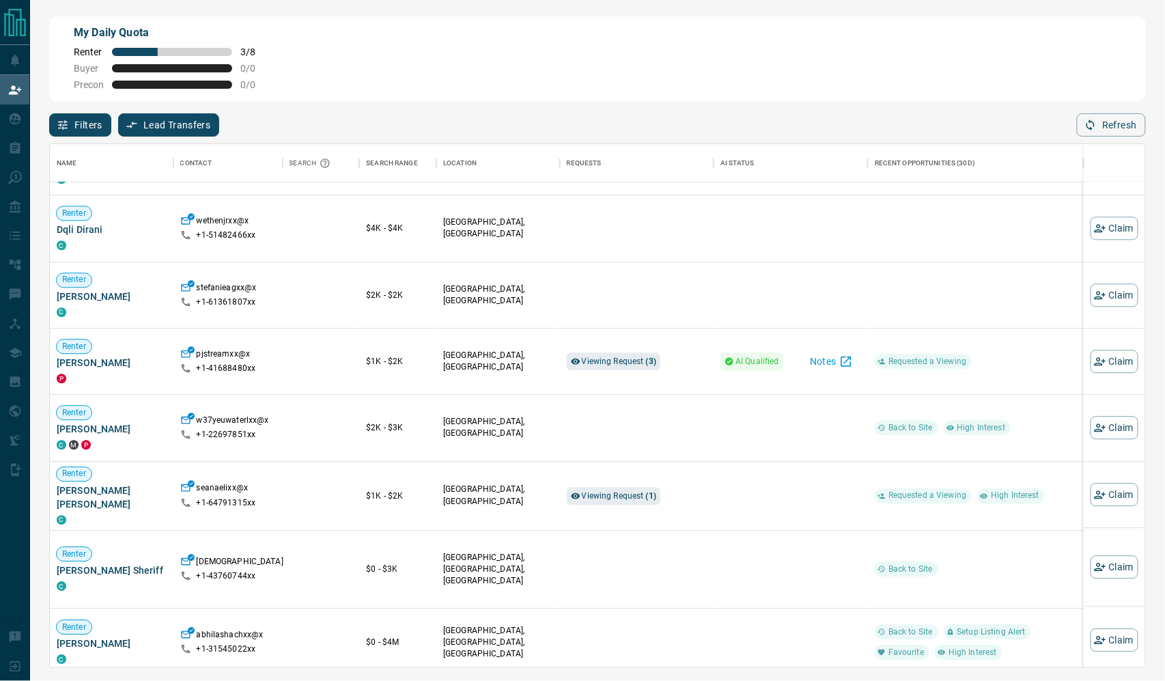
scroll to position [7688, 0]
click at [1118, 372] on button "Claim" at bounding box center [1115, 360] width 48 height 23
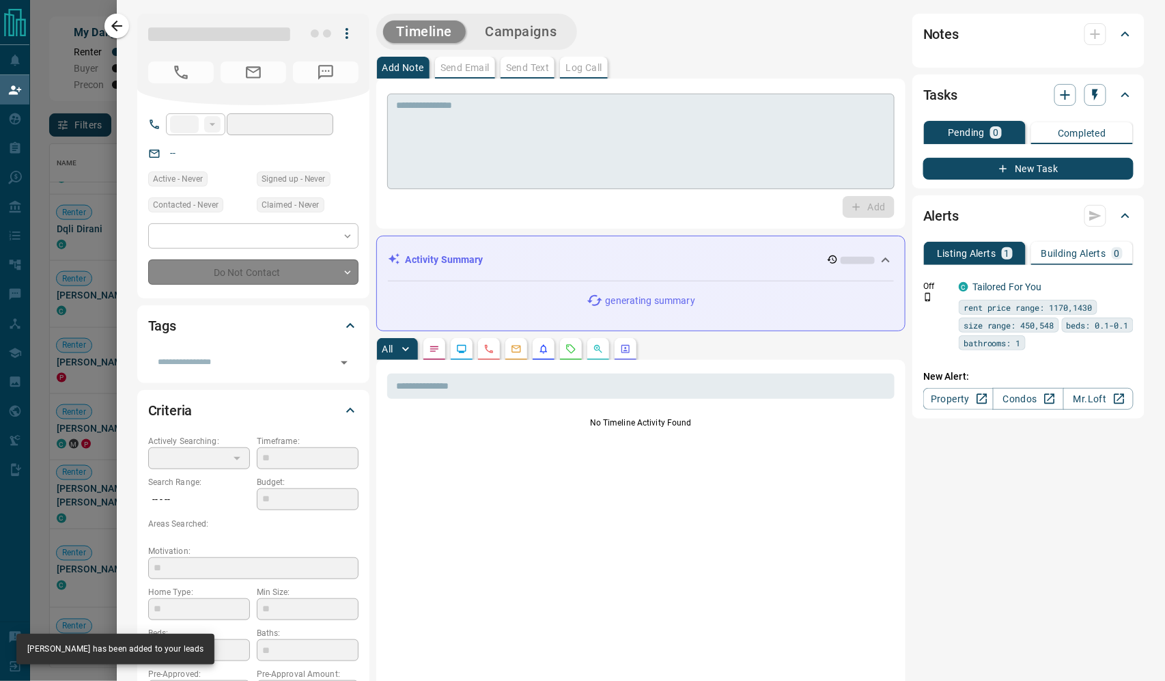
type input "**"
type input "**********"
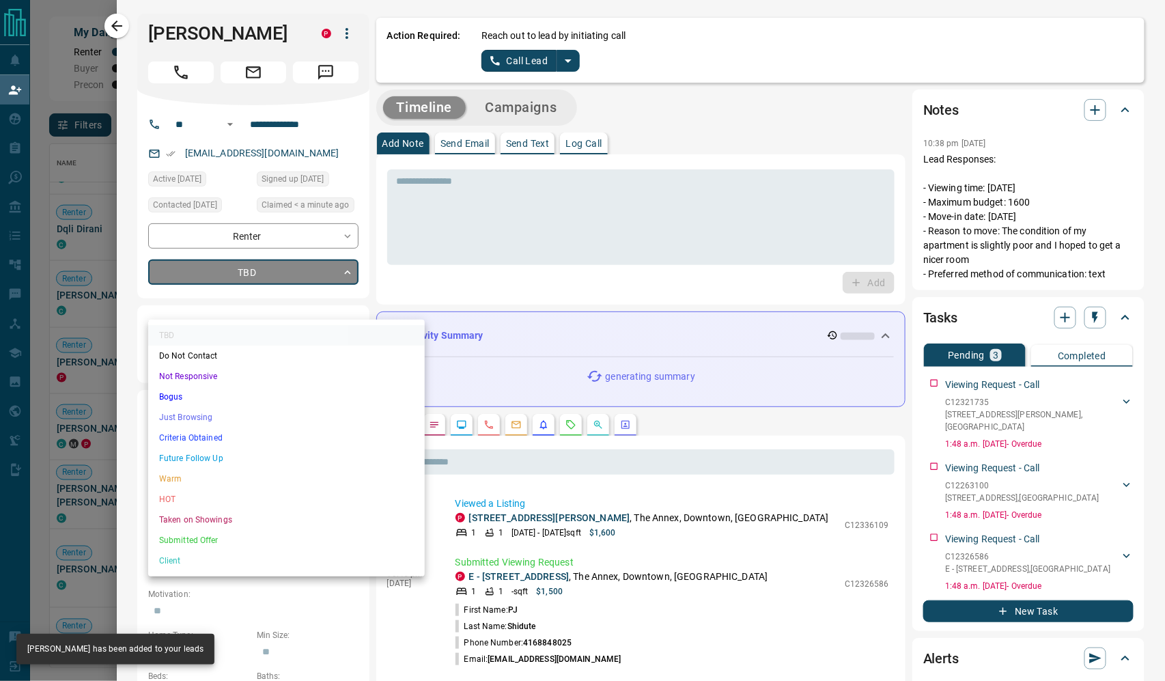
click at [316, 303] on body "Lead Transfers Claim Leads My Leads Tasks Opportunities Deals Campaigns Automat…" at bounding box center [582, 286] width 1165 height 572
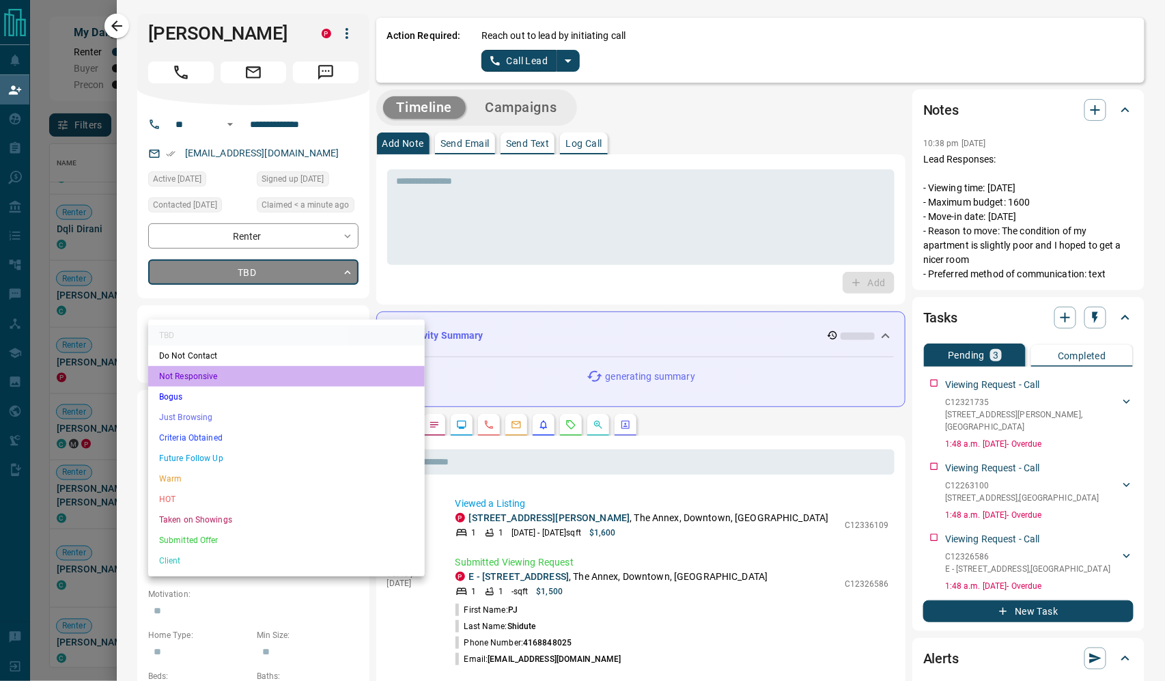
click at [276, 381] on li "Not Responsive" at bounding box center [286, 376] width 277 height 20
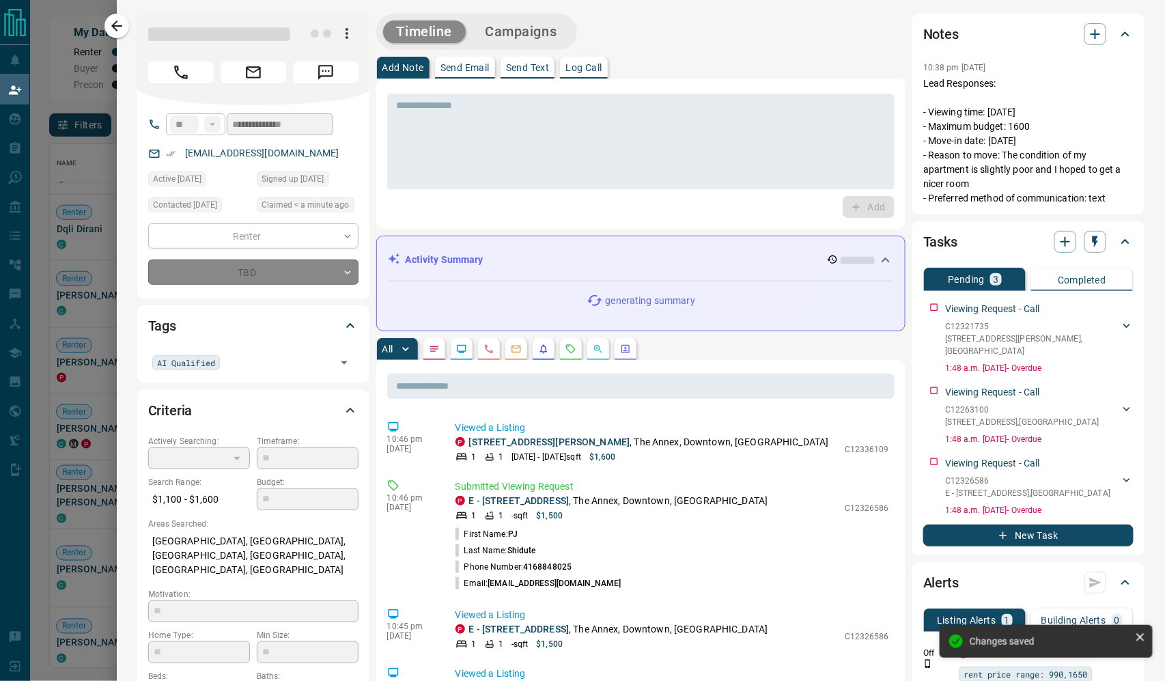
type input "*"
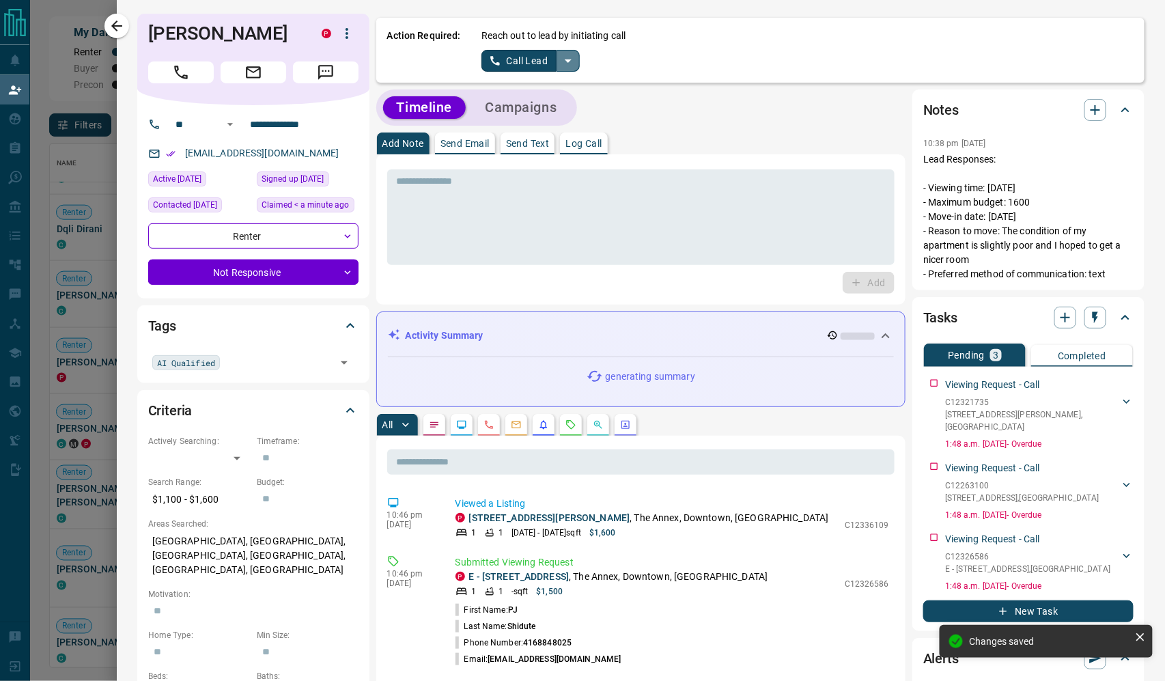
click at [577, 66] on icon "split button" at bounding box center [568, 61] width 16 height 16
click at [589, 115] on li "Log Manual Call" at bounding box center [547, 112] width 83 height 20
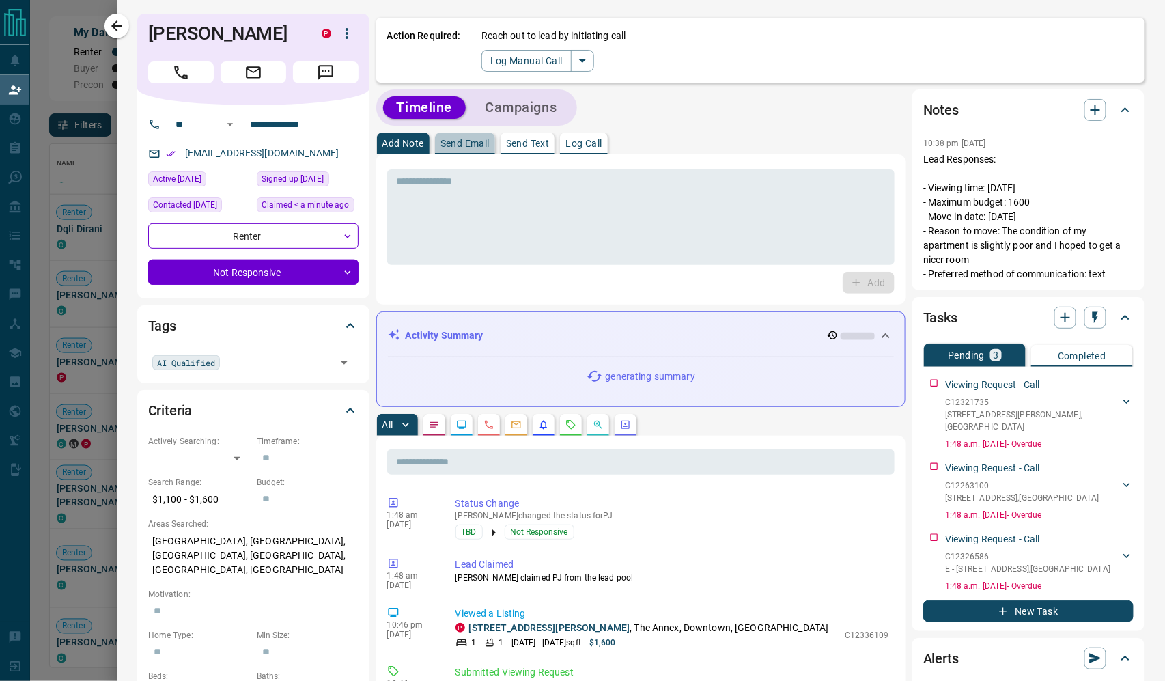
click at [490, 146] on p "Send Email" at bounding box center [465, 144] width 49 height 10
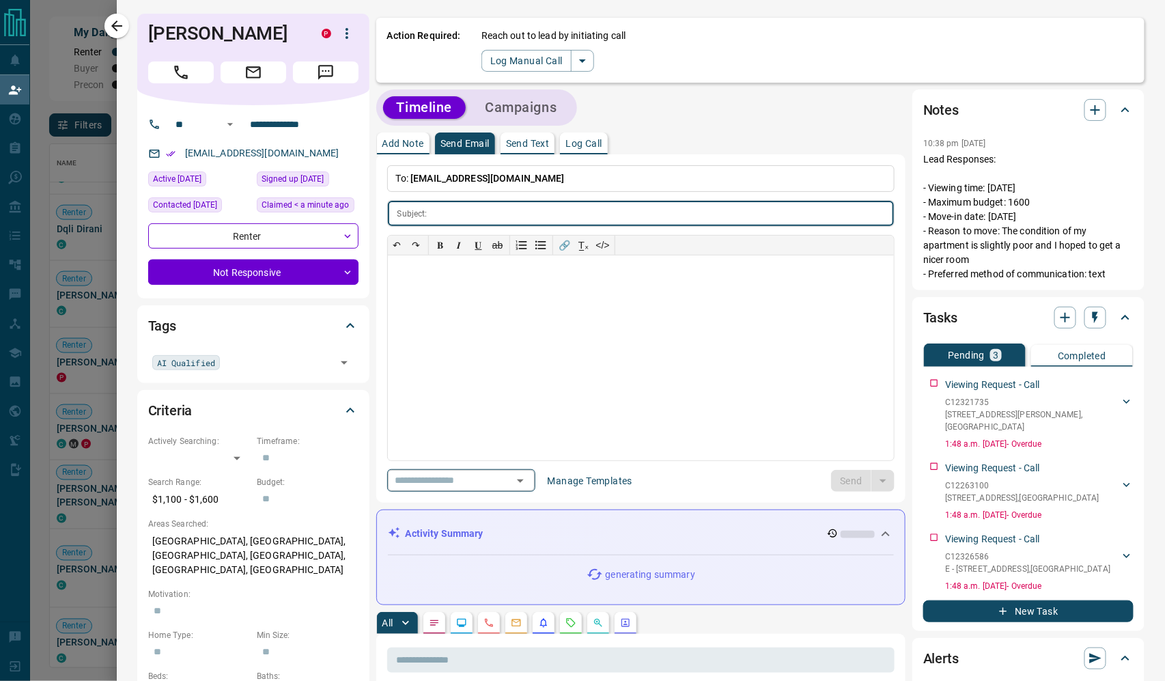
click at [529, 489] on icon "Open" at bounding box center [520, 481] width 16 height 16
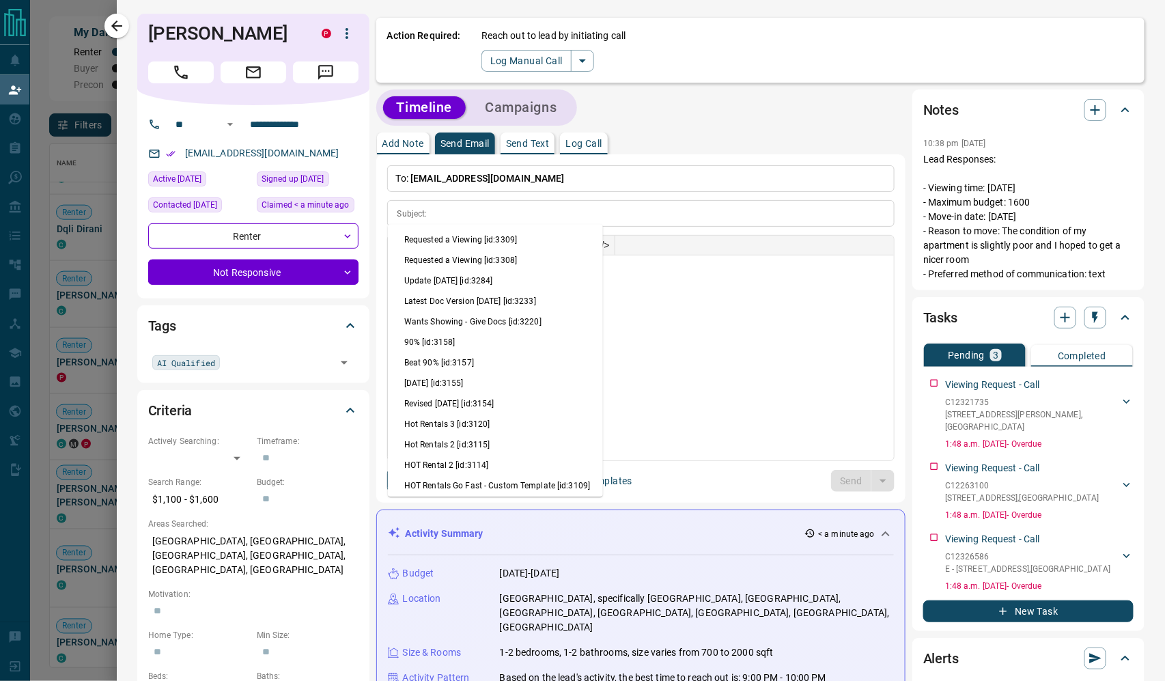
click at [523, 292] on li "Update [DATE] [id:3284]" at bounding box center [495, 281] width 215 height 20
type input "**********"
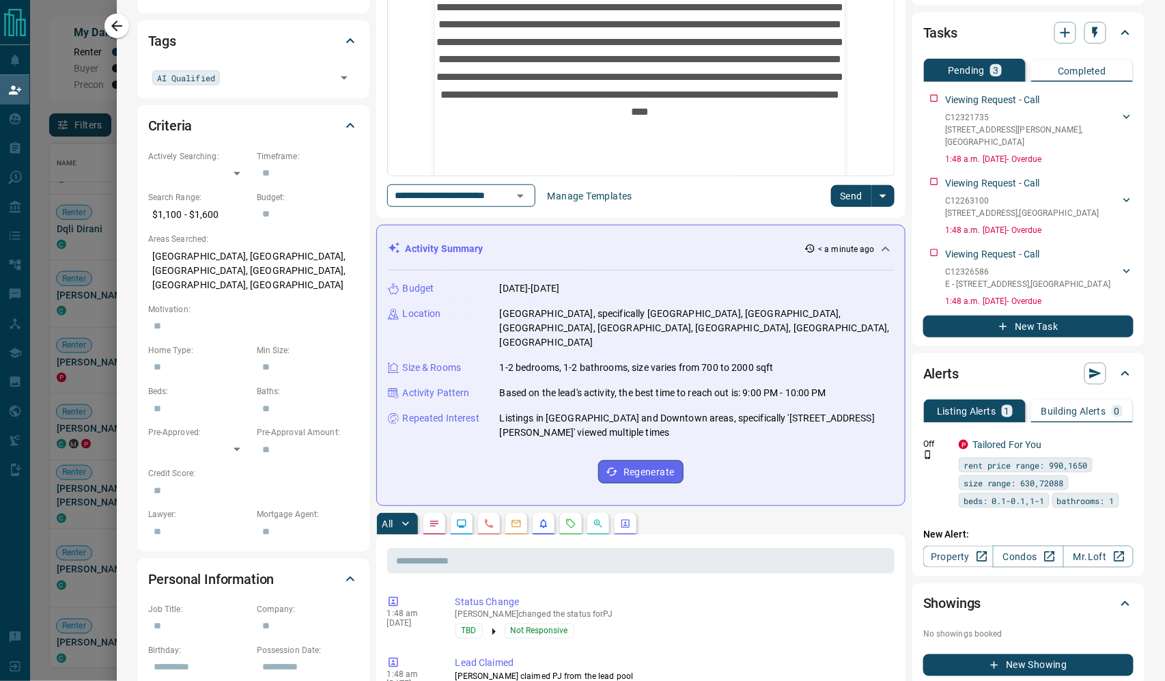
scroll to position [295, 0]
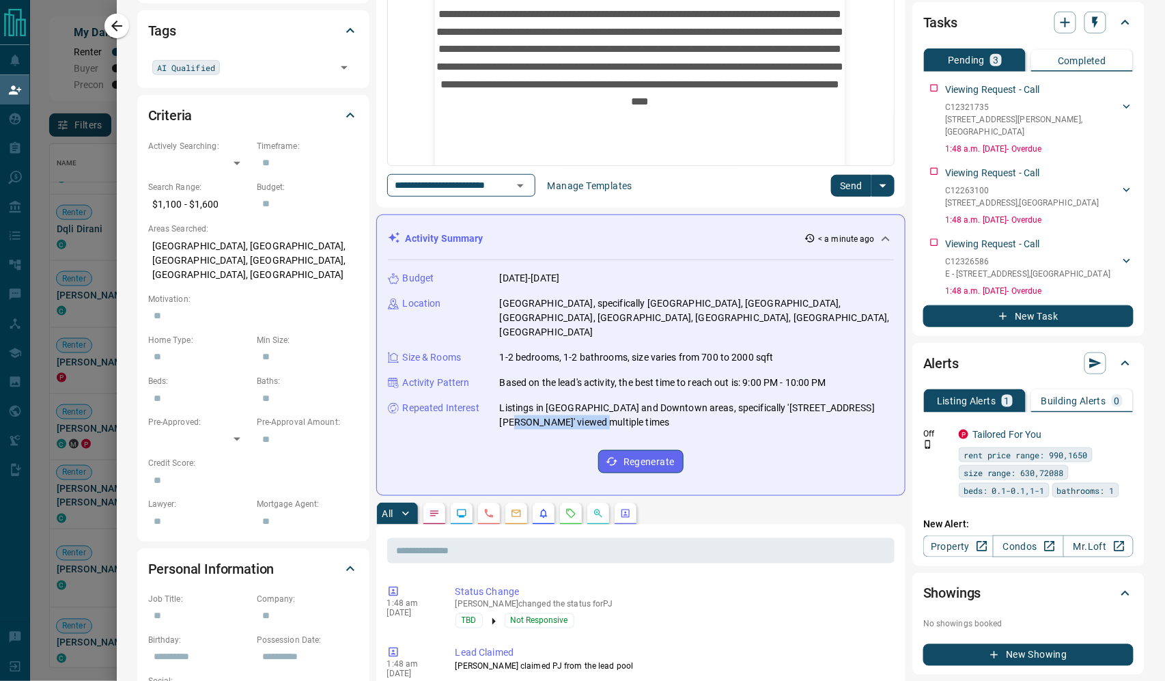
drag, startPoint x: 709, startPoint y: 493, endPoint x: 593, endPoint y: 490, distance: 116.2
click at [593, 430] on p "Listings in [GEOGRAPHIC_DATA] and Downtown areas, specifically '[STREET_ADDRESS…" at bounding box center [697, 415] width 394 height 29
click at [577, 430] on p "Listings in [GEOGRAPHIC_DATA] and Downtown areas, specifically '[STREET_ADDRESS…" at bounding box center [697, 415] width 394 height 29
drag, startPoint x: 577, startPoint y: 493, endPoint x: 501, endPoint y: 468, distance: 80.4
click at [501, 430] on p "Listings in [GEOGRAPHIC_DATA] and Downtown areas, specifically '[STREET_ADDRESS…" at bounding box center [697, 415] width 394 height 29
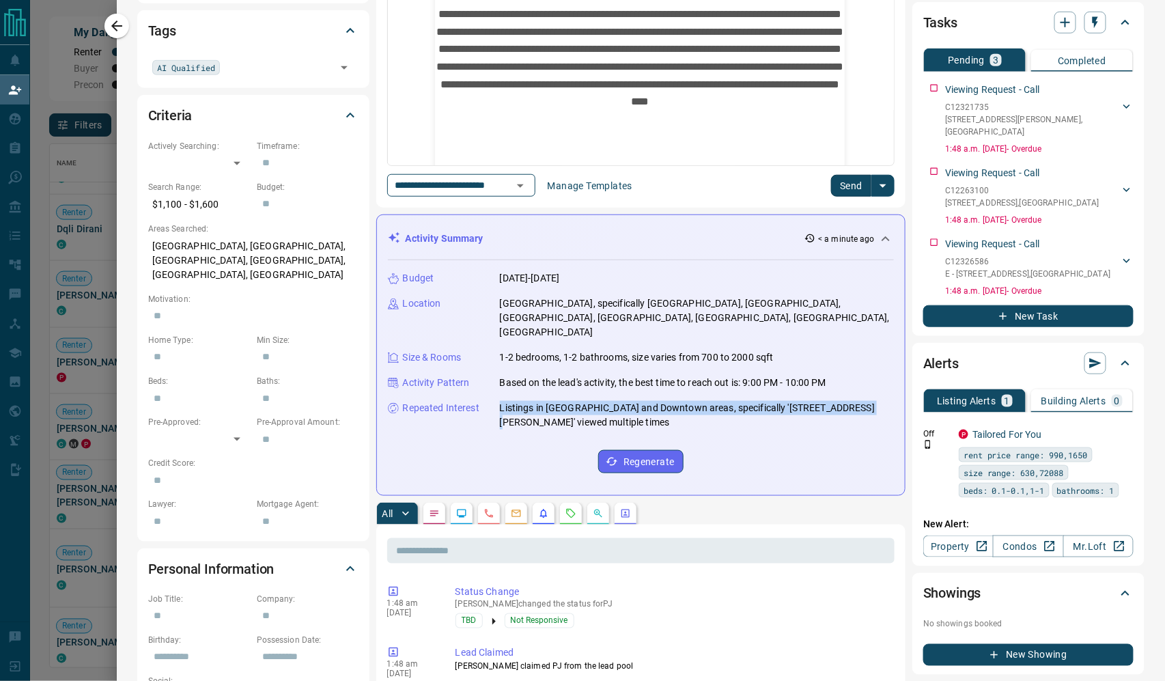
copy p "Listings in [GEOGRAPHIC_DATA] and Downtown areas, specifically '[STREET_ADDRESS…"
click at [764, 163] on p "**********" at bounding box center [640, 71] width 410 height 200
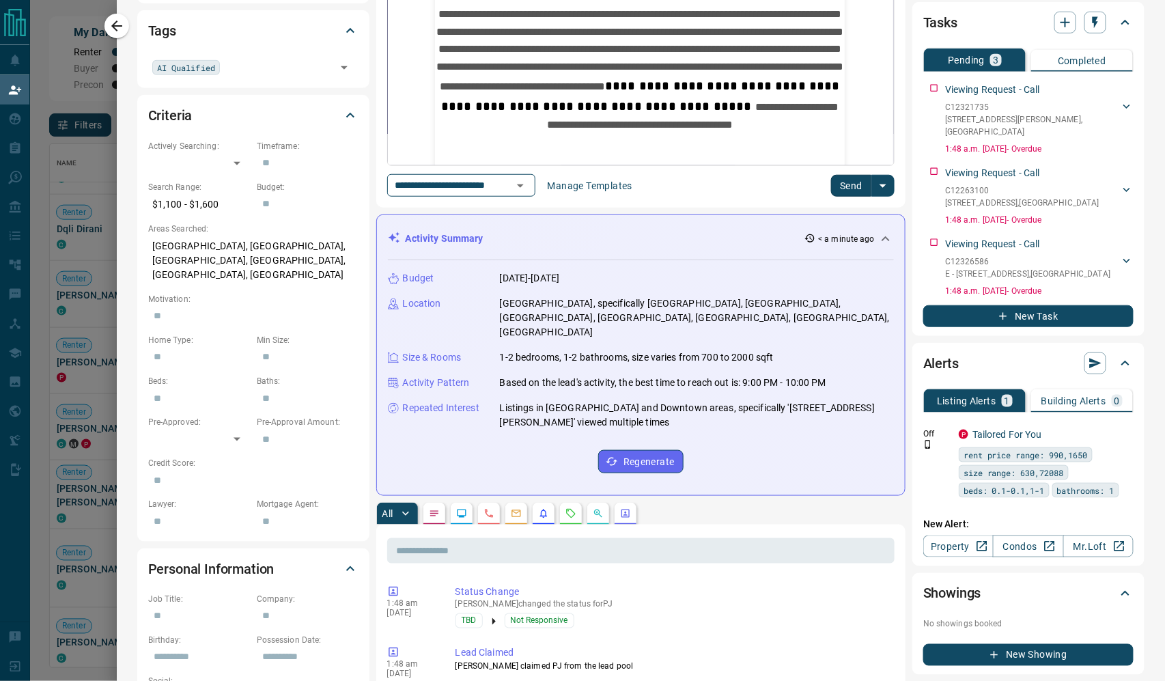
scroll to position [26, 0]
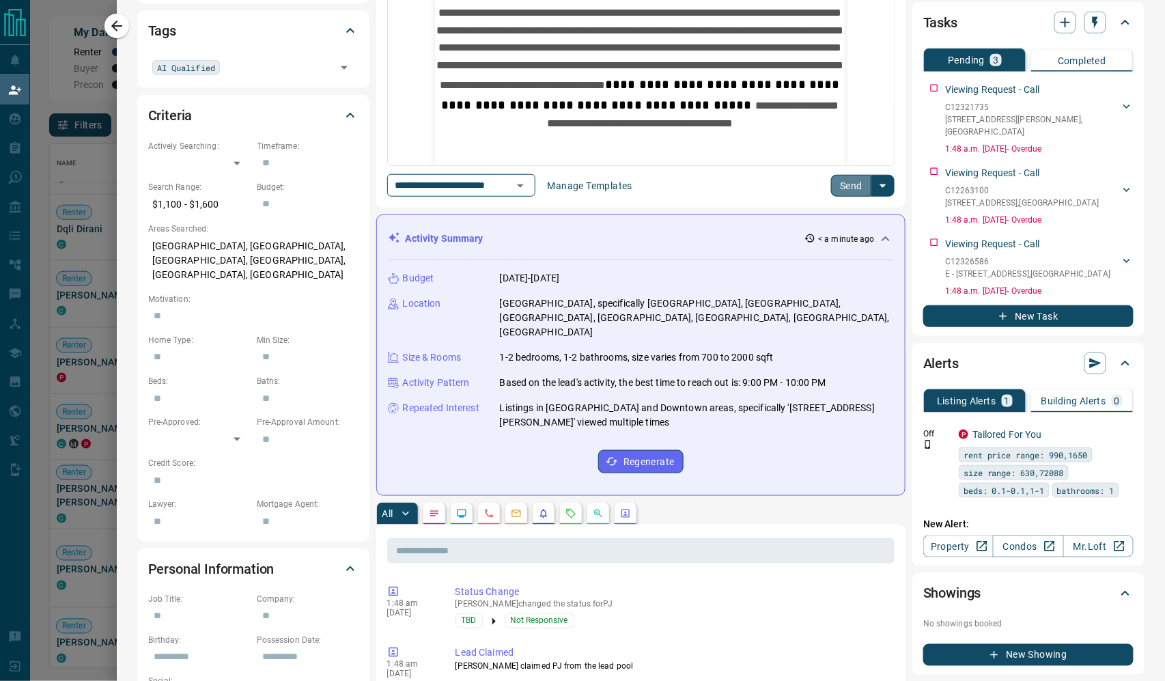
click at [836, 197] on button "Send" at bounding box center [851, 186] width 40 height 22
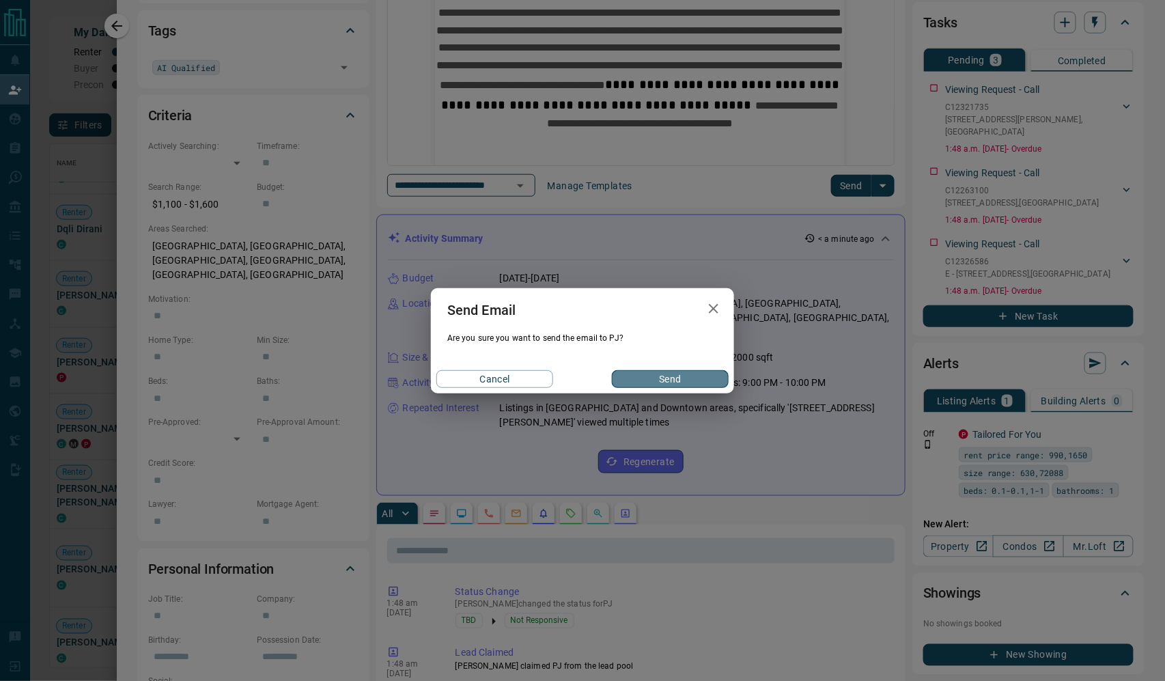
click at [693, 379] on button "Send" at bounding box center [670, 379] width 117 height 18
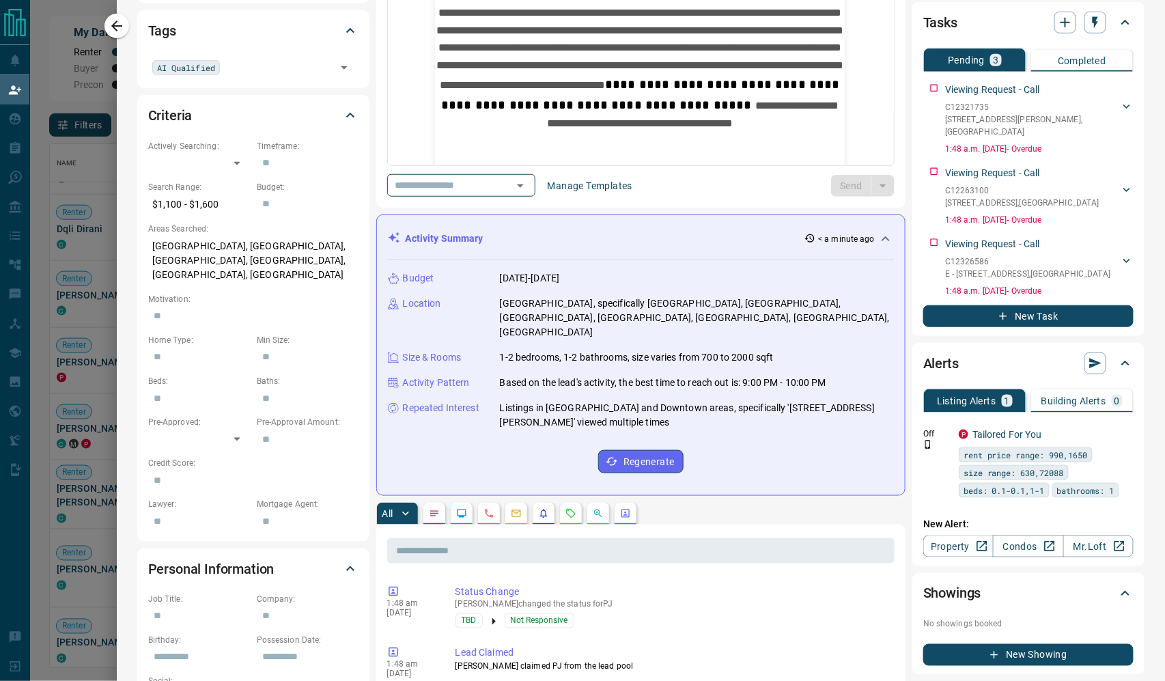
scroll to position [0, 0]
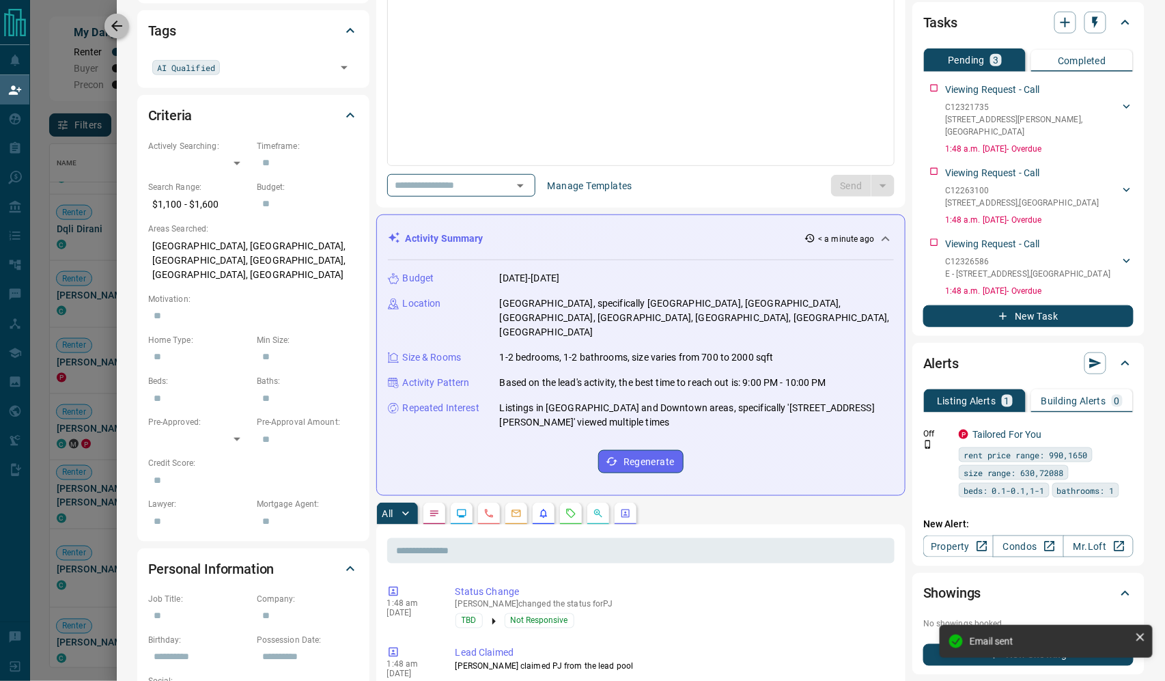
click at [119, 21] on icon "button" at bounding box center [117, 26] width 16 height 16
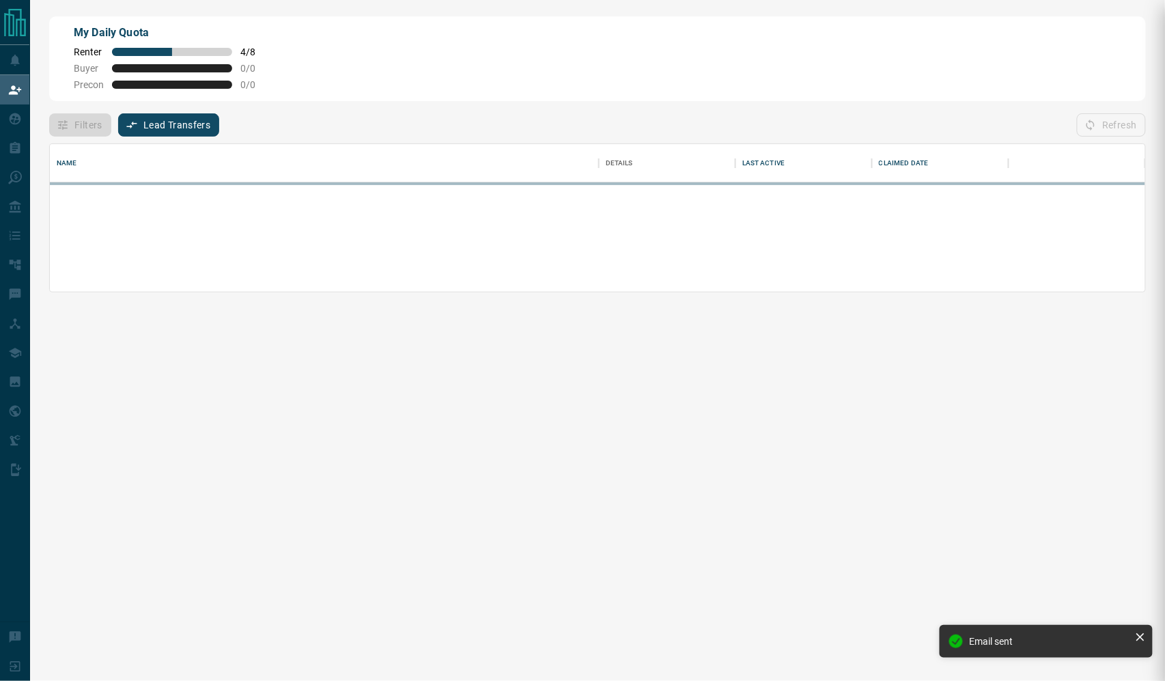
scroll to position [1, 1]
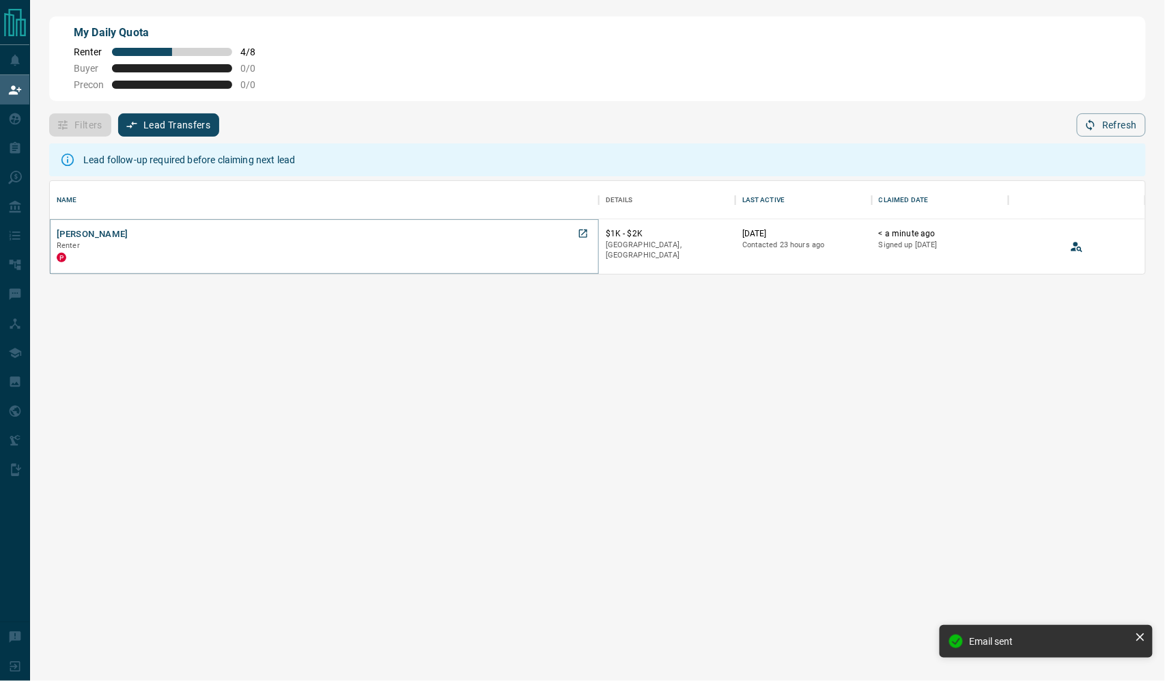
click at [82, 241] on button "[PERSON_NAME]" at bounding box center [93, 234] width 72 height 13
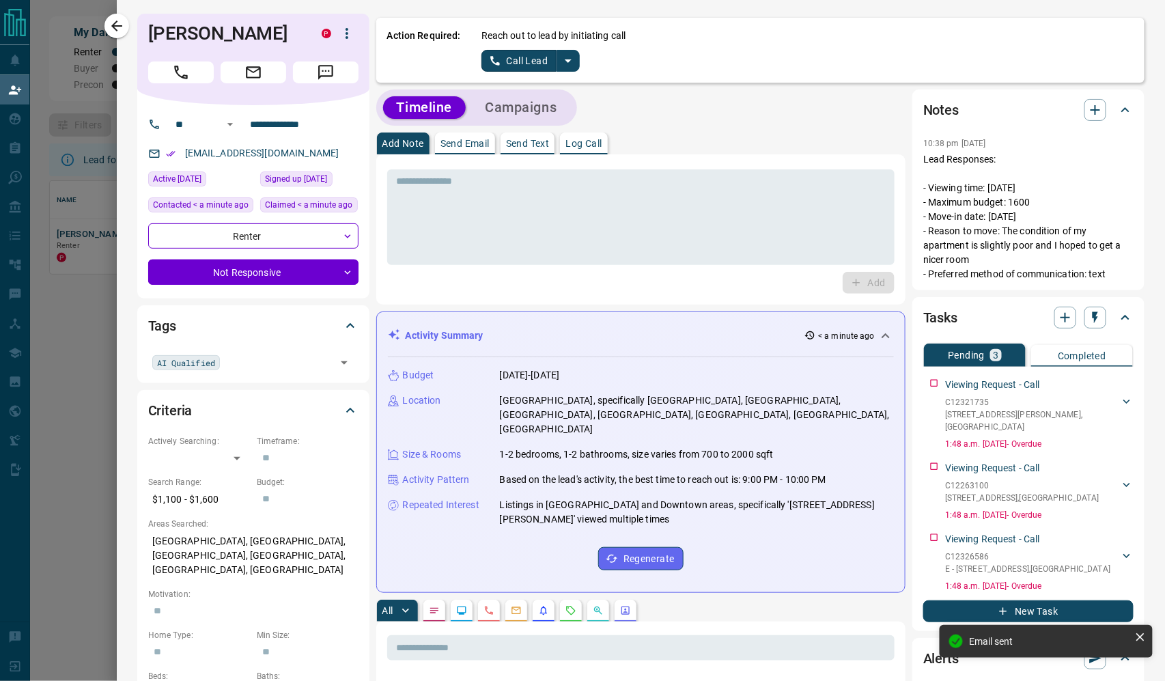
click at [577, 62] on icon "split button" at bounding box center [568, 61] width 16 height 16
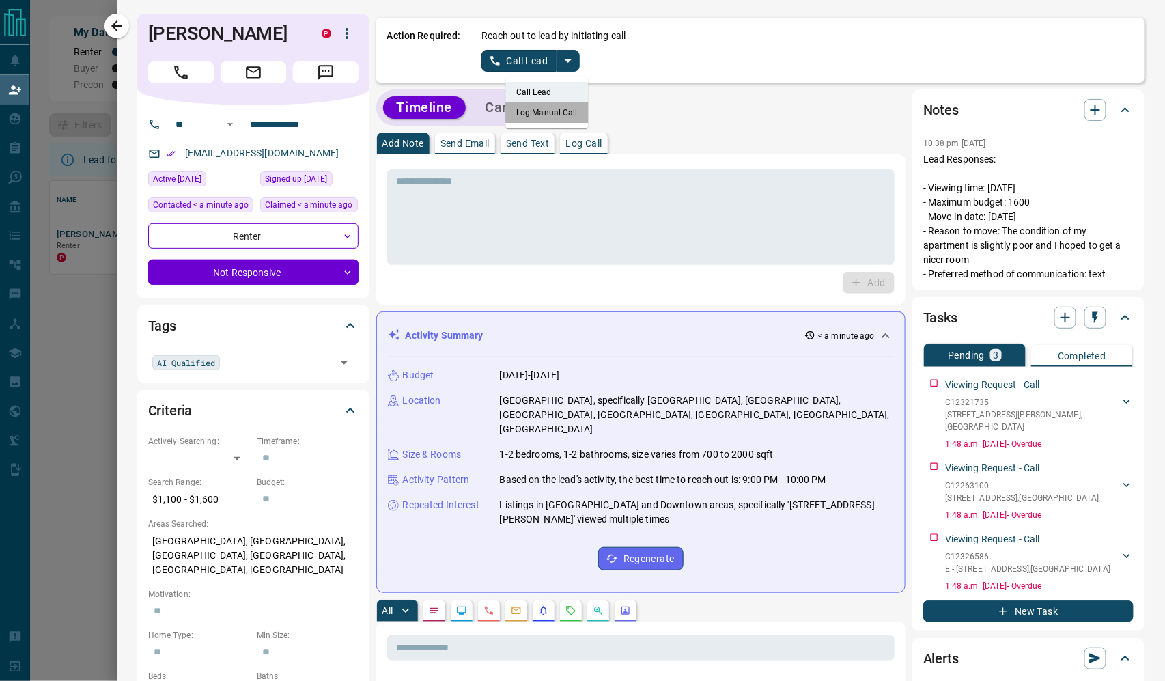
click at [589, 114] on li "Log Manual Call" at bounding box center [547, 112] width 83 height 20
click at [602, 141] on p "Log Call" at bounding box center [584, 144] width 36 height 10
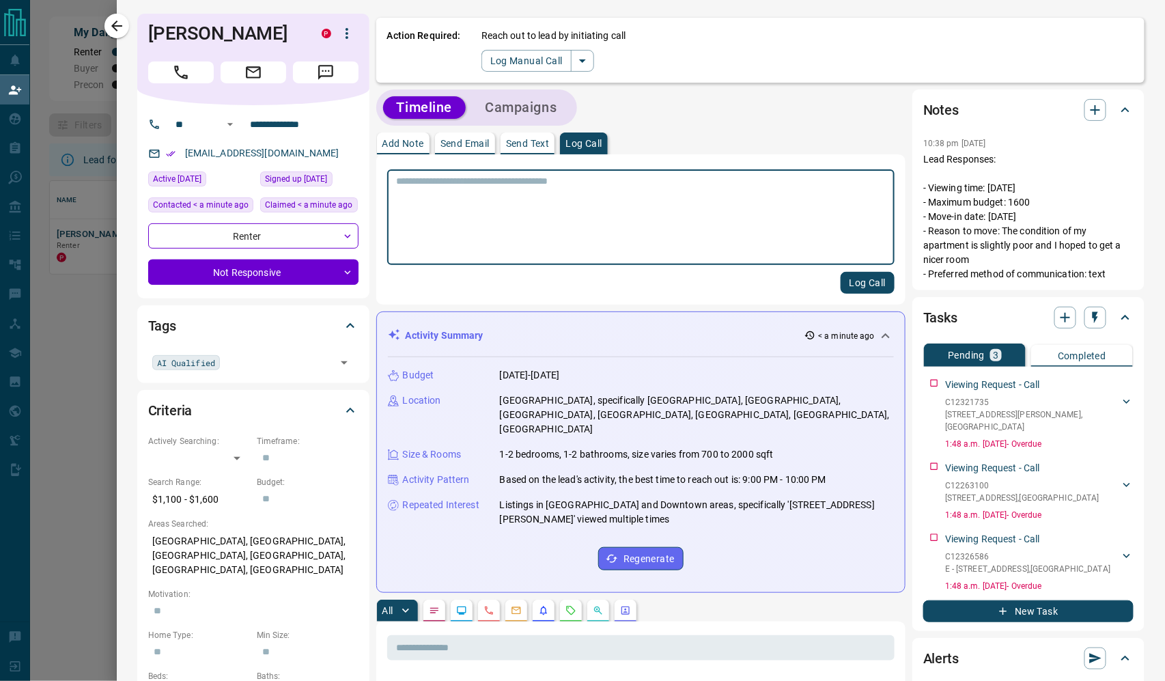
click at [585, 184] on textarea at bounding box center [641, 218] width 488 height 84
type textarea "****"
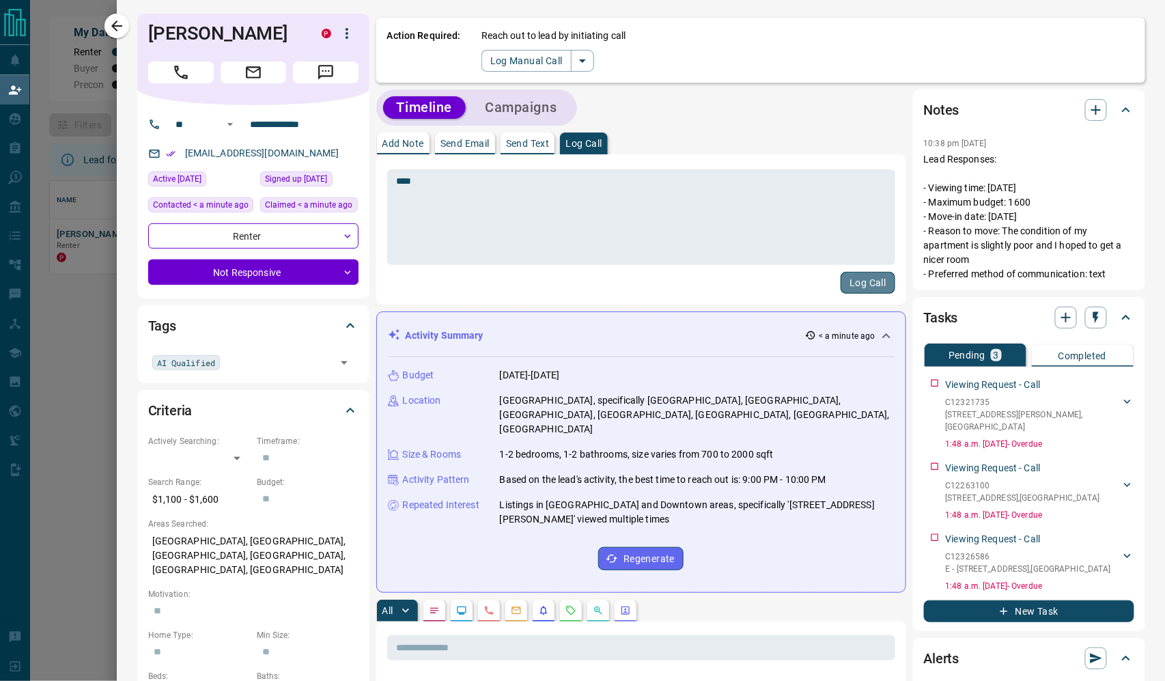
click at [851, 294] on button "Log Call" at bounding box center [868, 283] width 54 height 22
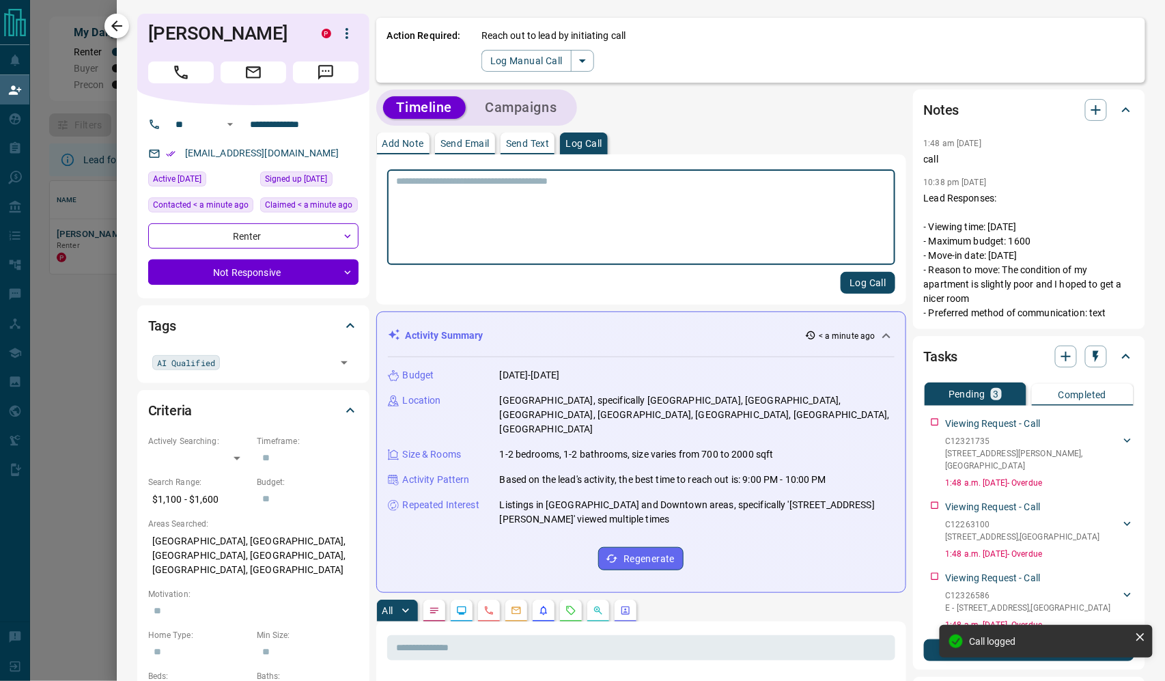
click at [122, 18] on icon "button" at bounding box center [117, 26] width 16 height 16
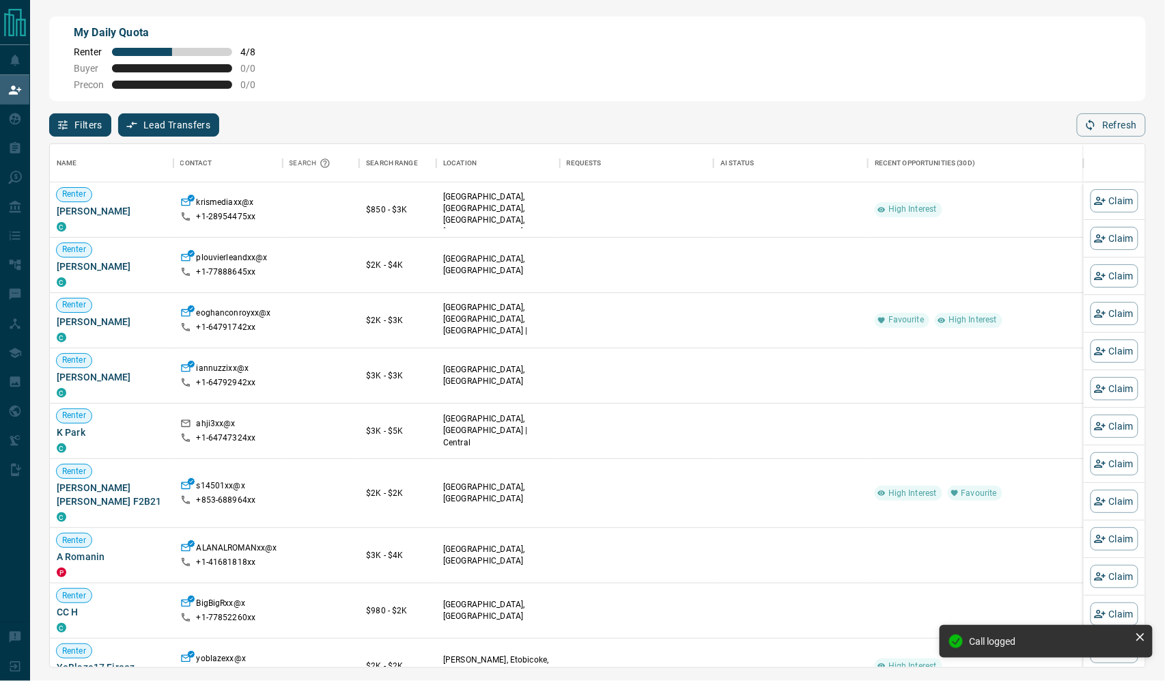
scroll to position [523, 1096]
